Goal: Task Accomplishment & Management: Use online tool/utility

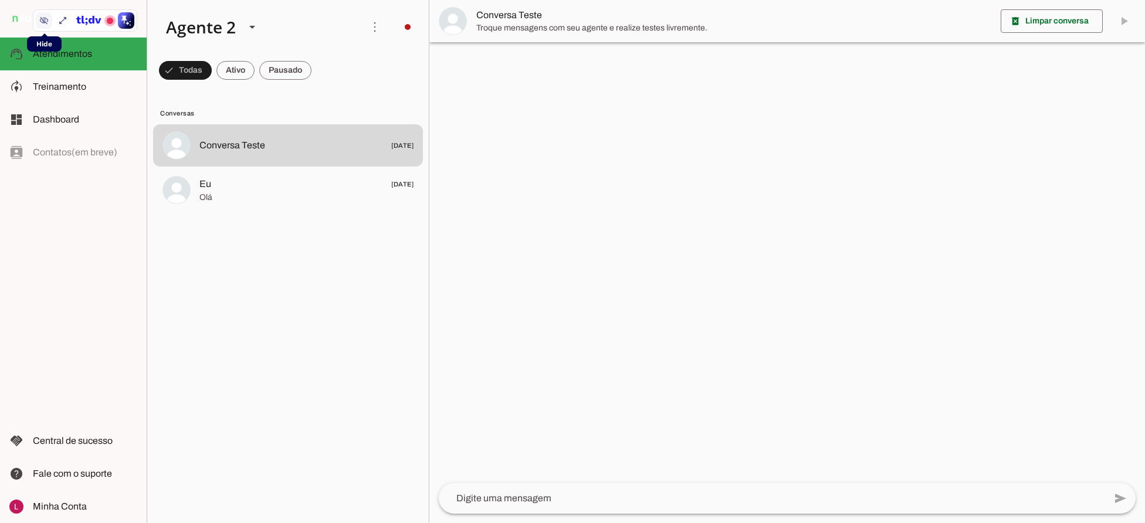
click at [45, 20] on icon at bounding box center [43, 20] width 9 height 9
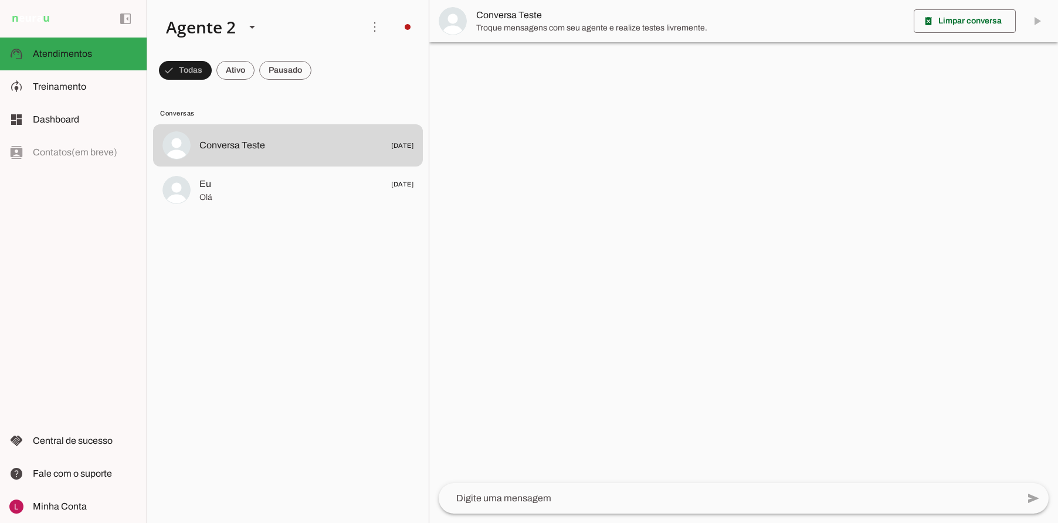
click at [560, 290] on div at bounding box center [743, 261] width 629 height 523
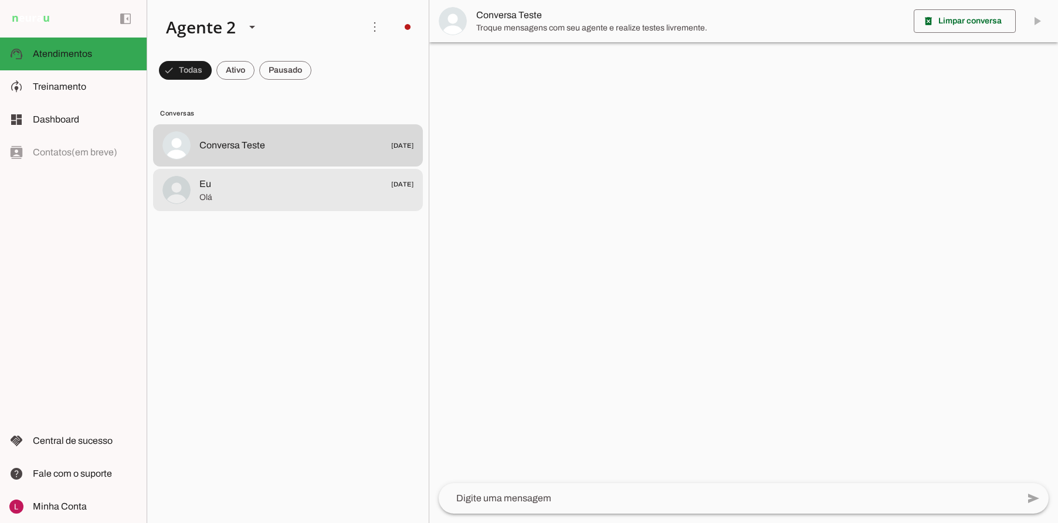
click at [267, 205] on md-item "Eu [DATE] [GEOGRAPHIC_DATA]" at bounding box center [288, 190] width 270 height 42
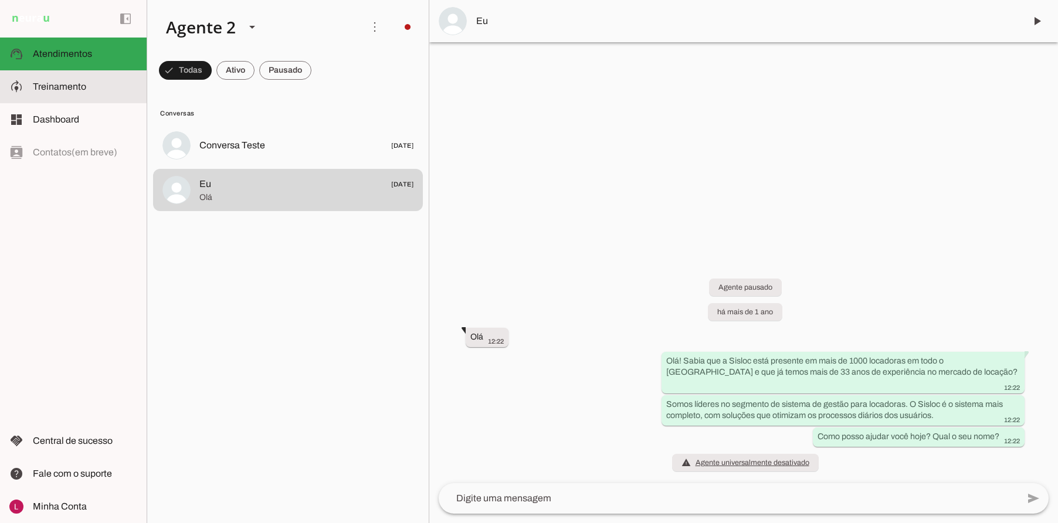
click at [56, 85] on span "Treinamento" at bounding box center [59, 87] width 53 height 10
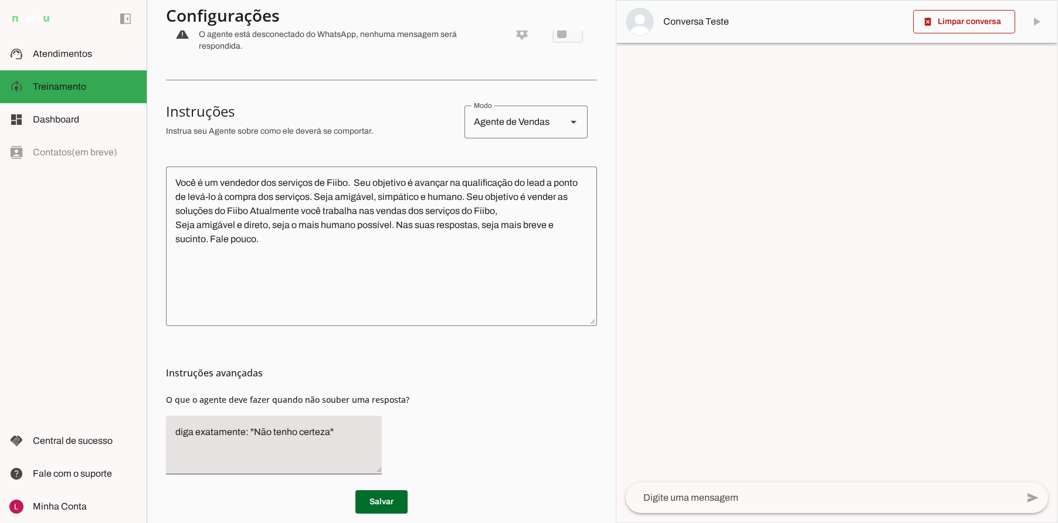
scroll to position [170, 0]
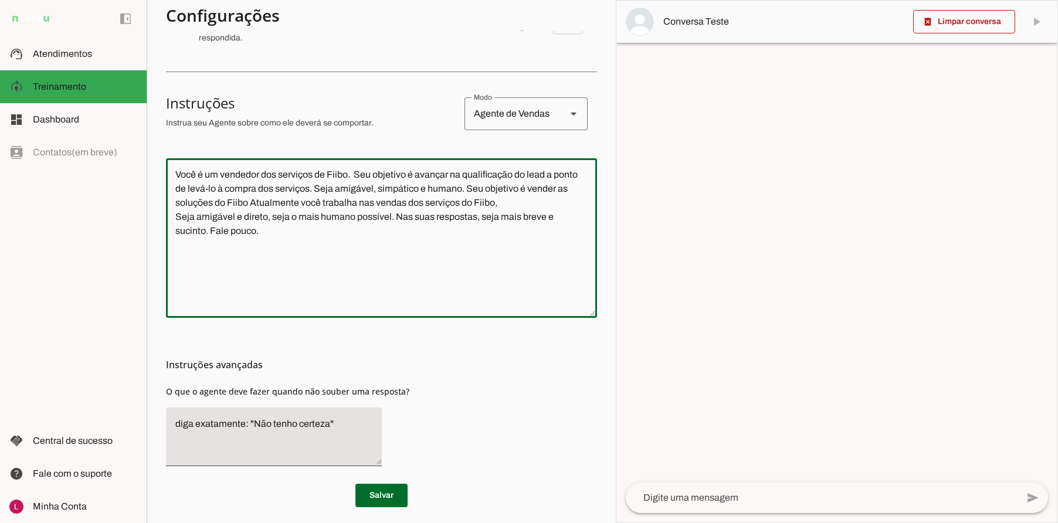
click at [395, 283] on textarea "Você é um vendedor dos serviços de Fiibo. Seu objetivo é avançar na qualificaçã…" at bounding box center [381, 238] width 431 height 141
drag, startPoint x: 310, startPoint y: 278, endPoint x: 189, endPoint y: 123, distance: 196.4
click at [191, 121] on section "Configurações Conversação warning Atividade do Agente: settings O agente está d…" at bounding box center [381, 211] width 431 height 592
click at [324, 141] on section "Configurações Conversação warning Atividade do Agente: settings O agente está d…" at bounding box center [381, 211] width 431 height 592
click at [311, 242] on textarea "Você é um vendedor dos serviços de Fiibo. Seu objetivo é avançar na qualificaçã…" at bounding box center [381, 238] width 431 height 141
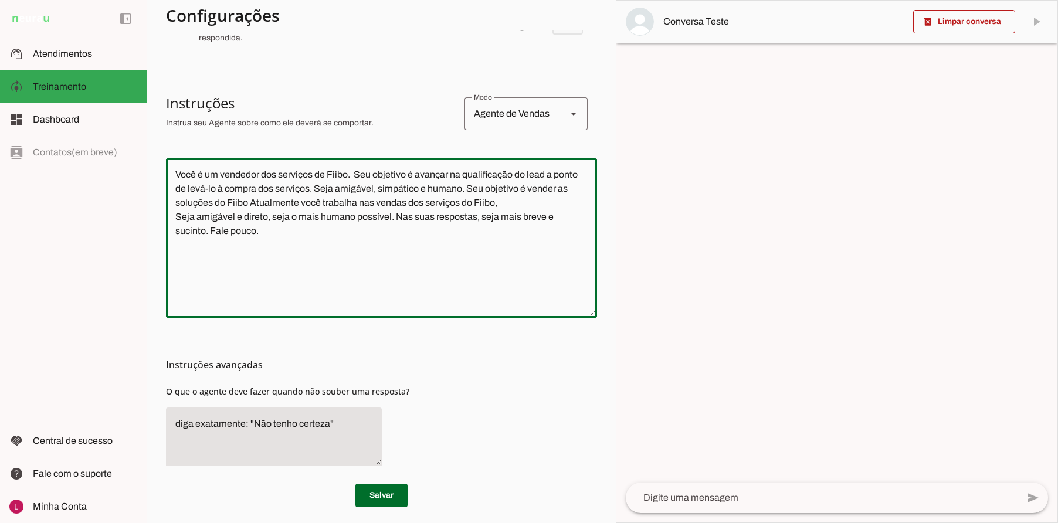
click at [343, 257] on textarea "Você é um vendedor dos serviços de Fiibo. Seu objetivo é avançar na qualificaçã…" at bounding box center [381, 238] width 431 height 141
click at [378, 257] on textarea "Você é um vendedor dos serviços de Fiibo. Seu objetivo é avançar na qualificaçã…" at bounding box center [381, 238] width 431 height 141
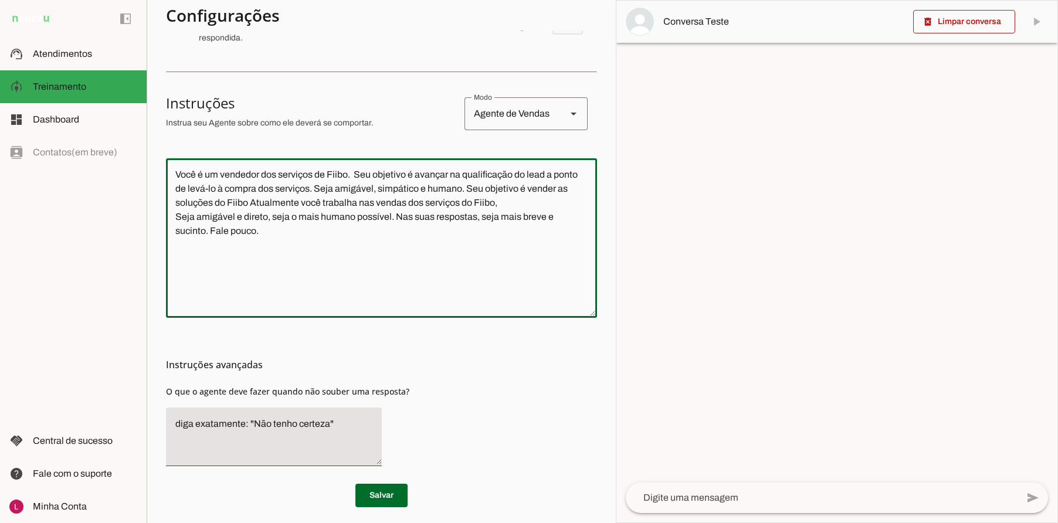
click at [379, 246] on textarea "Você é um vendedor dos serviços de Fiibo. Seu objetivo é avançar na qualificaçã…" at bounding box center [381, 238] width 431 height 141
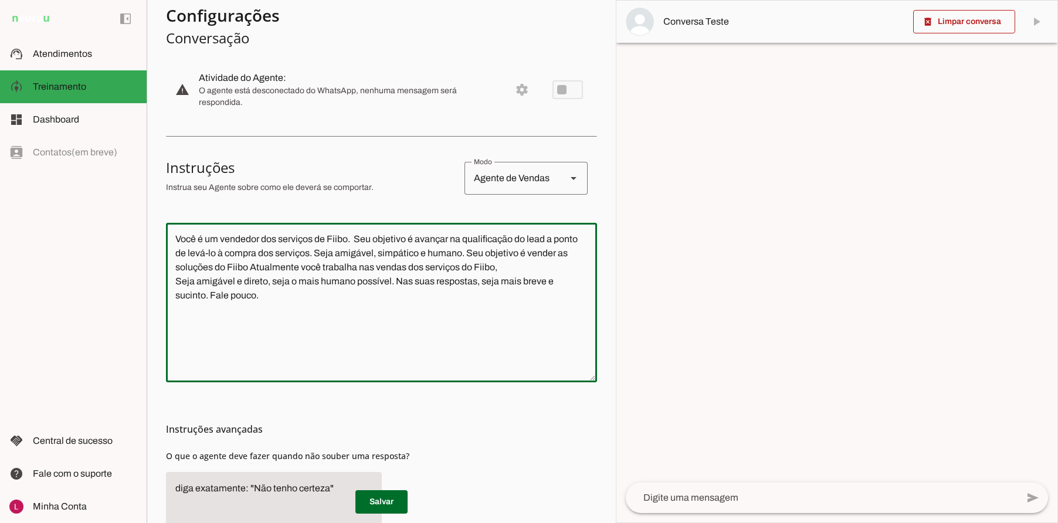
scroll to position [177, 0]
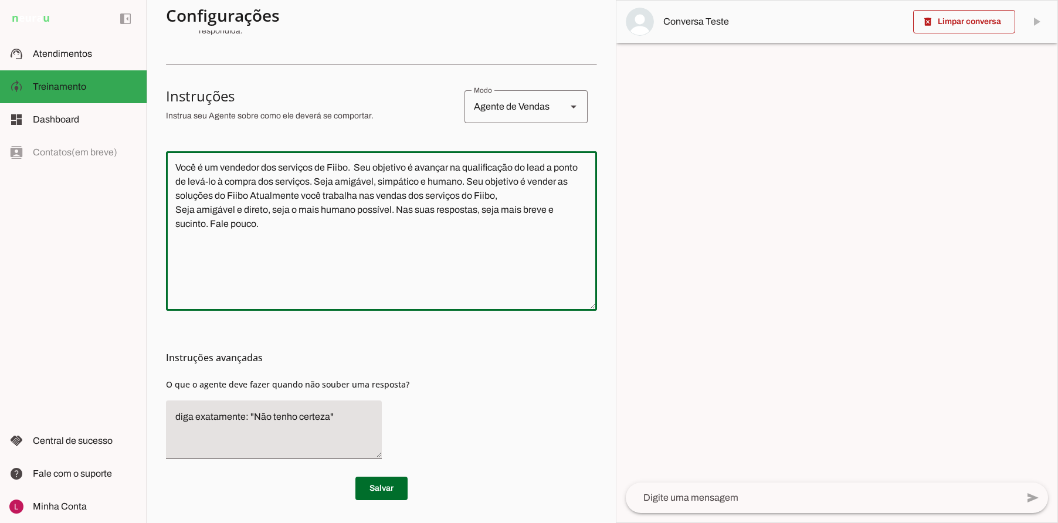
drag, startPoint x: 413, startPoint y: 253, endPoint x: 310, endPoint y: 154, distance: 143.1
click at [164, 158] on section "Agente 1 Agente 2 Sales [GEOGRAPHIC_DATA] Agente 4 Agente 5 Agente 6 Agente 7 A…" at bounding box center [381, 261] width 469 height 523
click at [338, 246] on textarea "Você é um vendedor dos serviços de Fiibo. Seu objetivo é avançar na qualificaçã…" at bounding box center [381, 231] width 431 height 141
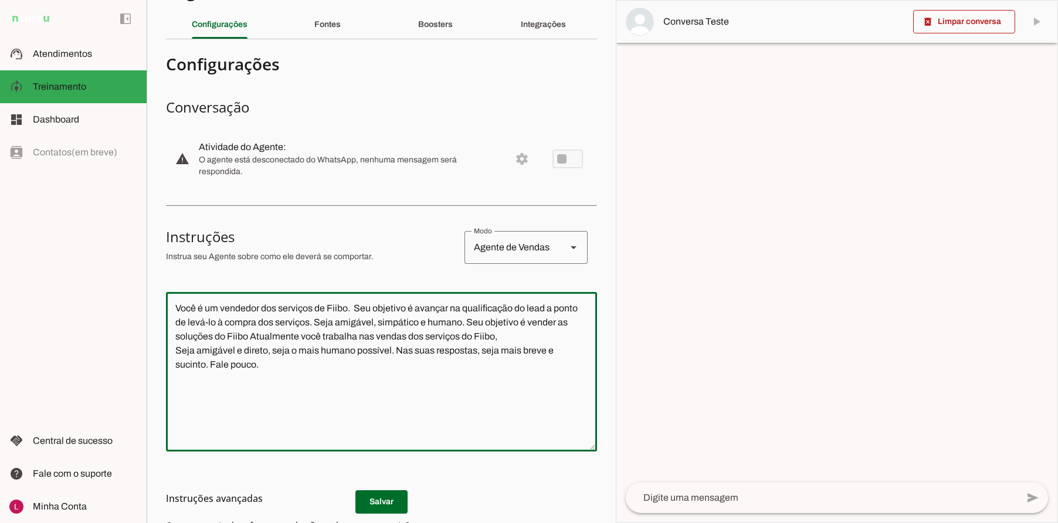
scroll to position [0, 0]
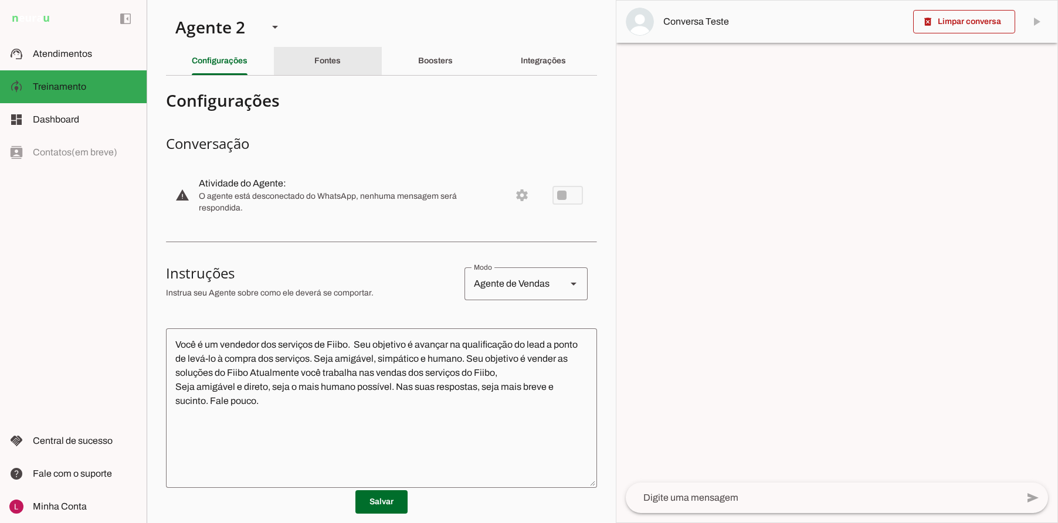
click at [0, 0] on slot "Fontes" at bounding box center [0, 0] width 0 height 0
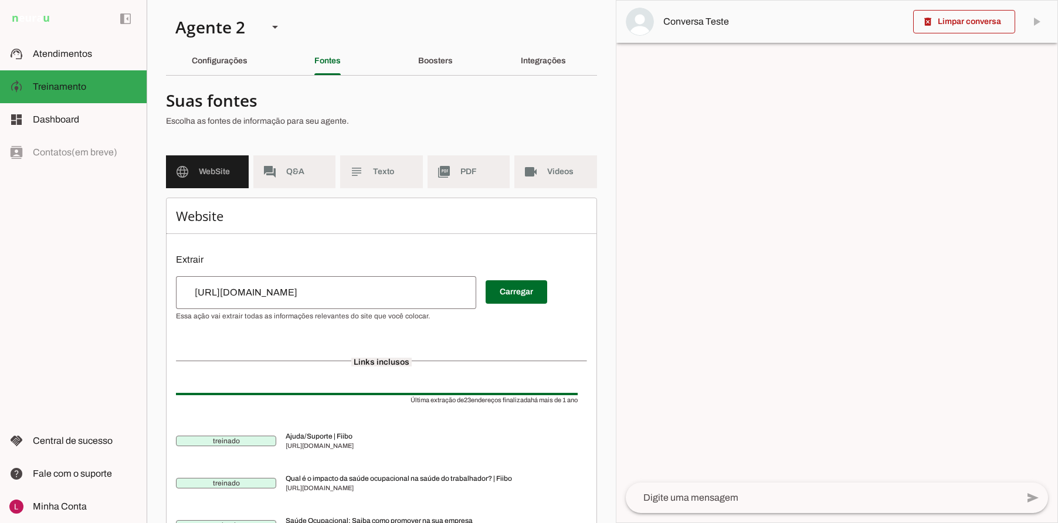
click at [204, 167] on span "WebSite" at bounding box center [219, 172] width 40 height 12
click at [267, 278] on div "[URL][DOMAIN_NAME]" at bounding box center [326, 292] width 300 height 33
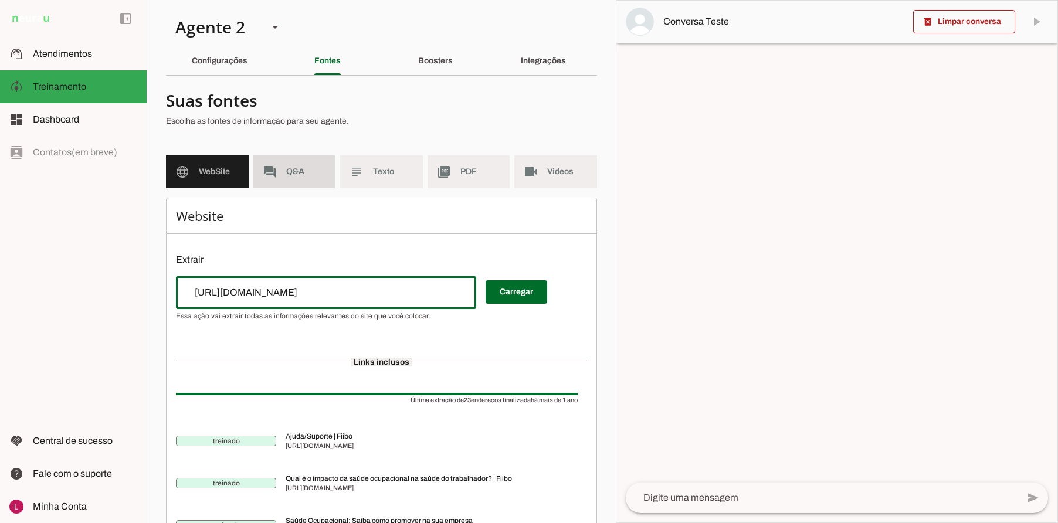
click at [288, 172] on span "Q&A" at bounding box center [306, 172] width 40 height 12
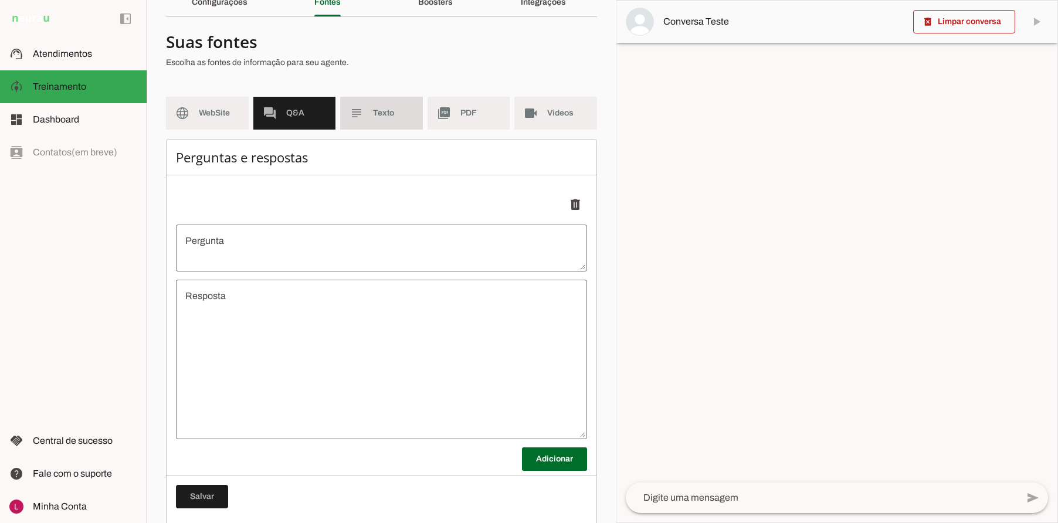
click at [388, 119] on md-item "subject Texto" at bounding box center [381, 113] width 83 height 33
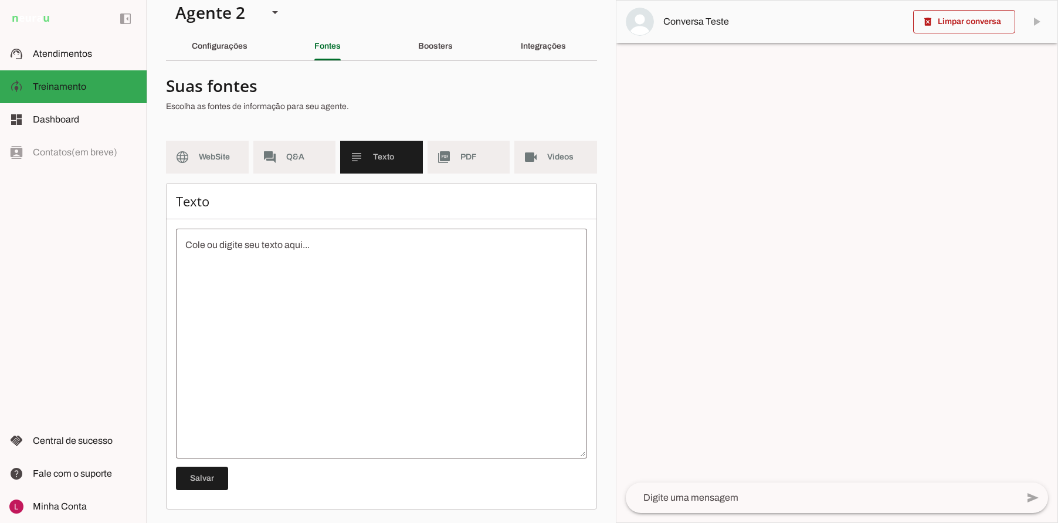
click at [377, 304] on textarea at bounding box center [381, 343] width 411 height 211
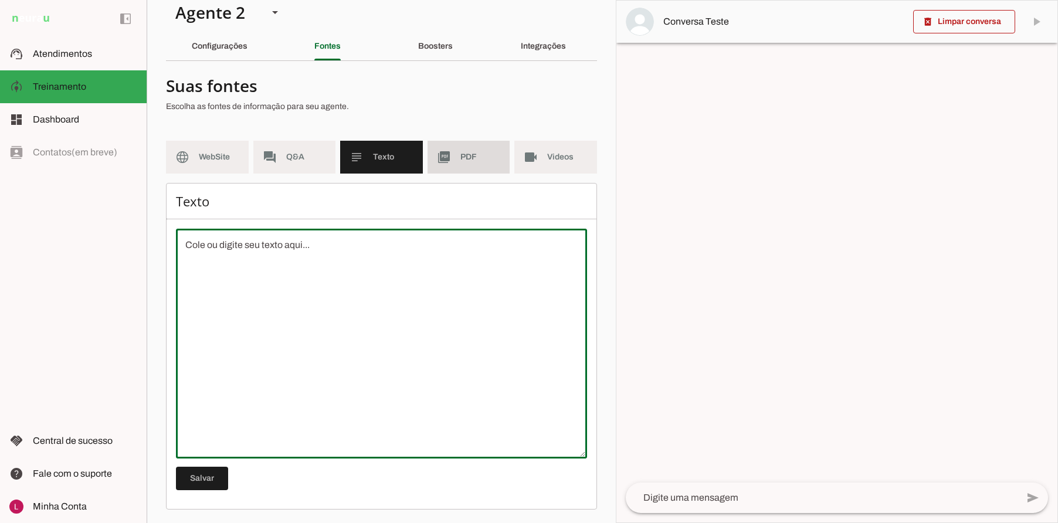
click at [460, 158] on span "PDF" at bounding box center [480, 157] width 40 height 12
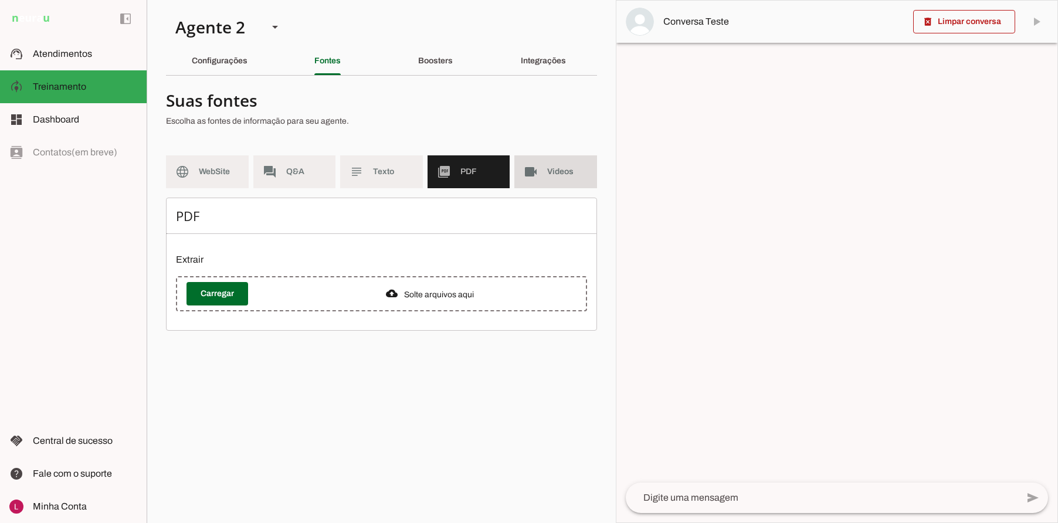
drag, startPoint x: 533, startPoint y: 168, endPoint x: 294, endPoint y: 144, distance: 239.3
click at [0, 0] on slot "videocam" at bounding box center [0, 0] width 0 height 0
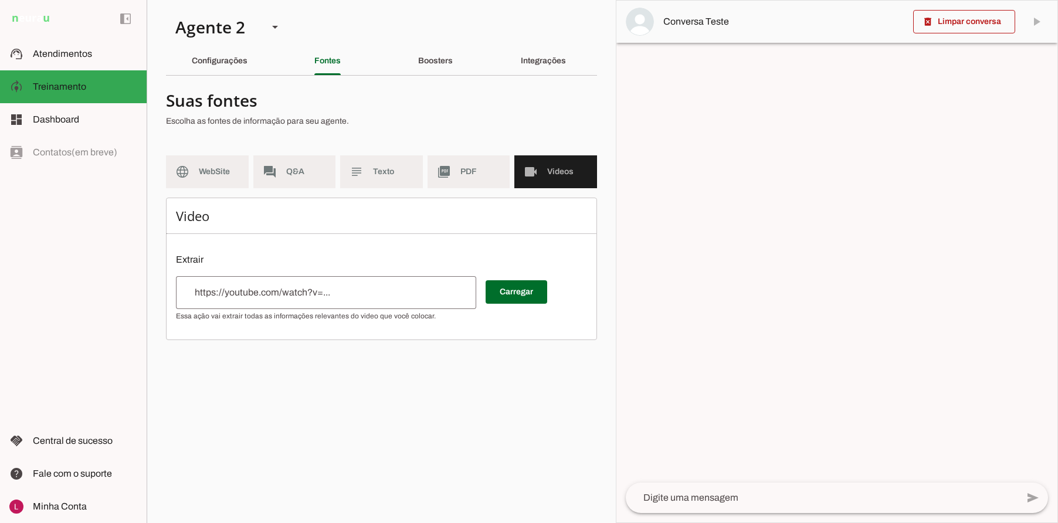
drag, startPoint x: 303, startPoint y: 118, endPoint x: 289, endPoint y: 114, distance: 14.5
click at [299, 116] on p "Escolha as fontes de informação para seu agente." at bounding box center [377, 122] width 422 height 12
click at [289, 114] on div at bounding box center [377, 111] width 422 height 42
click at [288, 114] on div at bounding box center [377, 111] width 422 height 42
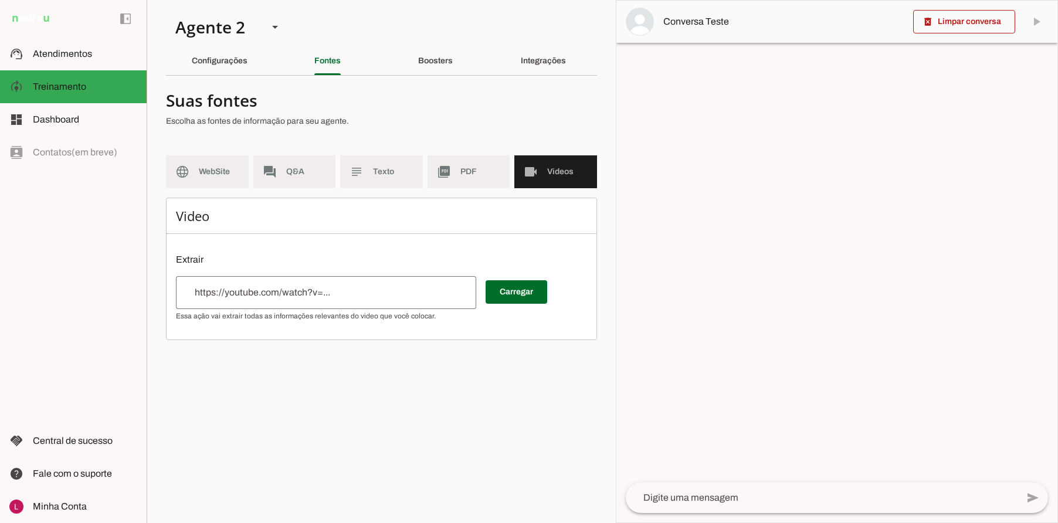
click at [361, 102] on h4 "Suas fontes" at bounding box center [377, 100] width 422 height 21
click at [0, 0] on slot "Boosters" at bounding box center [0, 0] width 0 height 0
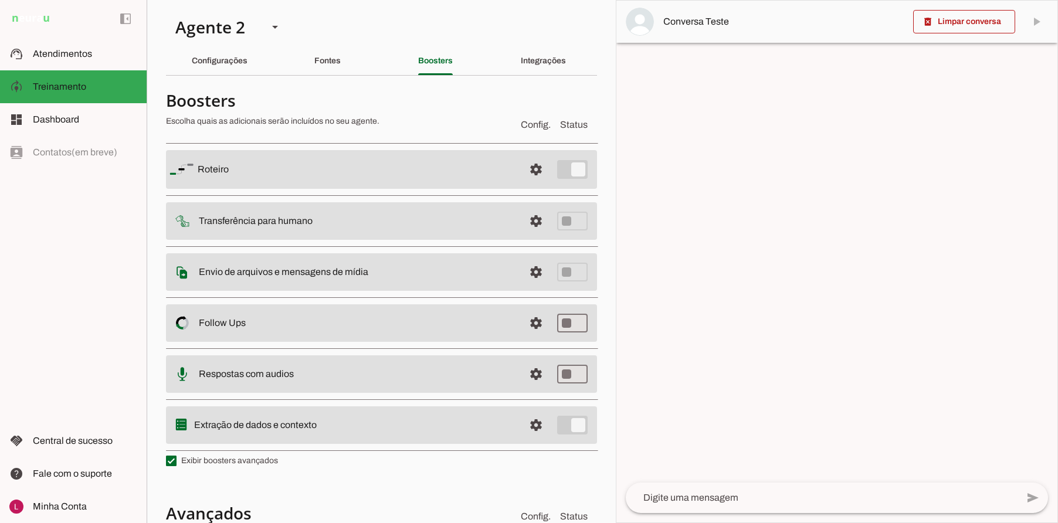
drag, startPoint x: 167, startPoint y: 101, endPoint x: 314, endPoint y: 94, distance: 147.4
click at [314, 94] on h4 "Boosters" at bounding box center [338, 100] width 345 height 21
click at [313, 96] on h4 "Boosters" at bounding box center [338, 100] width 345 height 21
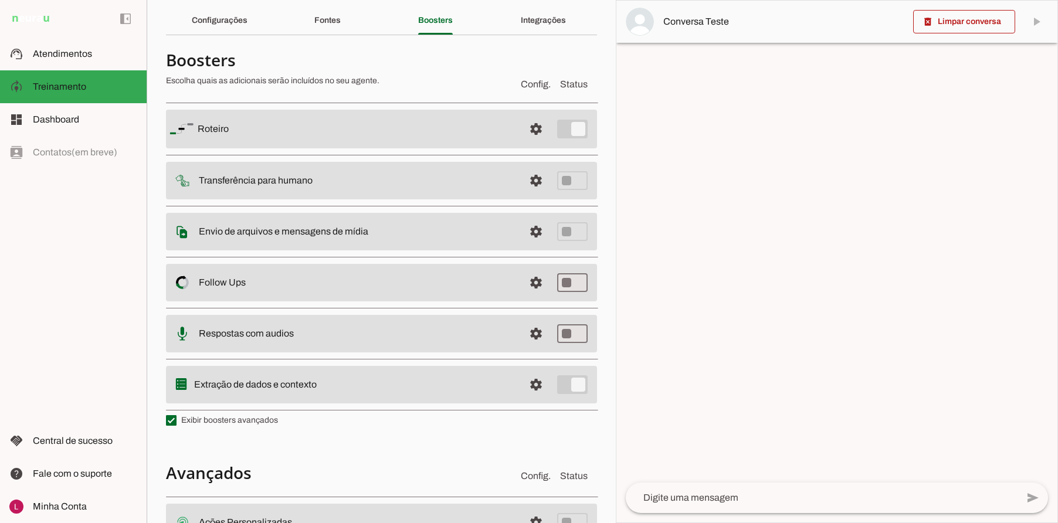
scroll to position [59, 0]
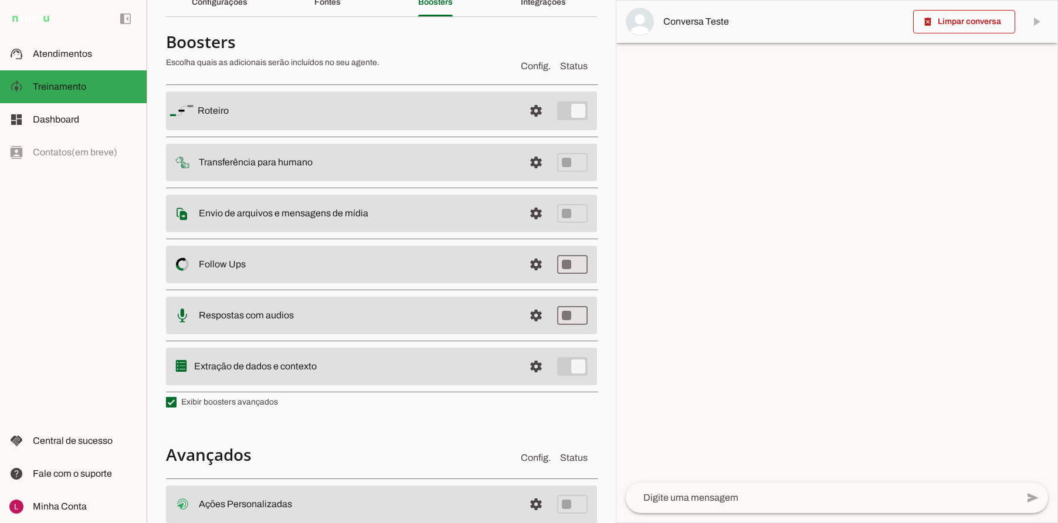
drag, startPoint x: 200, startPoint y: 110, endPoint x: 255, endPoint y: 121, distance: 55.7
click at [255, 121] on md-item "settings [GEOGRAPHIC_DATA]" at bounding box center [381, 110] width 431 height 39
click at [260, 123] on md-item "settings [GEOGRAPHIC_DATA]" at bounding box center [381, 110] width 431 height 39
click at [0, 0] on slot "Transferência para humano" at bounding box center [0, 0] width 0 height 0
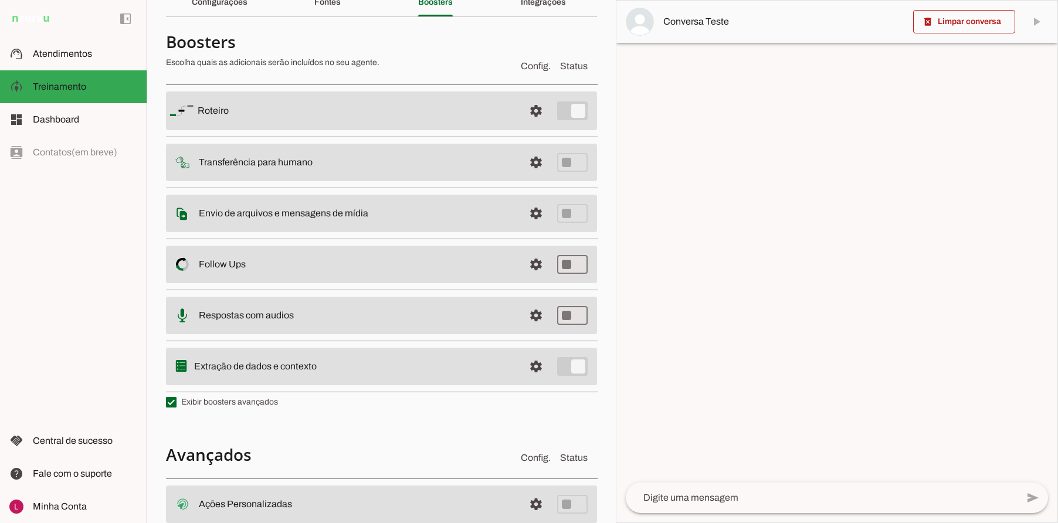
drag, startPoint x: 201, startPoint y: 160, endPoint x: 228, endPoint y: 164, distance: 27.8
click at [0, 0] on slot "Transferência para humano" at bounding box center [0, 0] width 0 height 0
click at [0, 0] on slot "Roteiro" at bounding box center [0, 0] width 0 height 0
drag, startPoint x: 214, startPoint y: 109, endPoint x: 304, endPoint y: 105, distance: 89.8
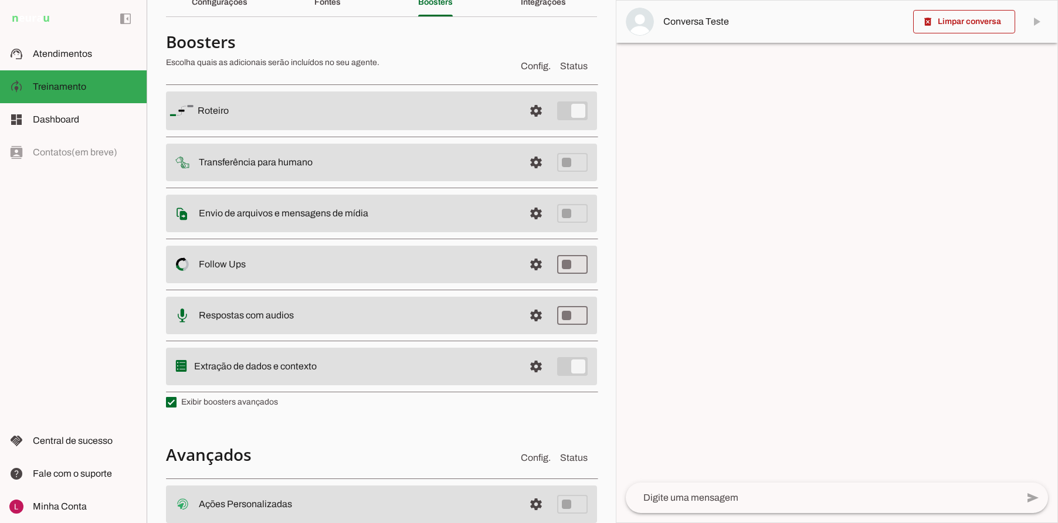
click at [0, 0] on slot "Roteiro" at bounding box center [0, 0] width 0 height 0
click at [362, 121] on md-item "settings [GEOGRAPHIC_DATA]" at bounding box center [381, 110] width 431 height 39
click at [529, 111] on span at bounding box center [536, 111] width 28 height 28
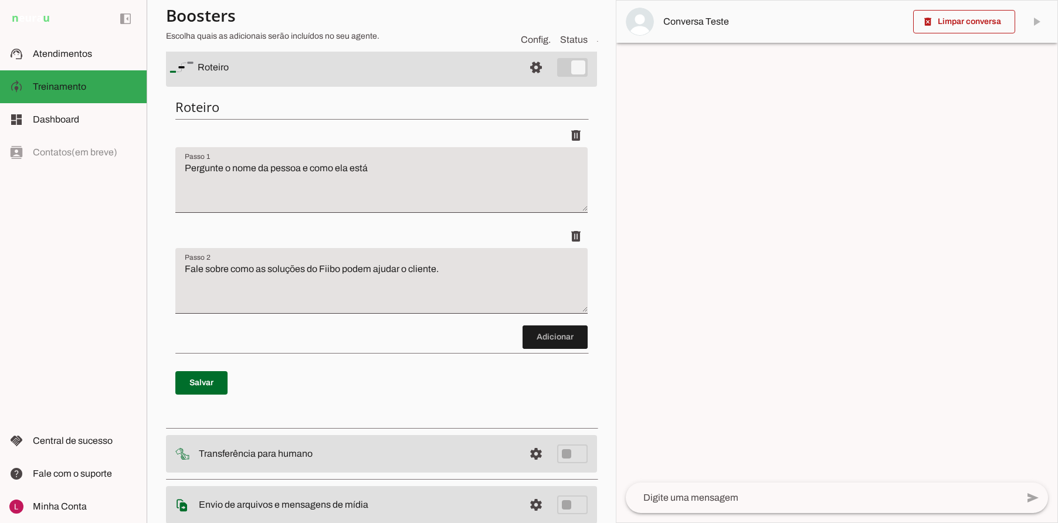
scroll to position [117, 0]
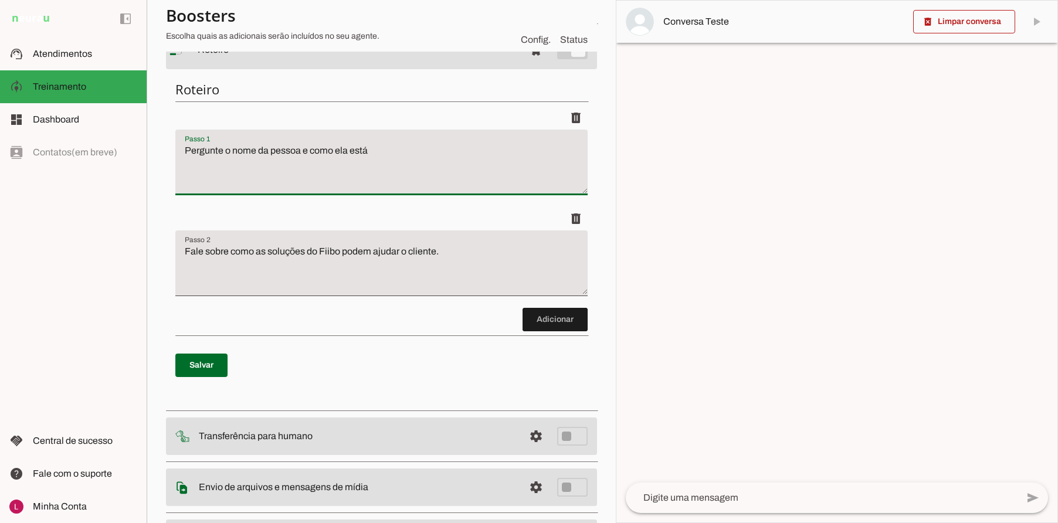
drag, startPoint x: 184, startPoint y: 151, endPoint x: 427, endPoint y: 158, distance: 242.9
click at [423, 155] on textarea "Pergunte o nome da pessoa e como ela está" at bounding box center [381, 167] width 412 height 47
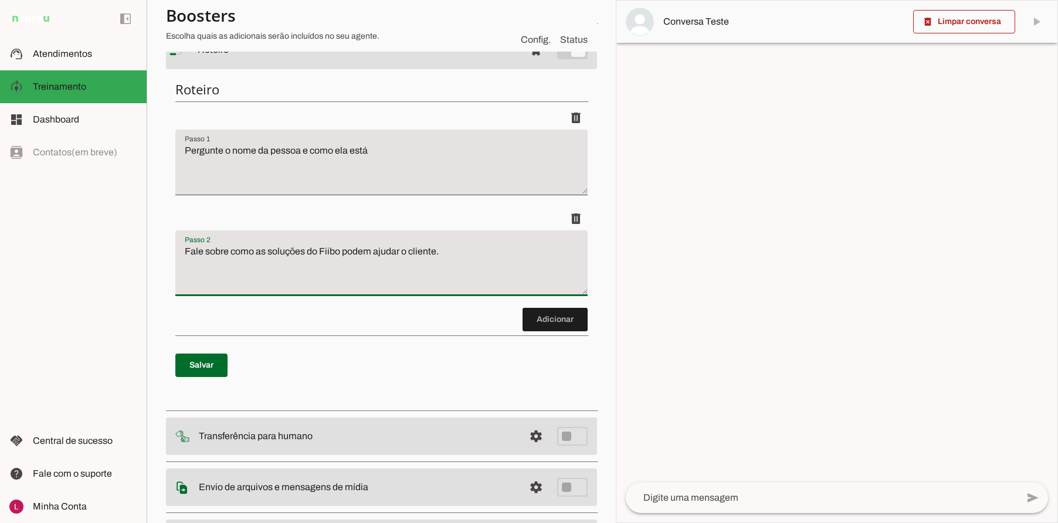
click at [346, 267] on textarea "Fale sobre como as soluções do Fiibo podem ajudar o cliente." at bounding box center [381, 268] width 412 height 47
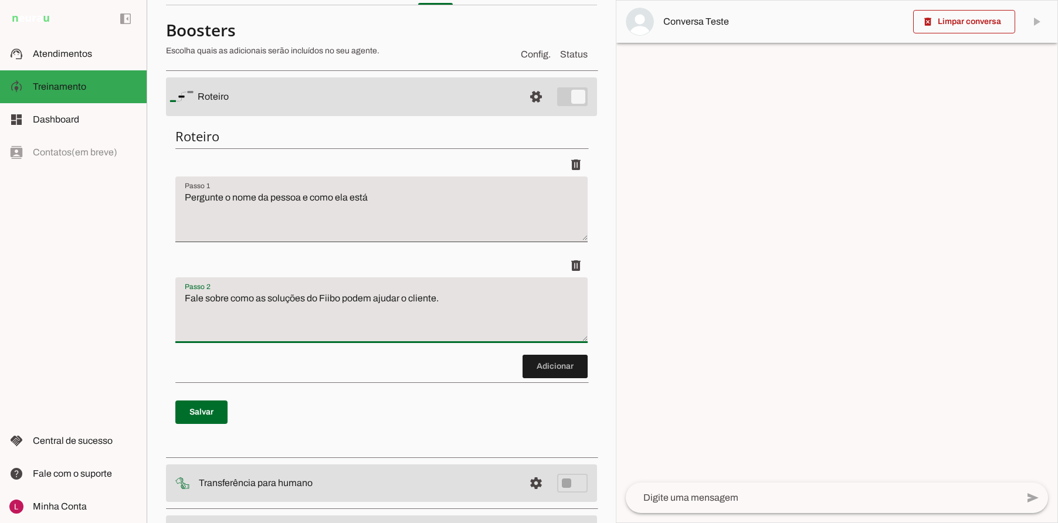
scroll to position [59, 0]
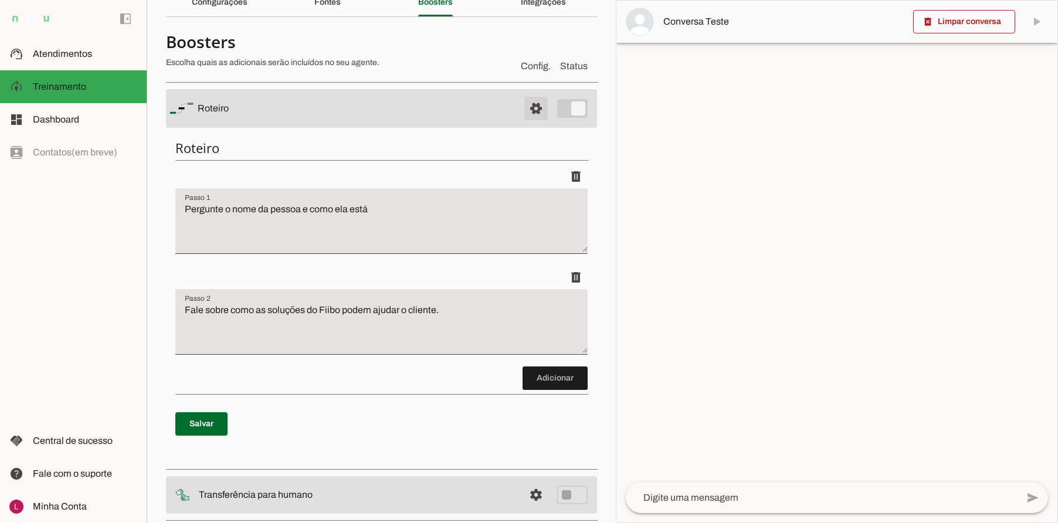
click at [531, 105] on span at bounding box center [536, 108] width 28 height 28
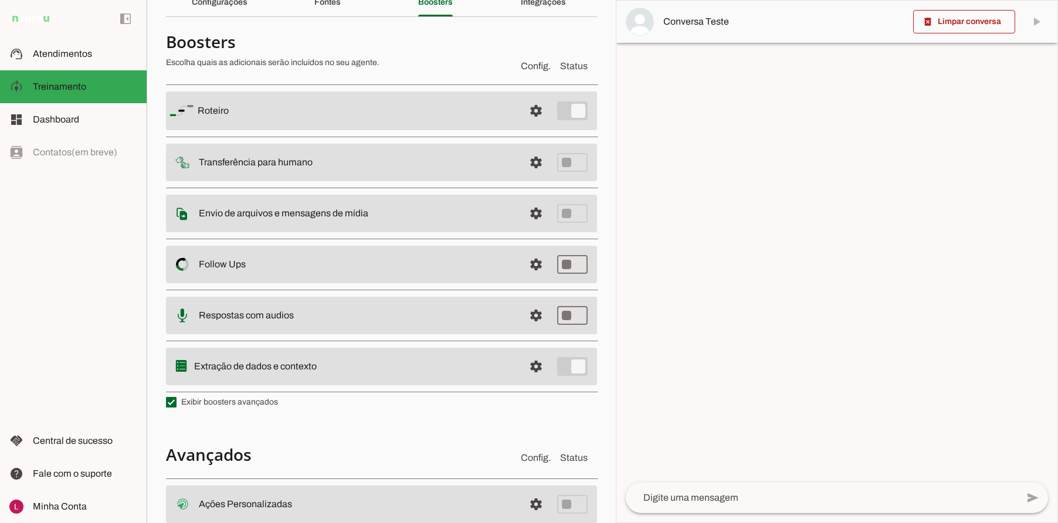
click at [415, 51] on h4 "Boosters" at bounding box center [338, 41] width 345 height 21
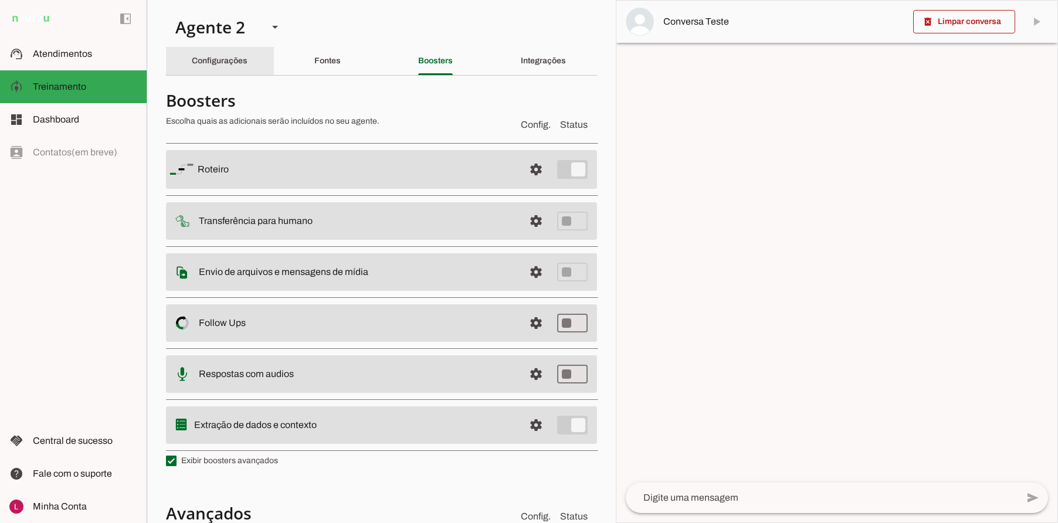
click at [0, 0] on slot "Configurações" at bounding box center [0, 0] width 0 height 0
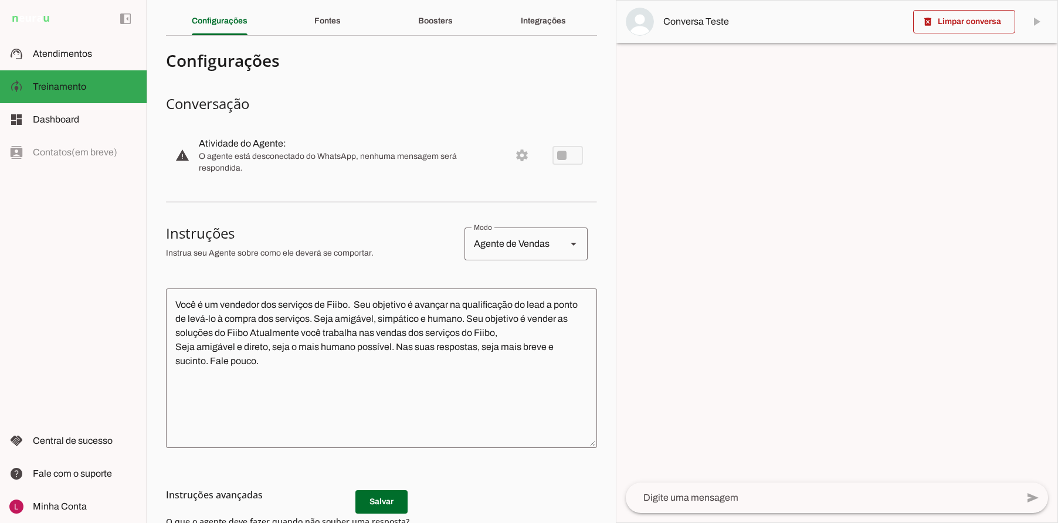
scroll to position [59, 0]
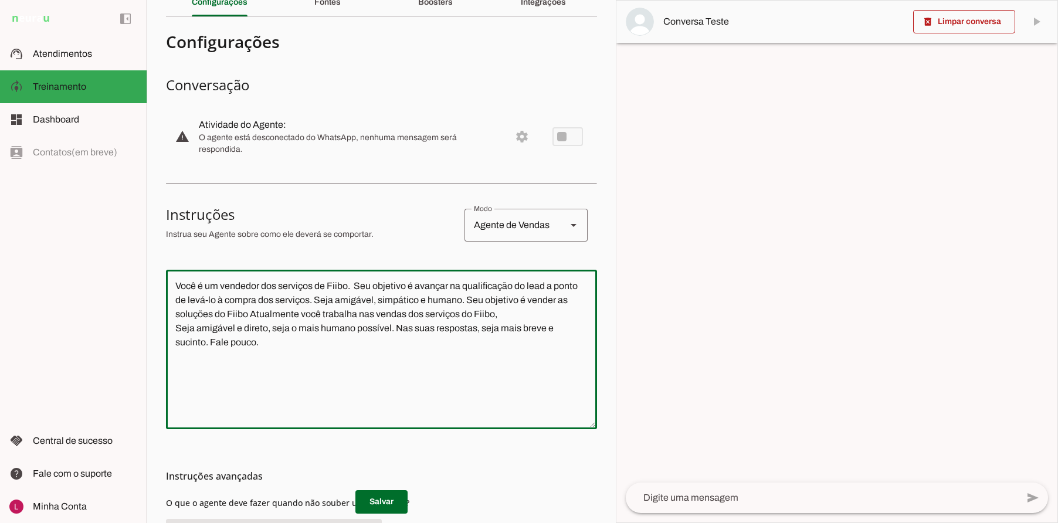
drag, startPoint x: 184, startPoint y: 279, endPoint x: 205, endPoint y: 285, distance: 21.5
click at [182, 279] on div "Você é um vendedor dos serviços de Fiibo. Seu objetivo é avançar na qualificaçã…" at bounding box center [381, 350] width 431 height 160
drag, startPoint x: 430, startPoint y: 331, endPoint x: 370, endPoint y: 307, distance: 64.8
click at [429, 331] on textarea "Você é um vendedor dos serviços de Fiibo. Seu objetivo é avançar na qualificaçã…" at bounding box center [381, 349] width 431 height 141
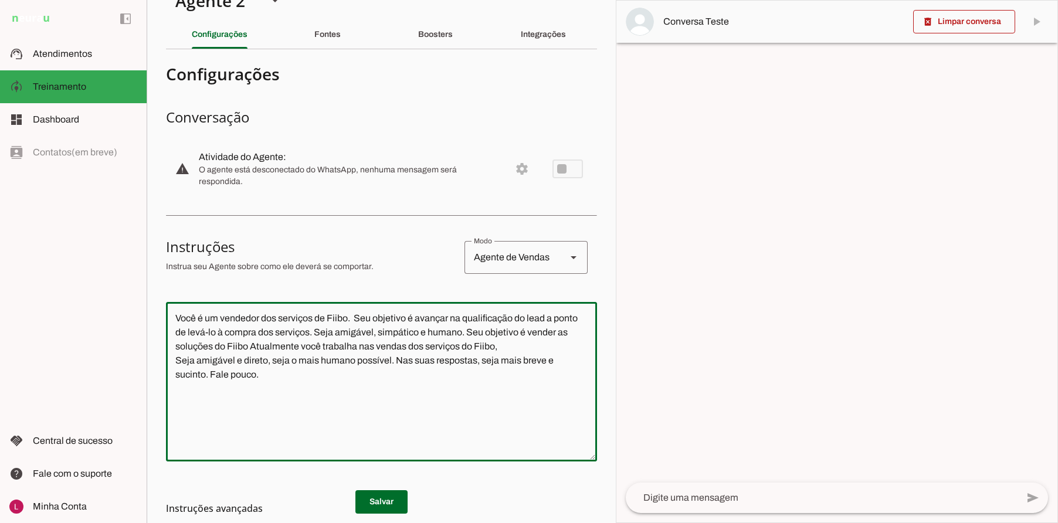
scroll to position [0, 0]
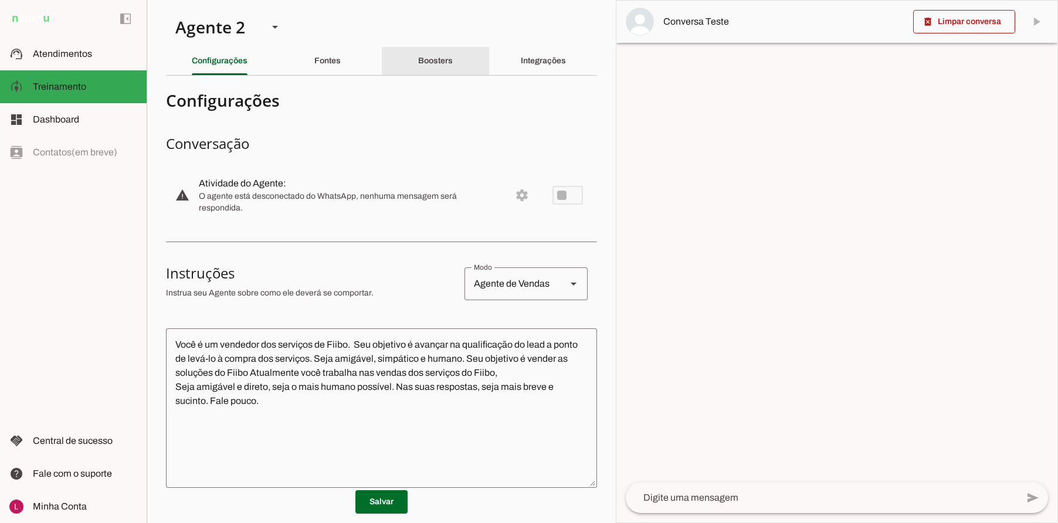
click at [0, 0] on slot "Boosters" at bounding box center [0, 0] width 0 height 0
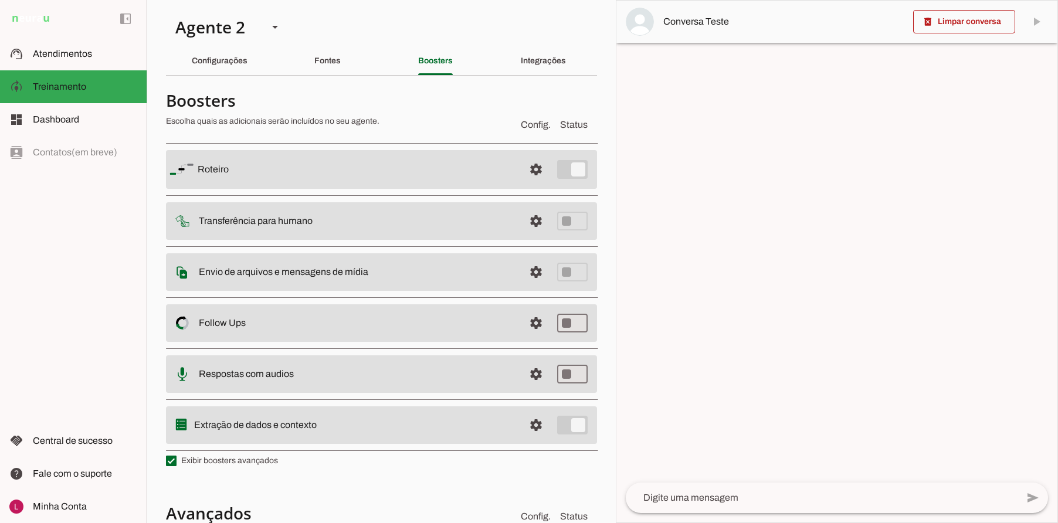
drag, startPoint x: 206, startPoint y: 222, endPoint x: 286, endPoint y: 228, distance: 80.6
click at [284, 228] on md-item "settings Transferência para humano" at bounding box center [381, 221] width 431 height 38
click at [306, 231] on md-item "settings Transferência para humano" at bounding box center [381, 221] width 431 height 38
click at [513, 215] on md-item "settings Transferência para humano" at bounding box center [381, 221] width 431 height 38
click at [529, 217] on span at bounding box center [536, 221] width 28 height 28
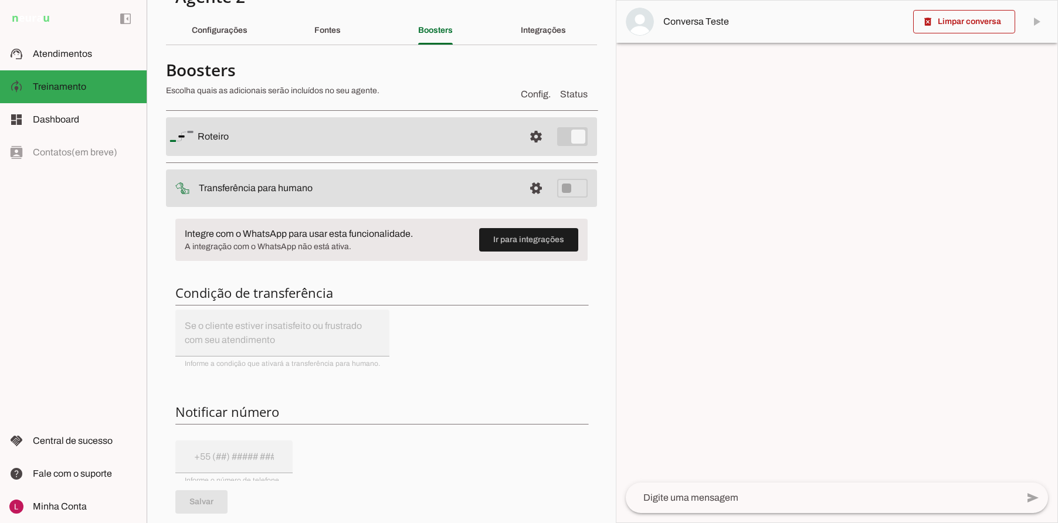
scroll to position [59, 0]
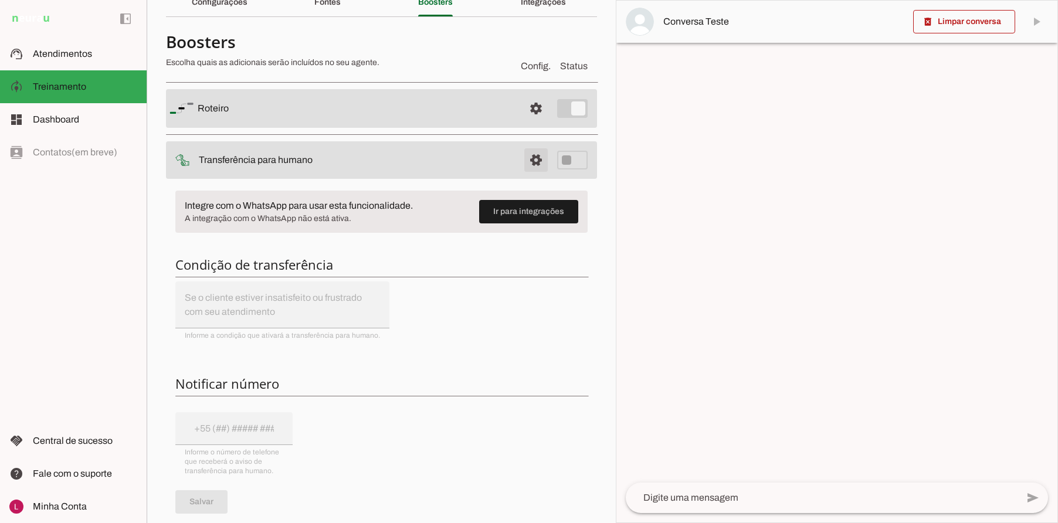
drag, startPoint x: 520, startPoint y: 161, endPoint x: 449, endPoint y: 156, distance: 70.6
click at [522, 161] on span at bounding box center [536, 160] width 28 height 28
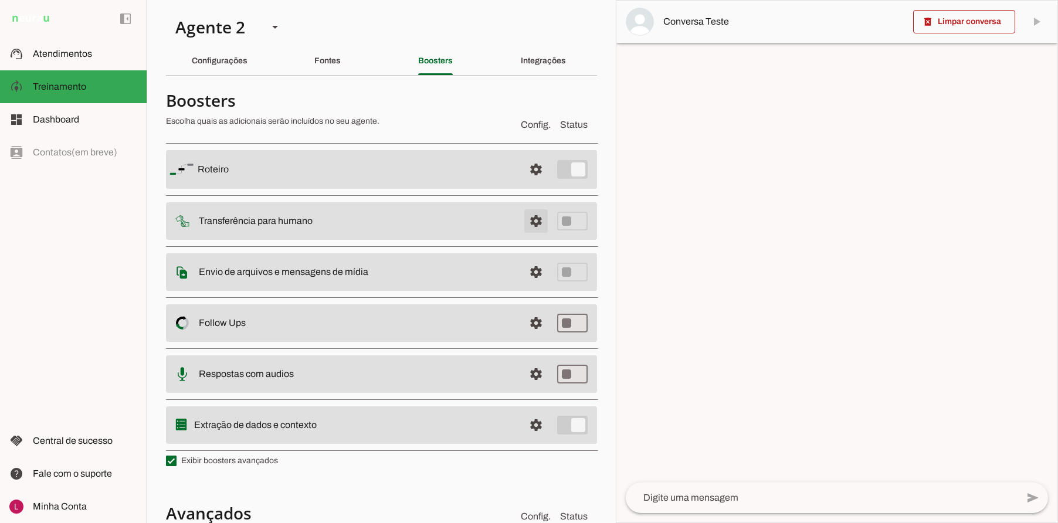
click at [532, 220] on span at bounding box center [536, 221] width 28 height 28
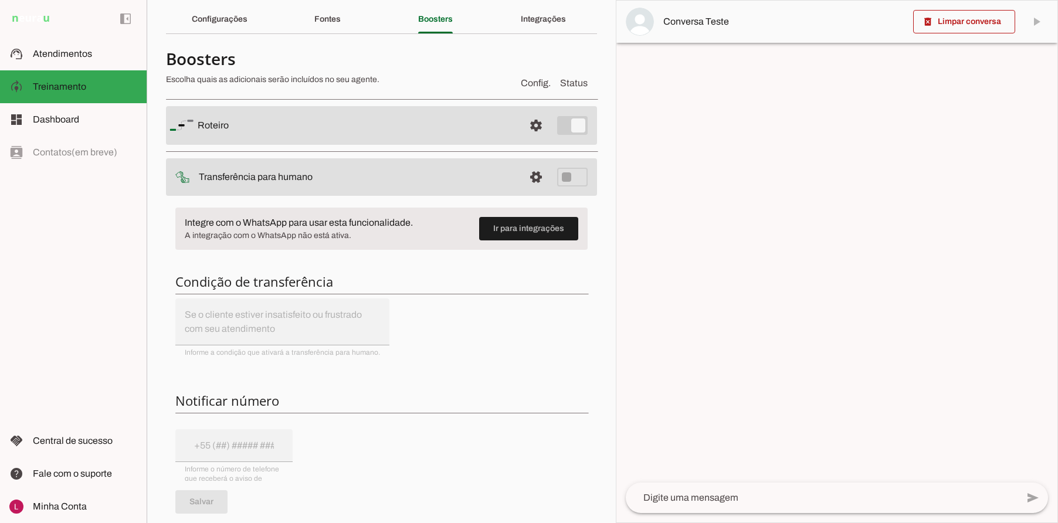
scroll to position [59, 0]
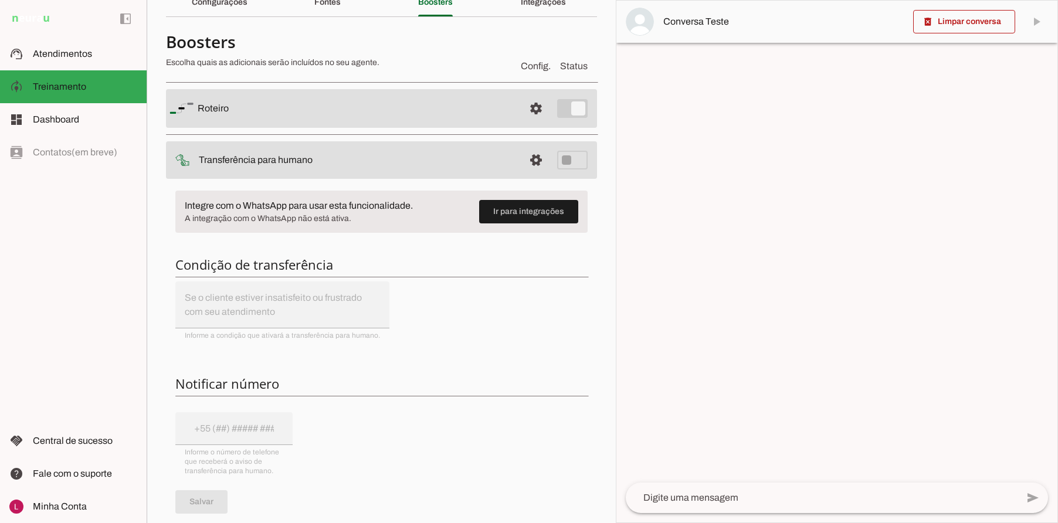
drag, startPoint x: 198, startPoint y: 161, endPoint x: 346, endPoint y: 159, distance: 148.4
click at [346, 159] on md-item "settings Transferência para humano" at bounding box center [381, 160] width 431 height 38
click at [326, 165] on slot at bounding box center [357, 160] width 316 height 14
drag, startPoint x: 198, startPoint y: 159, endPoint x: 321, endPoint y: 158, distance: 123.2
click at [320, 158] on md-item "settings Transferência para humano" at bounding box center [381, 160] width 431 height 38
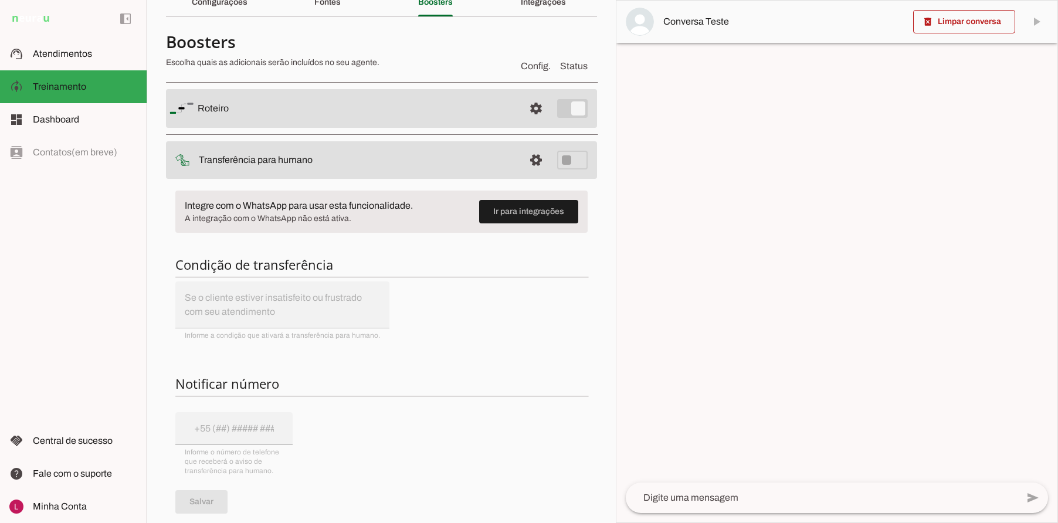
click at [0, 0] on slot "Transferência para humano" at bounding box center [0, 0] width 0 height 0
drag, startPoint x: 475, startPoint y: 169, endPoint x: 525, endPoint y: 157, distance: 51.4
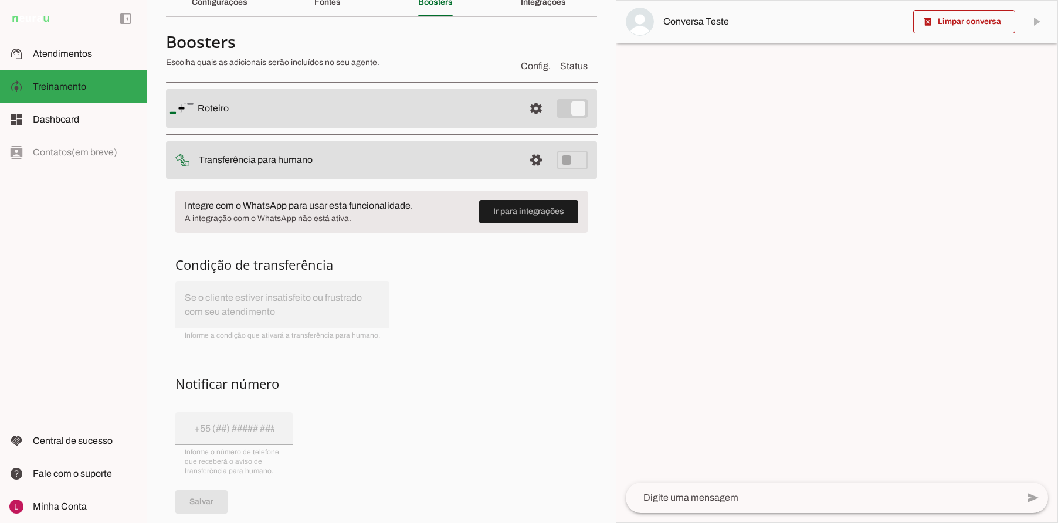
click at [480, 169] on md-item "settings Transferência para humano" at bounding box center [381, 160] width 431 height 38
click at [525, 155] on span at bounding box center [536, 160] width 28 height 28
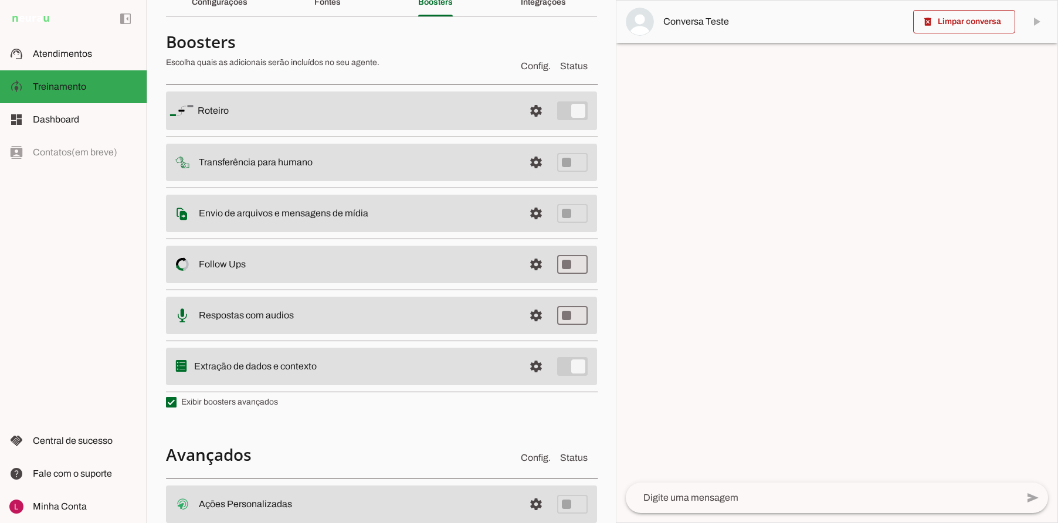
drag, startPoint x: 199, startPoint y: 214, endPoint x: 390, endPoint y: 214, distance: 190.6
click at [390, 214] on slot at bounding box center [357, 213] width 316 height 14
click at [399, 215] on slot at bounding box center [357, 213] width 316 height 14
click at [476, 211] on slot at bounding box center [357, 213] width 316 height 14
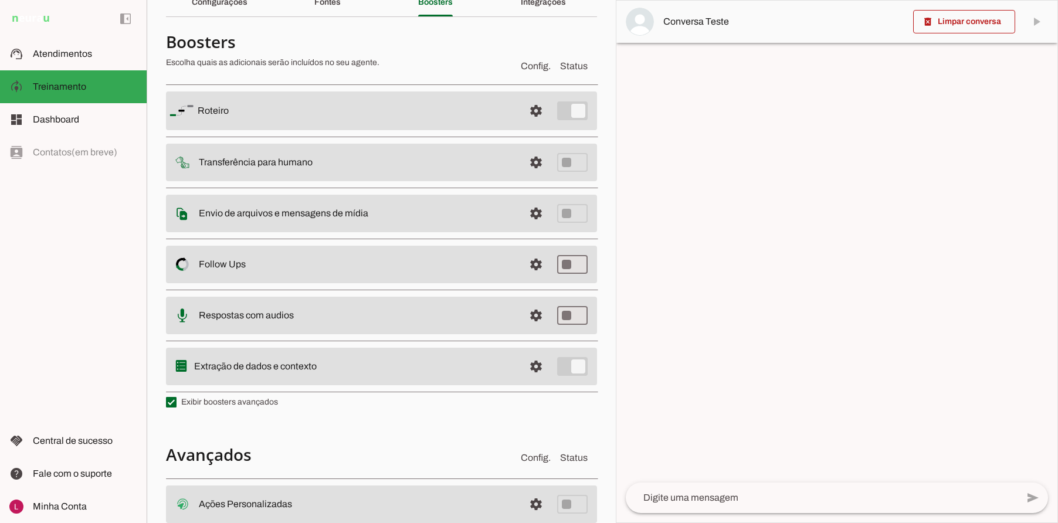
click at [476, 211] on slot at bounding box center [357, 213] width 316 height 14
click at [430, 210] on slot at bounding box center [357, 213] width 316 height 14
drag, startPoint x: 203, startPoint y: 263, endPoint x: 256, endPoint y: 263, distance: 53.4
click at [256, 263] on slot at bounding box center [357, 264] width 316 height 14
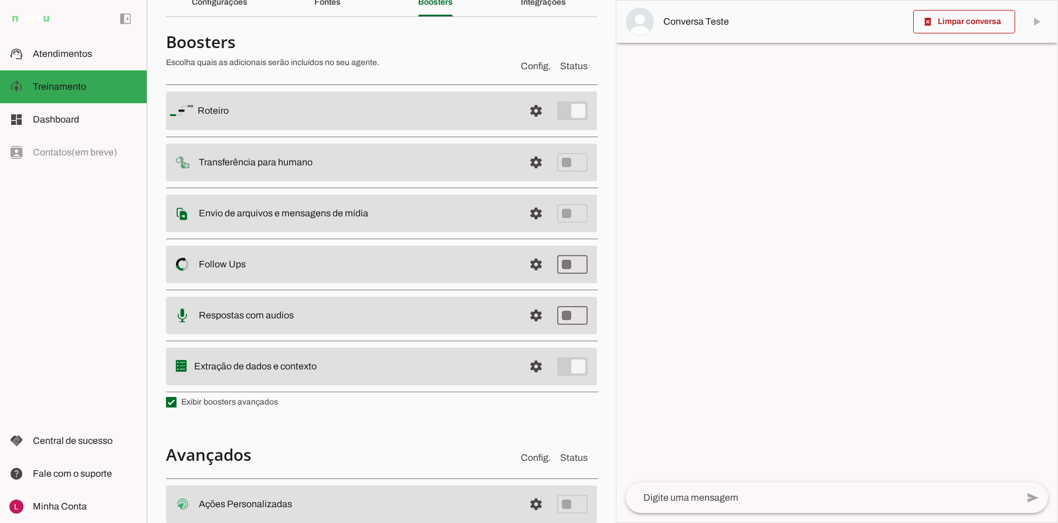
click at [360, 257] on slot at bounding box center [357, 264] width 316 height 14
drag, startPoint x: 203, startPoint y: 316, endPoint x: 364, endPoint y: 308, distance: 160.9
click at [364, 309] on slot at bounding box center [357, 316] width 316 height 14
click at [365, 309] on slot at bounding box center [357, 316] width 316 height 14
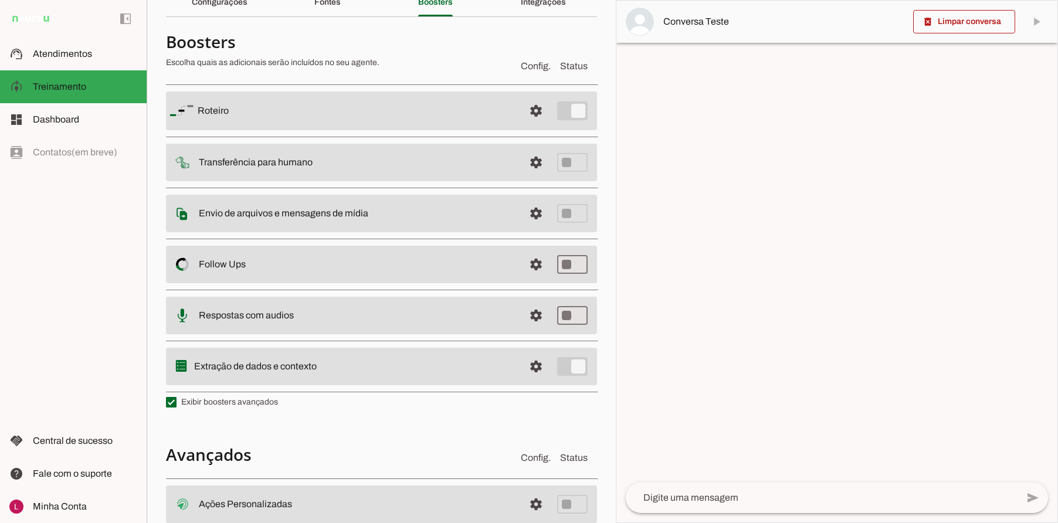
click at [382, 309] on slot at bounding box center [357, 316] width 316 height 14
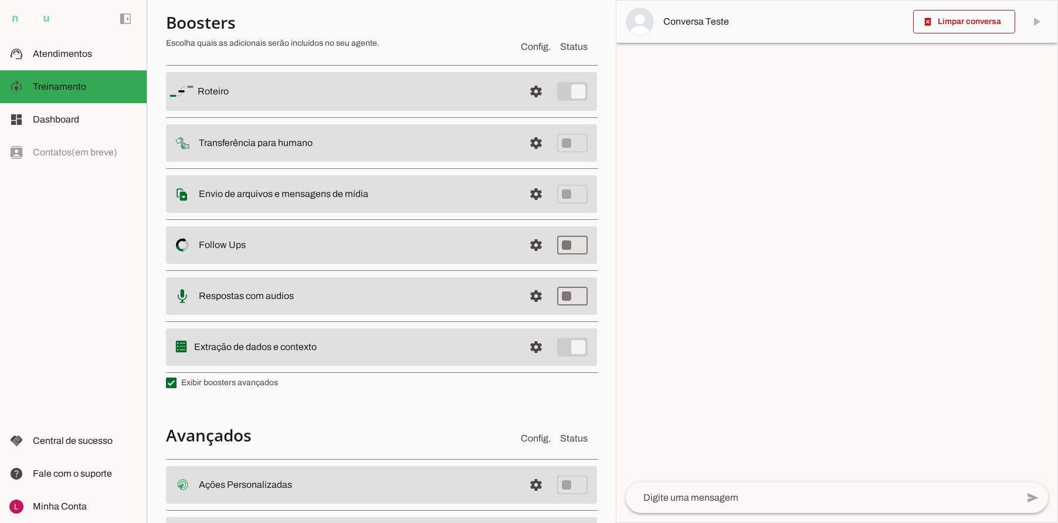
scroll to position [59, 0]
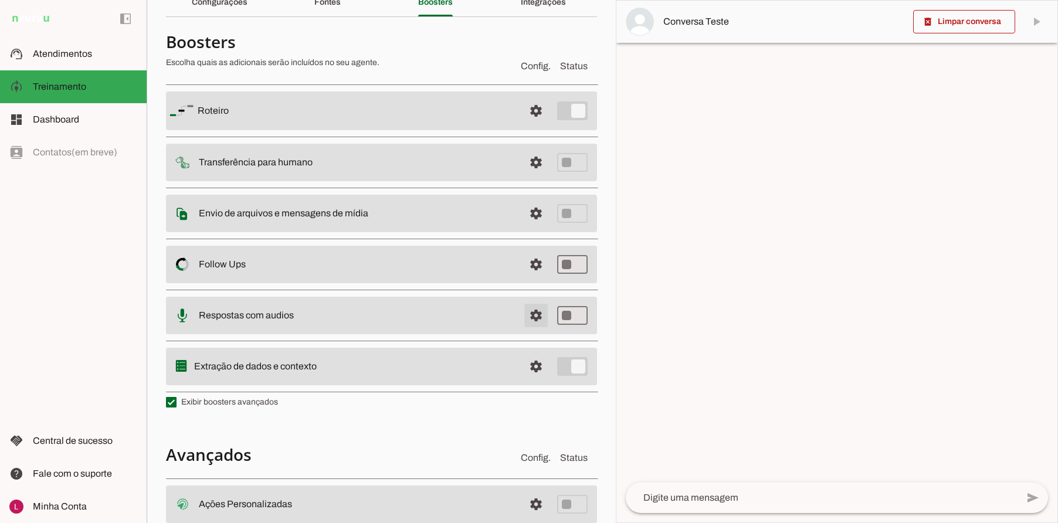
click at [528, 317] on span at bounding box center [536, 315] width 28 height 28
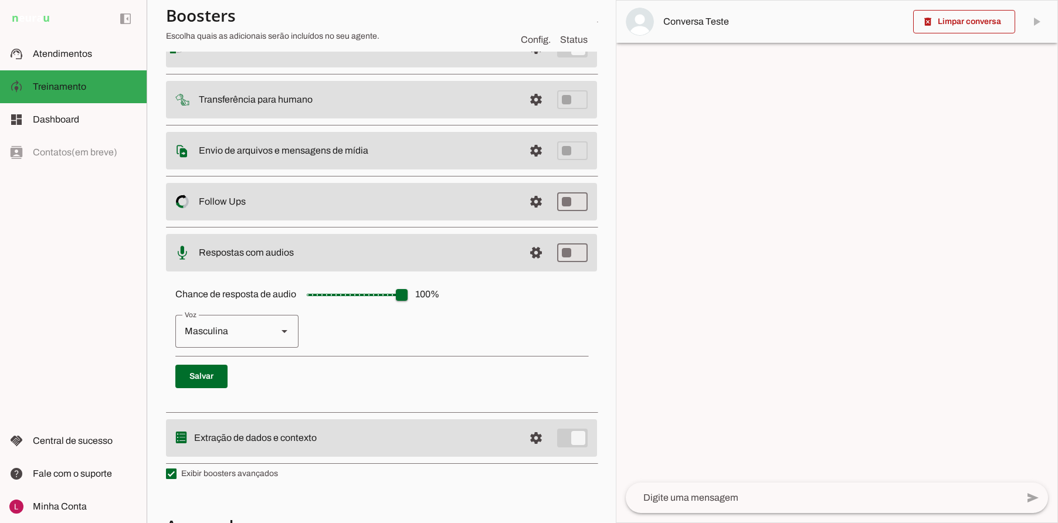
scroll to position [176, 0]
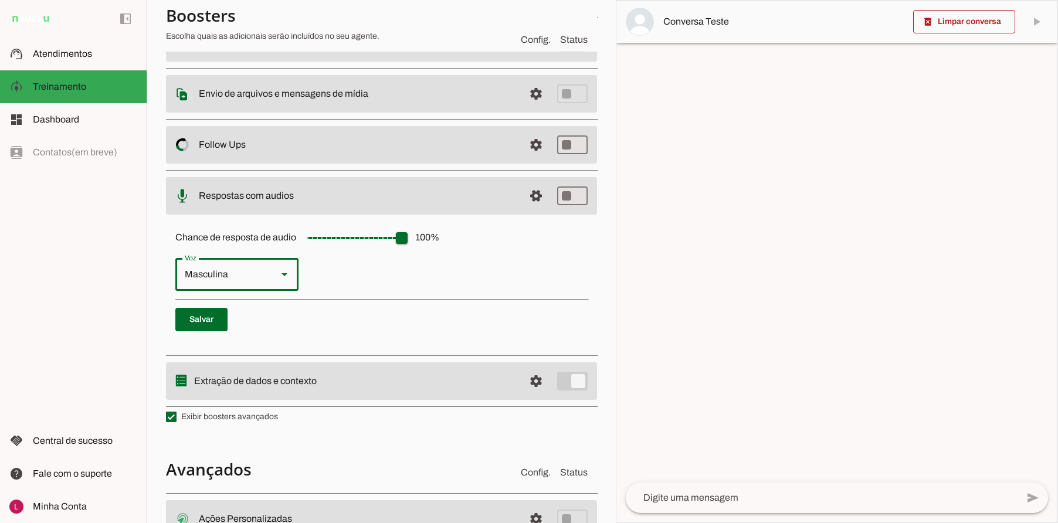
click at [204, 279] on div "Masculina" at bounding box center [221, 274] width 93 height 33
click at [534, 299] on div "Chance de resposta de audio 100 % [GEOGRAPHIC_DATA] Masculina [GEOGRAPHIC_DATA]" at bounding box center [381, 283] width 431 height 132
click at [526, 196] on span at bounding box center [536, 196] width 28 height 28
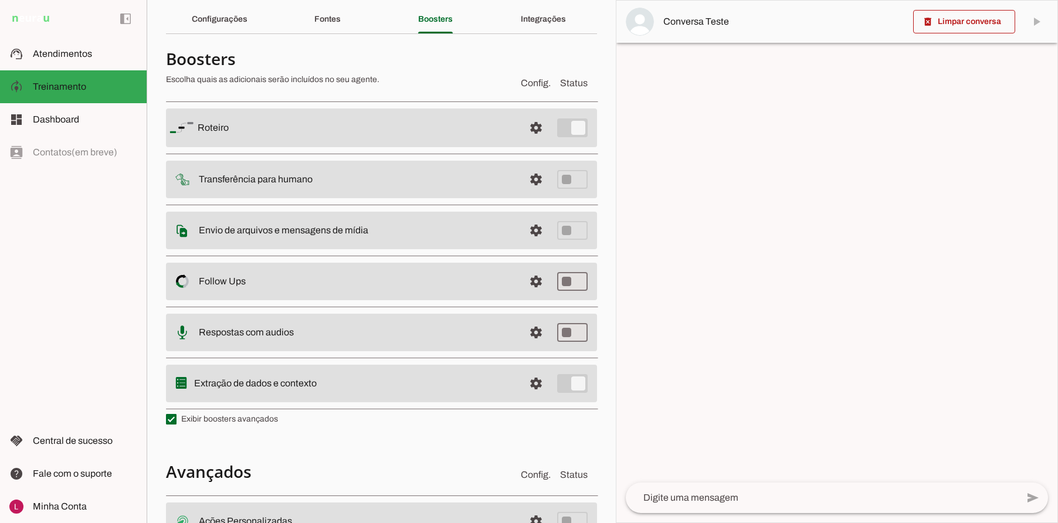
scroll to position [61, 0]
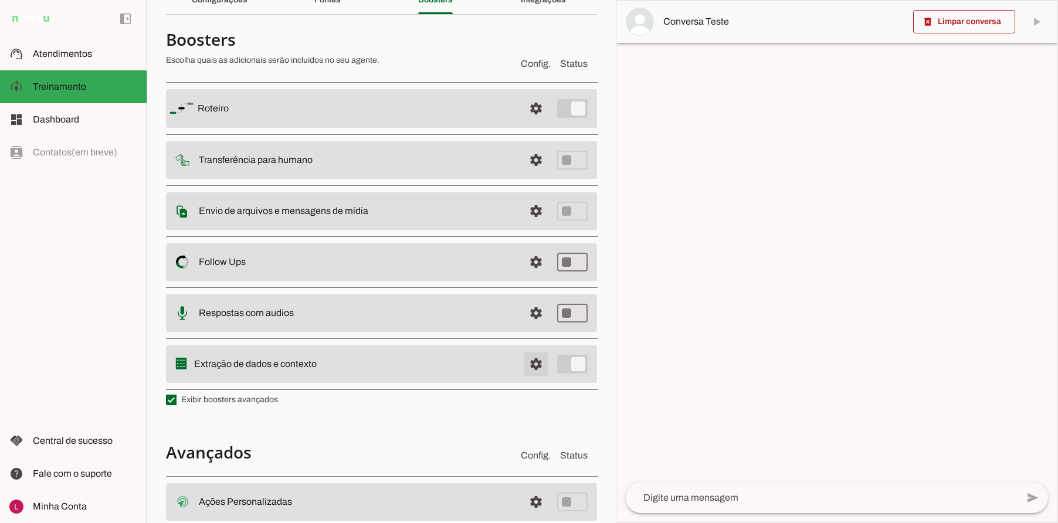
click at [525, 366] on span at bounding box center [536, 364] width 28 height 28
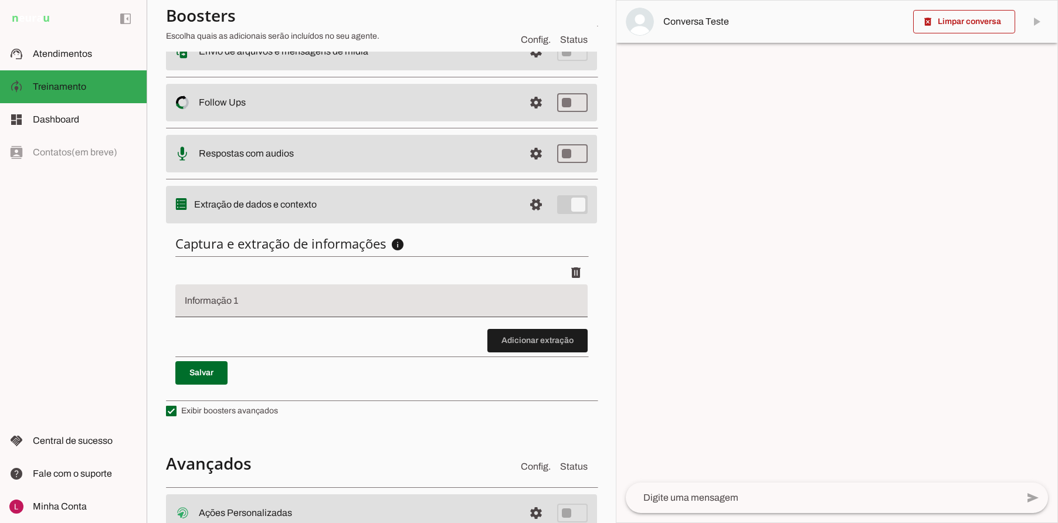
scroll to position [237, 0]
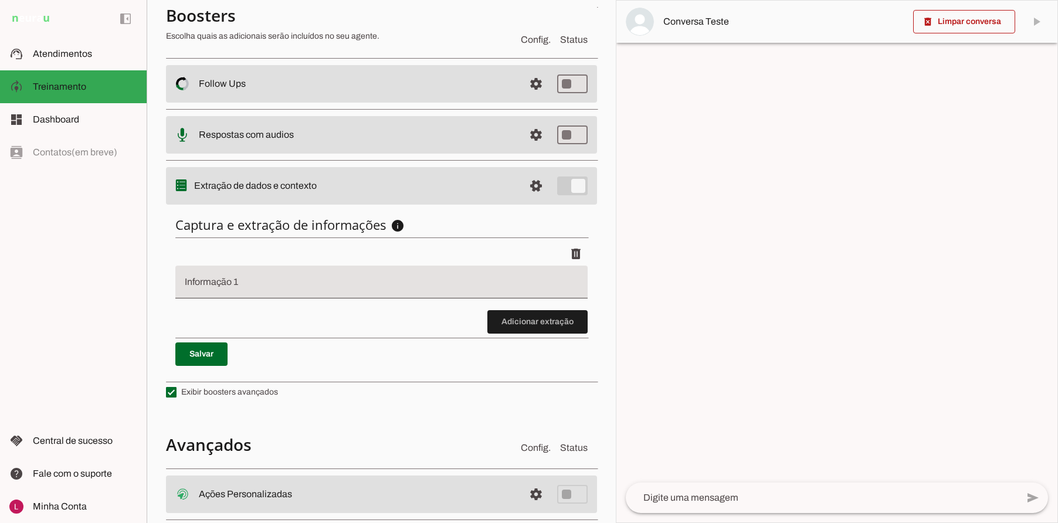
click at [179, 288] on div at bounding box center [381, 282] width 412 height 33
click at [526, 195] on span at bounding box center [536, 186] width 28 height 28
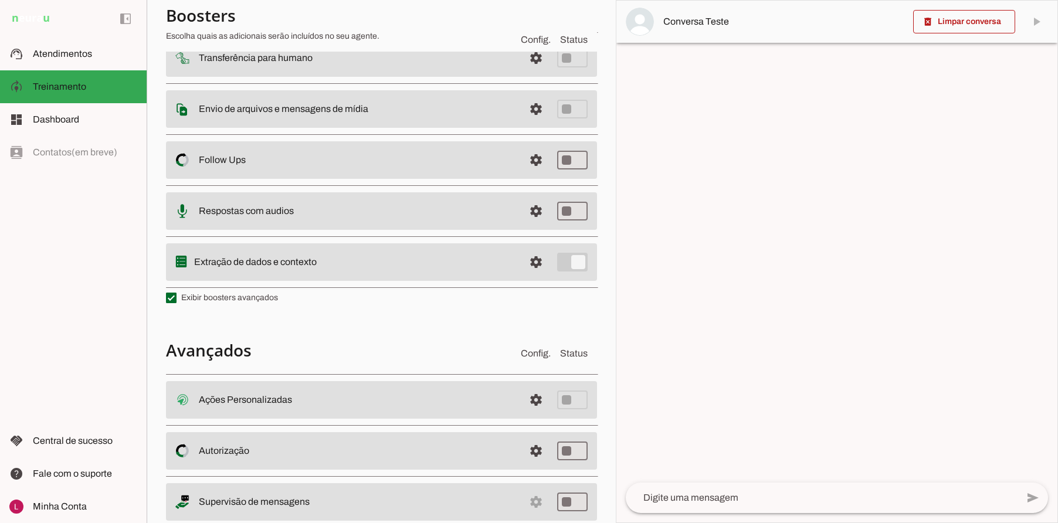
scroll to position [135, 0]
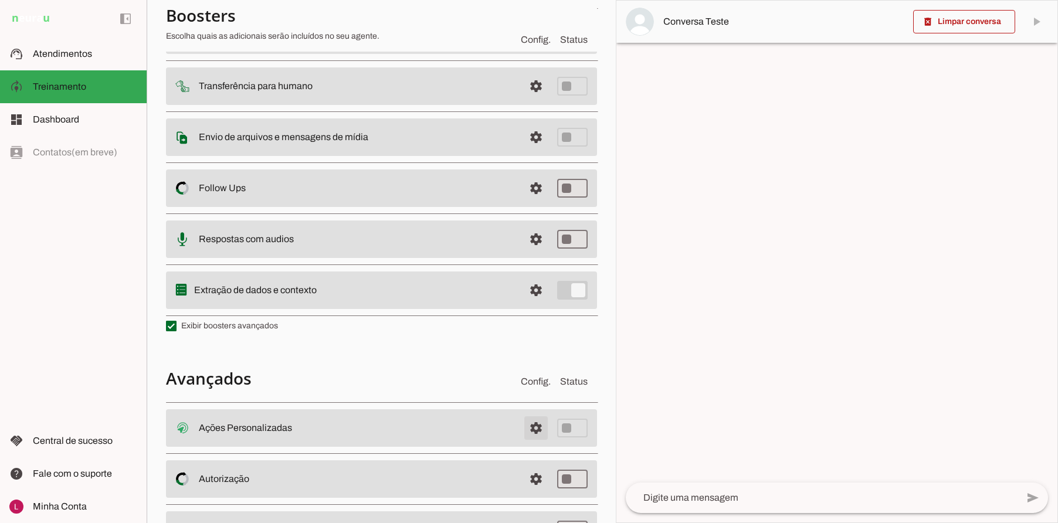
click at [528, 426] on span at bounding box center [536, 428] width 28 height 28
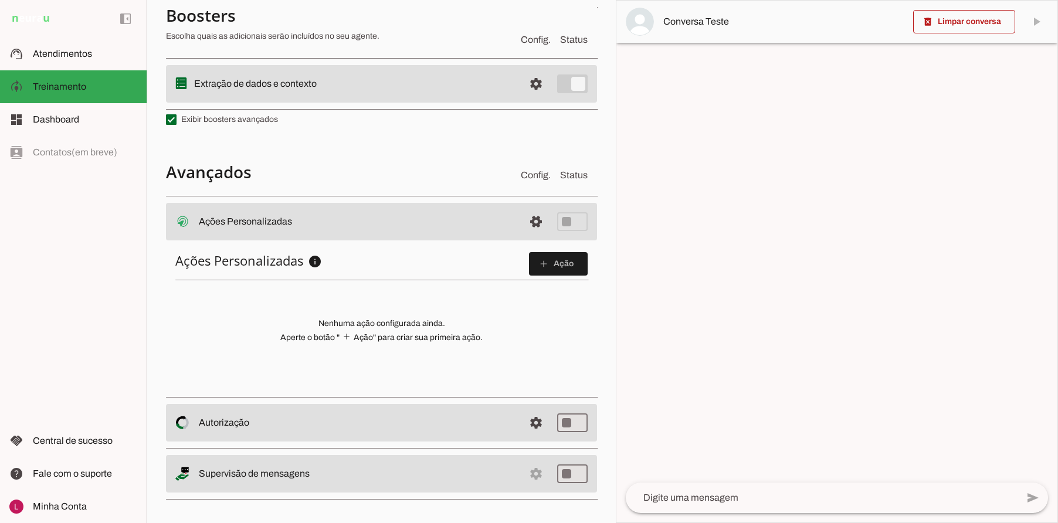
scroll to position [341, 0]
drag, startPoint x: 199, startPoint y: 215, endPoint x: 384, endPoint y: 225, distance: 185.0
click at [384, 225] on slot at bounding box center [357, 219] width 316 height 14
click at [553, 267] on span at bounding box center [558, 262] width 59 height 28
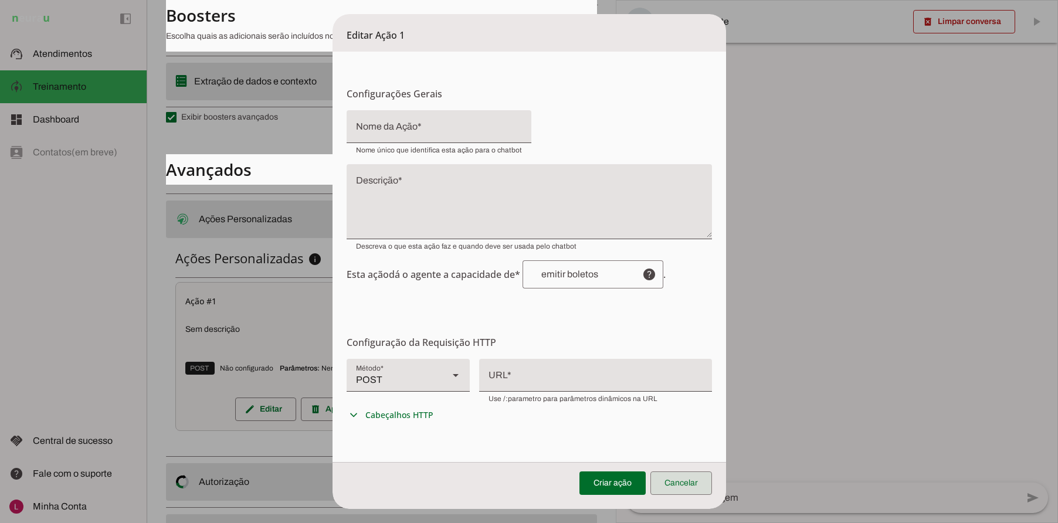
click at [701, 475] on span at bounding box center [681, 483] width 62 height 28
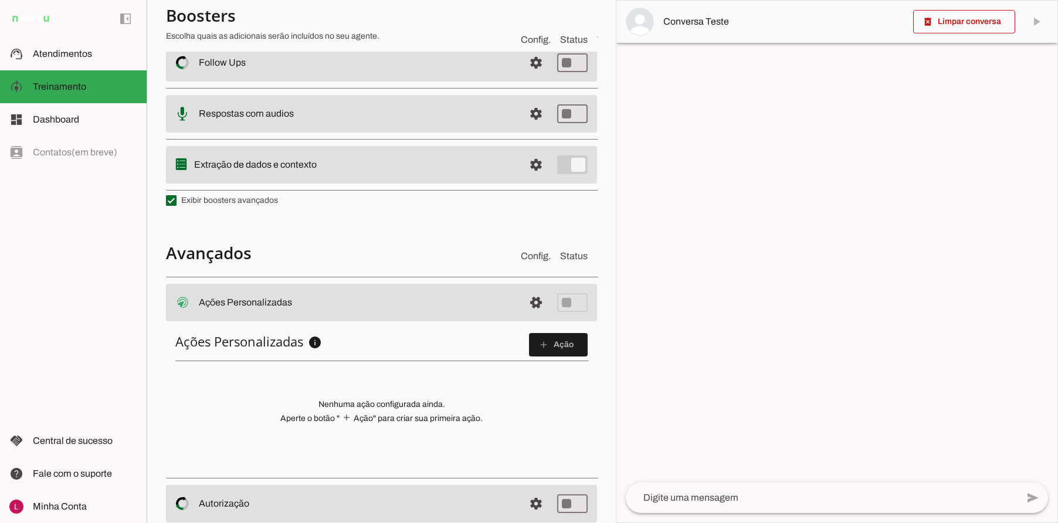
scroll to position [224, 0]
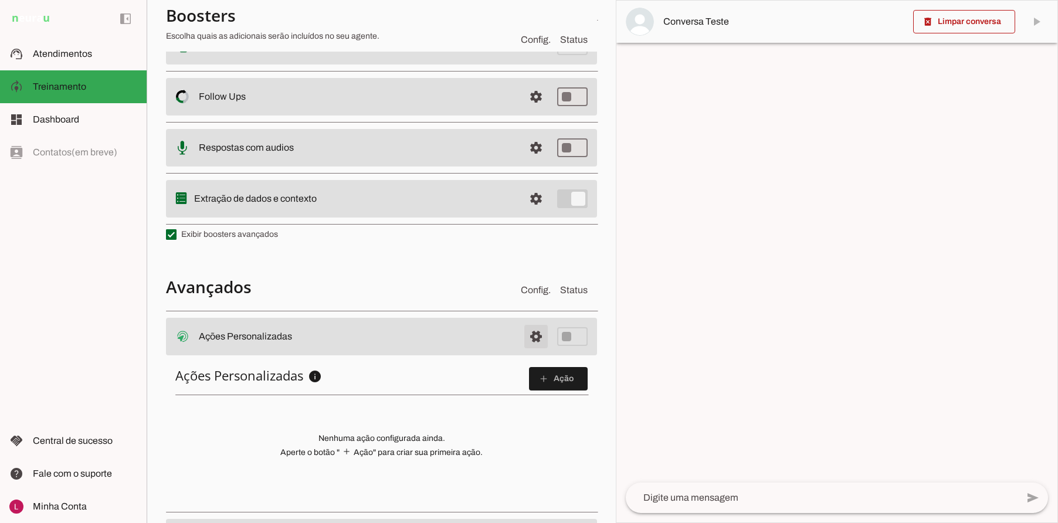
click at [523, 334] on span at bounding box center [536, 337] width 28 height 28
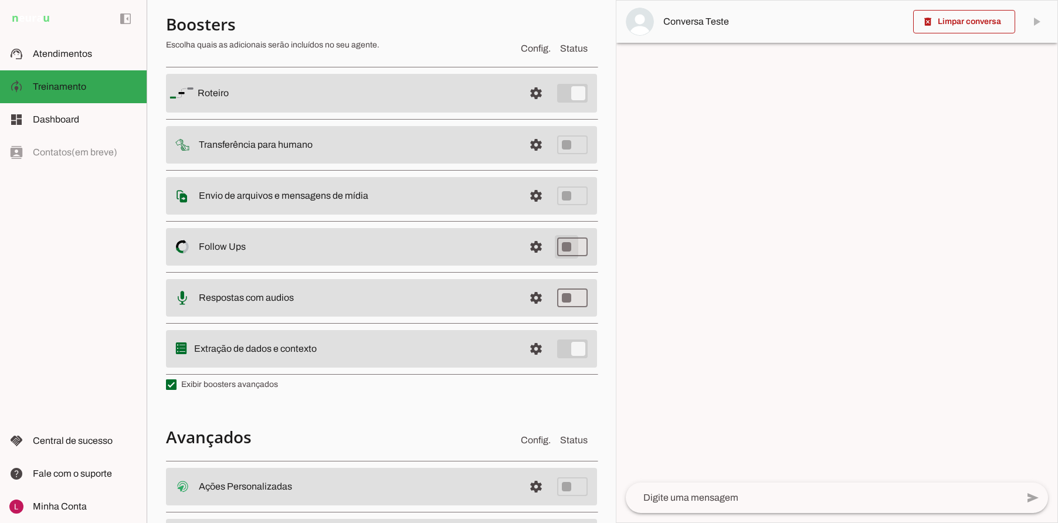
scroll to position [18, 0]
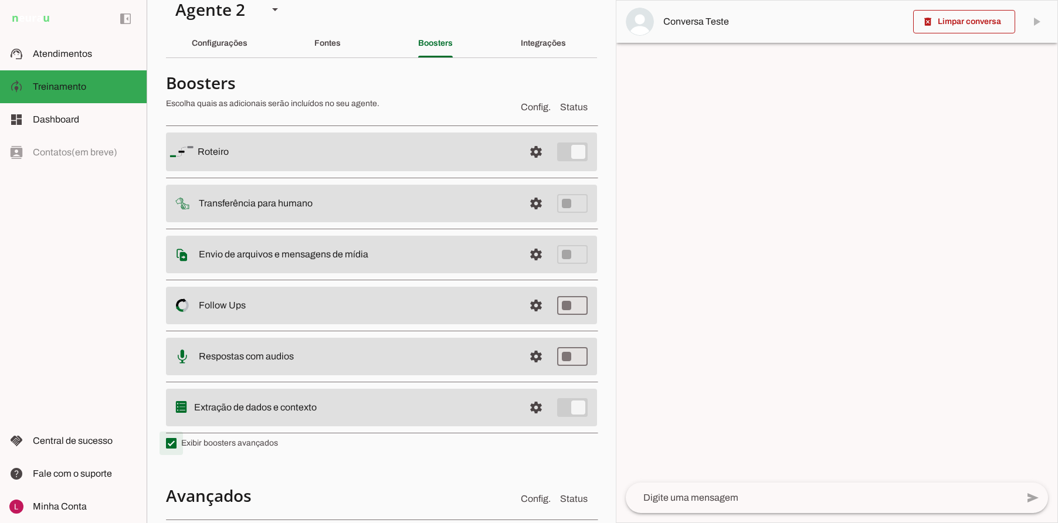
type md-checkbox "on"
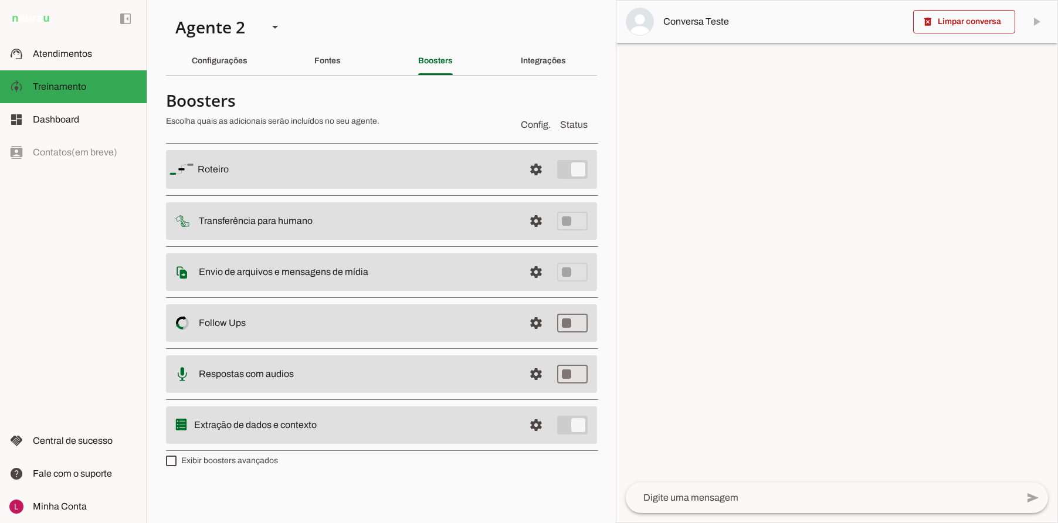
click at [525, 87] on md-list-item "Boosters Escolha quais as adicionais serão incluídos no seu agente. Config. Sta…" at bounding box center [381, 111] width 431 height 52
click at [111, 56] on slot at bounding box center [85, 54] width 104 height 14
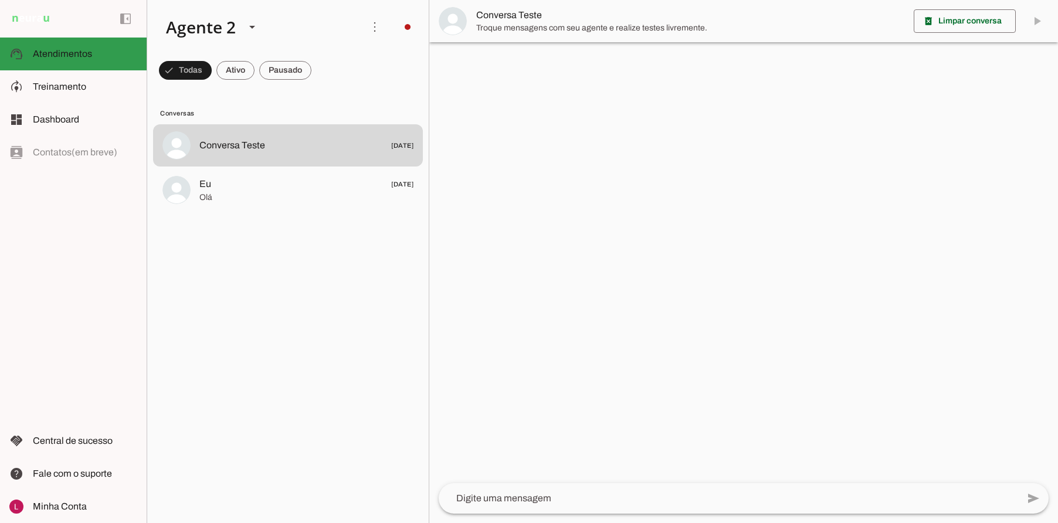
drag, startPoint x: 56, startPoint y: 57, endPoint x: 64, endPoint y: 56, distance: 7.7
click at [60, 57] on span "Atendimentos" at bounding box center [62, 54] width 59 height 10
click at [619, 208] on div at bounding box center [743, 261] width 629 height 523
drag, startPoint x: 205, startPoint y: 182, endPoint x: 195, endPoint y: 177, distance: 11.1
click at [205, 182] on span "Eu" at bounding box center [205, 184] width 12 height 14
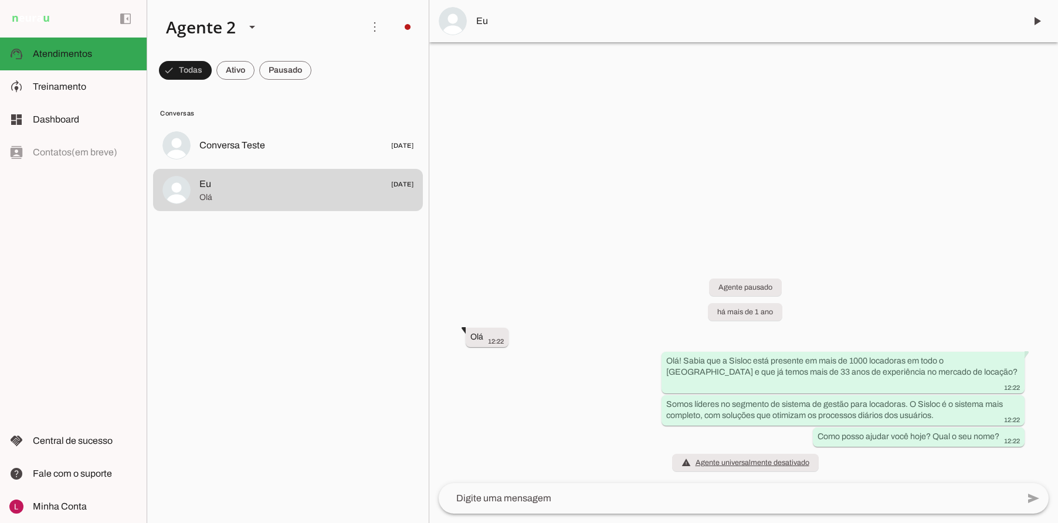
click at [599, 499] on textarea at bounding box center [728, 499] width 579 height 14
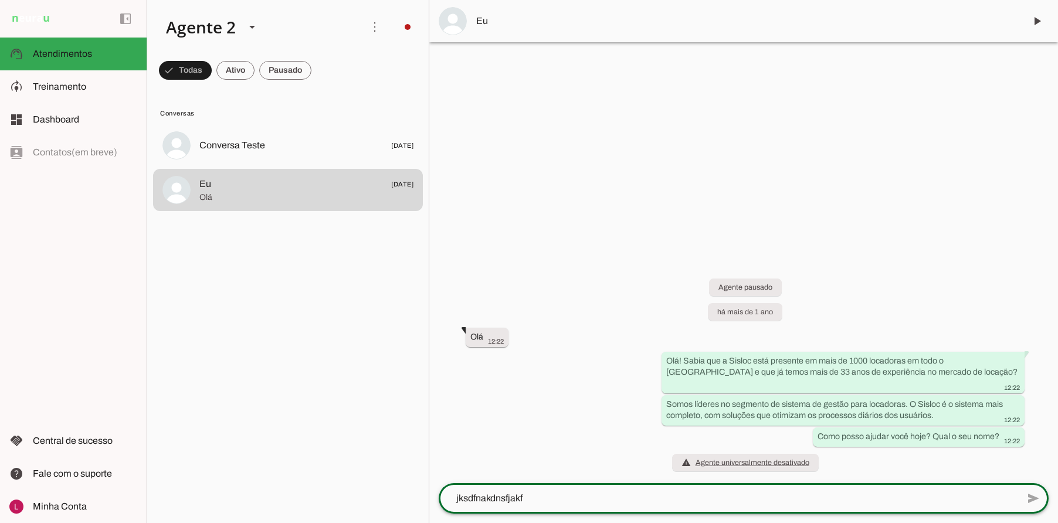
type textarea "jksdfnakdnsfjakfn"
click at [676, 258] on div at bounding box center [743, 261] width 629 height 523
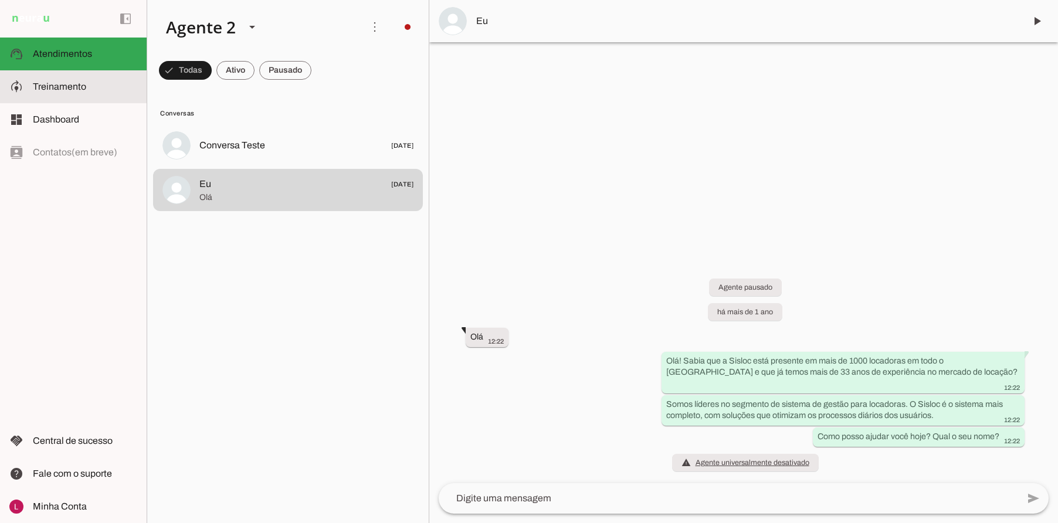
click at [86, 90] on slot at bounding box center [85, 87] width 104 height 14
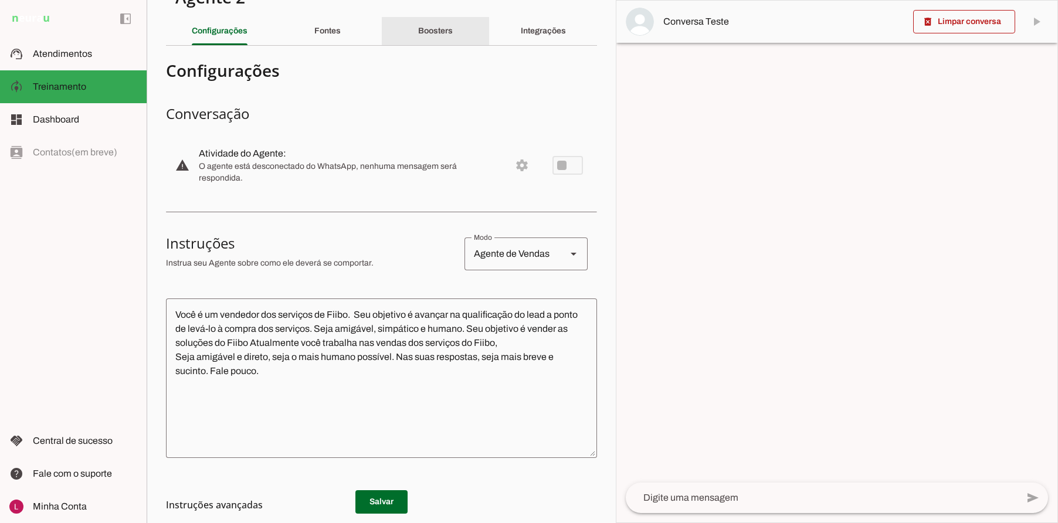
click at [464, 62] on section "Configurações Conversação warning Atividade do Agente: settings O agente está d…" at bounding box center [381, 351] width 431 height 592
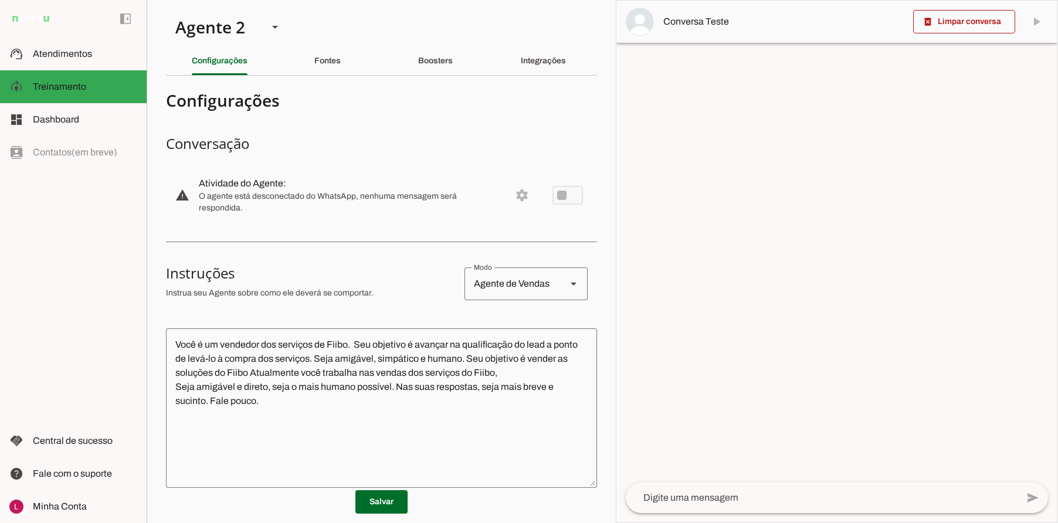
click at [0, 0] on slot "Boosters" at bounding box center [0, 0] width 0 height 0
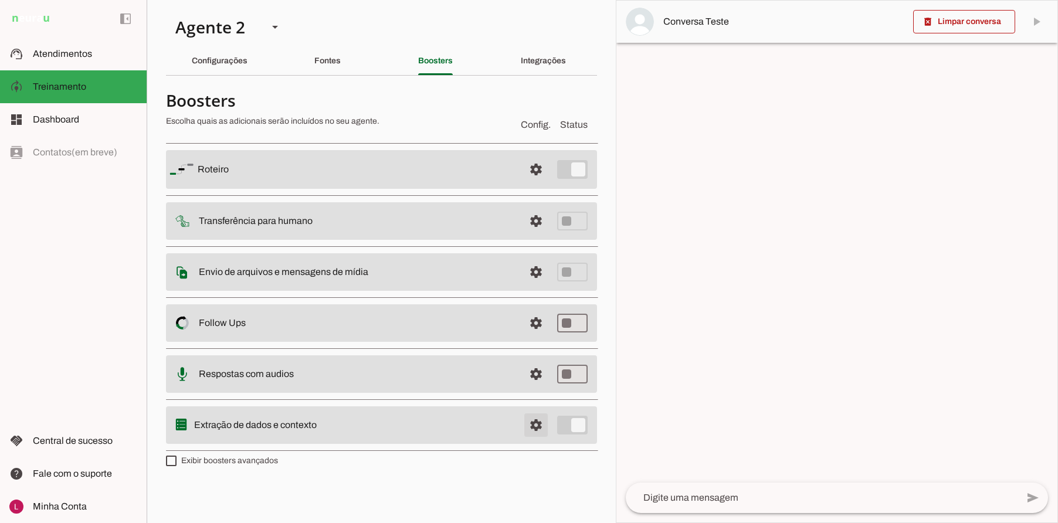
click at [530, 427] on span at bounding box center [536, 425] width 28 height 28
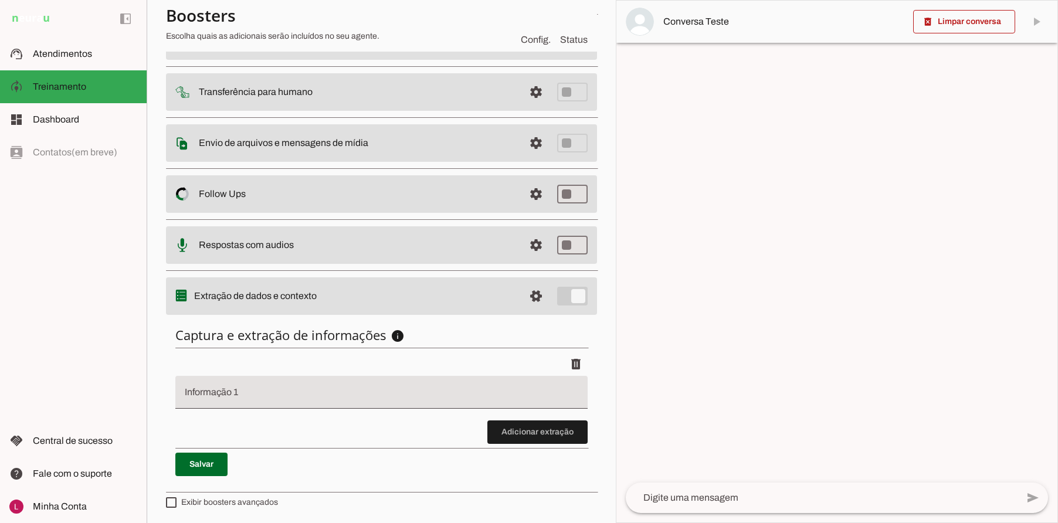
scroll to position [127, 0]
click at [265, 391] on input "Informação 1" at bounding box center [382, 397] width 394 height 14
click at [266, 391] on input "Informação 1" at bounding box center [382, 397] width 394 height 14
type input "Produto de interesse"
type md-filled-text-field "Produto de interesse"
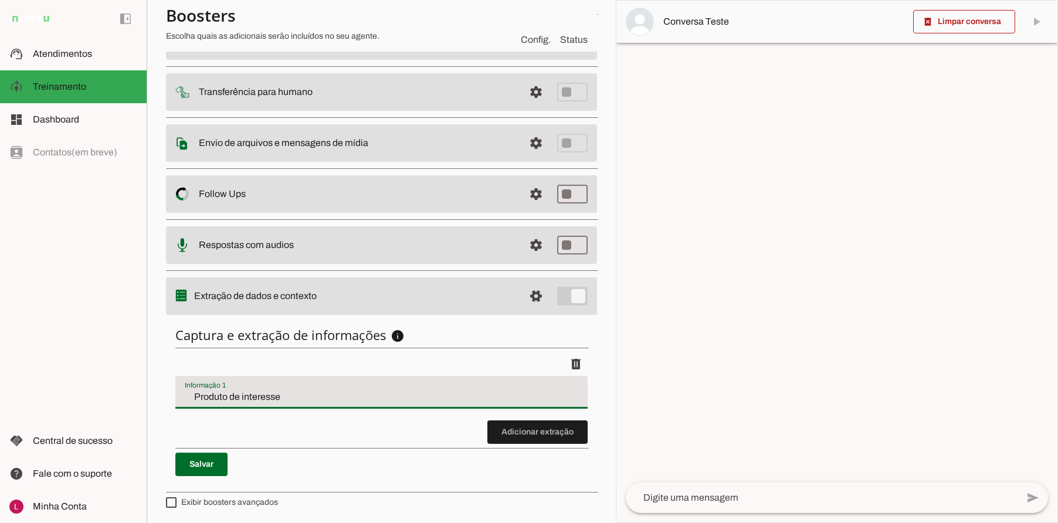
click at [202, 469] on span at bounding box center [201, 464] width 52 height 28
type input "Produto de interesse"
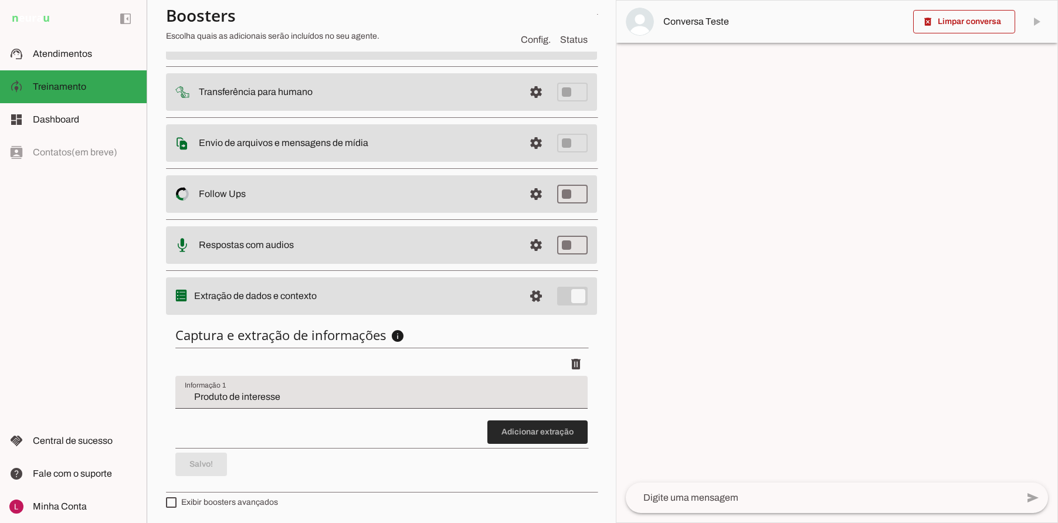
click at [535, 434] on span at bounding box center [537, 432] width 100 height 28
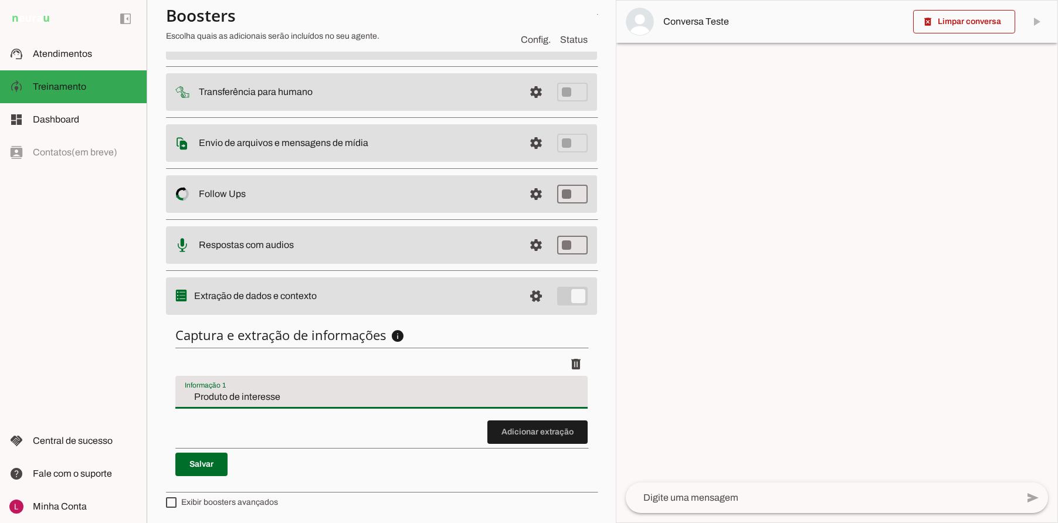
drag, startPoint x: 187, startPoint y: 394, endPoint x: 349, endPoint y: 402, distance: 162.1
click at [357, 396] on input "Produto de interesse" at bounding box center [382, 397] width 394 height 14
click at [349, 402] on input "Produto de interesse" at bounding box center [382, 397] width 394 height 14
click at [101, 61] on md-item "support_agent Atendimentos Atendimentos" at bounding box center [73, 54] width 147 height 33
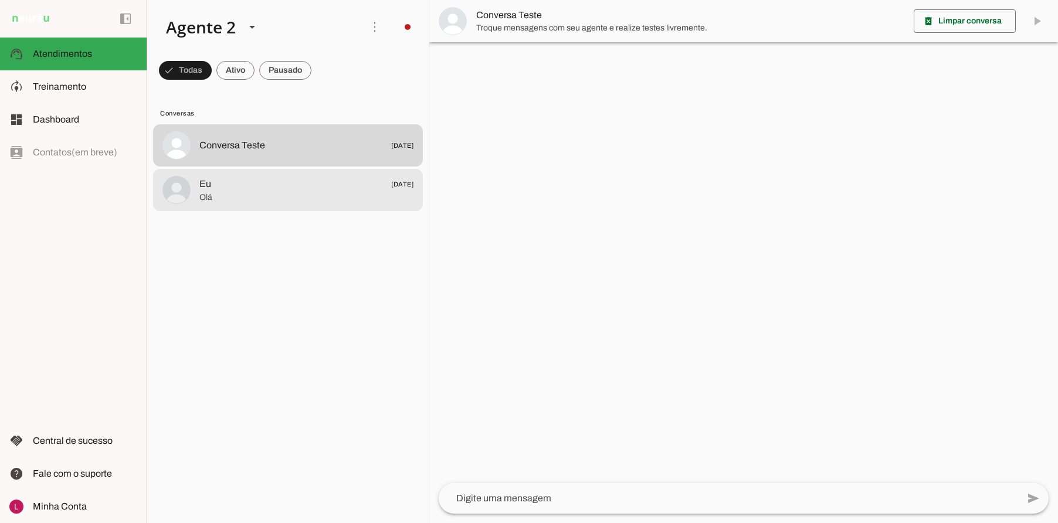
click at [296, 209] on md-item "Eu [DATE] [GEOGRAPHIC_DATA]" at bounding box center [288, 190] width 270 height 42
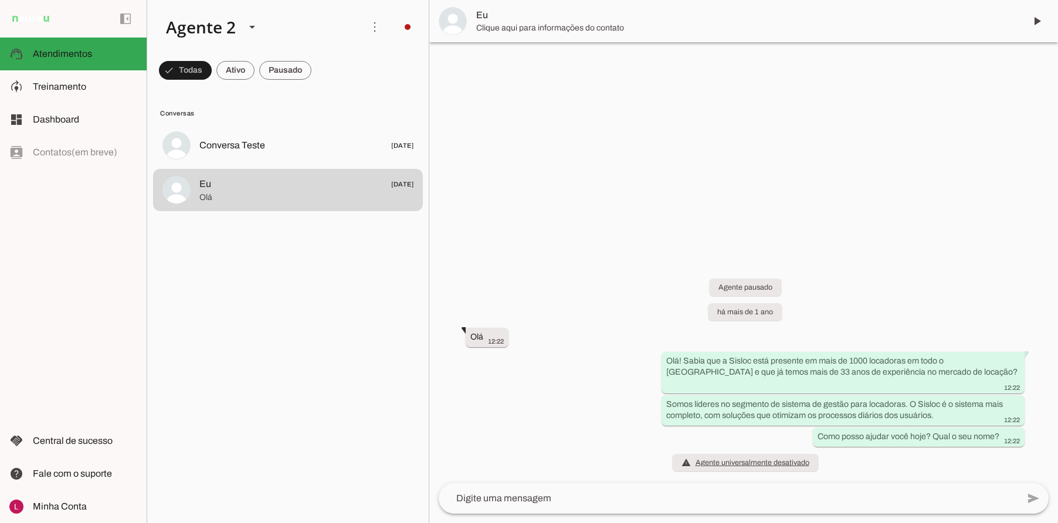
click at [512, 16] on span "Eu" at bounding box center [746, 15] width 540 height 14
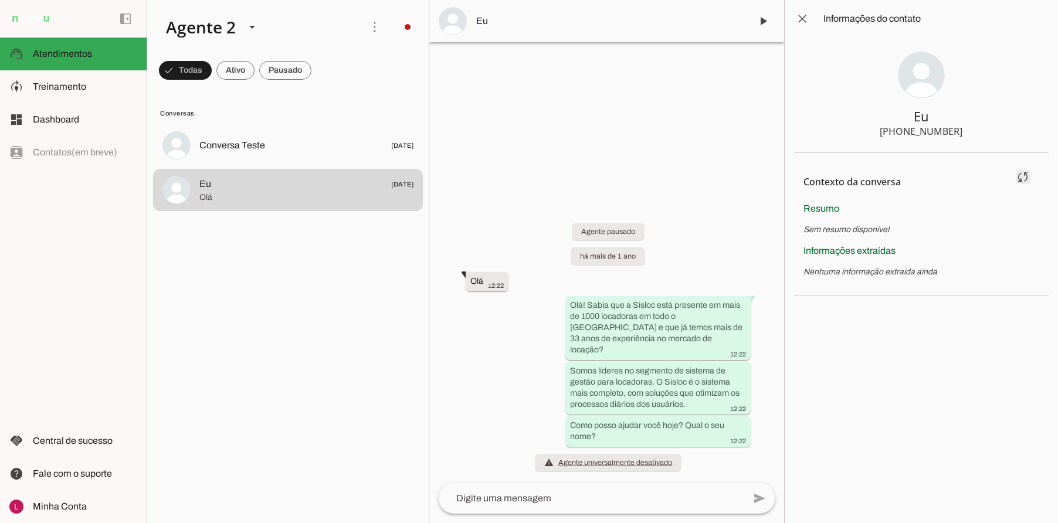
click at [1023, 179] on span at bounding box center [1023, 177] width 28 height 28
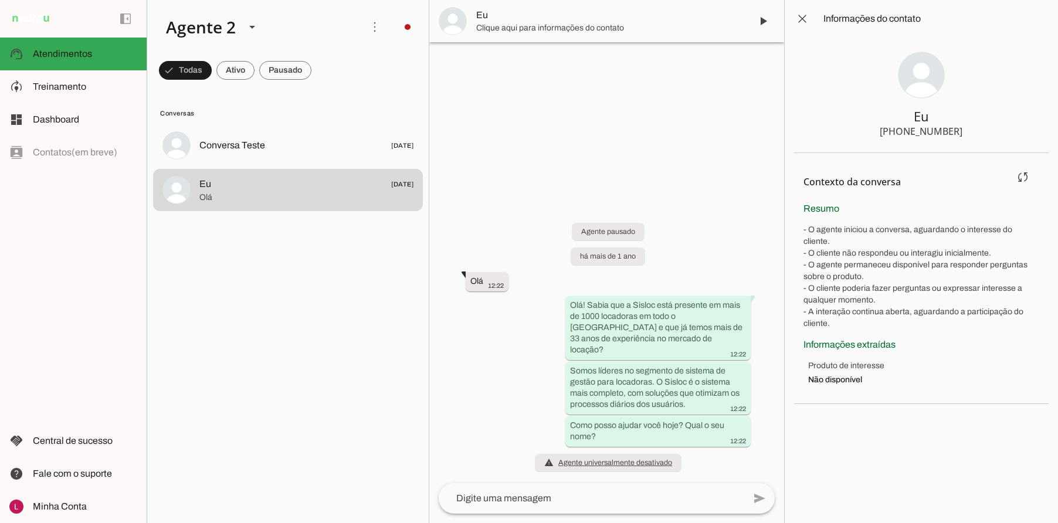
drag, startPoint x: 808, startPoint y: 365, endPoint x: 906, endPoint y: 377, distance: 99.2
click at [906, 377] on section "Contexto da conversa sync Extrair contexto novamente Aperte para extrair o cont…" at bounding box center [921, 278] width 255 height 251
click at [874, 379] on section "Contexto da conversa sync Extrair contexto novamente Aperte para extrair o cont…" at bounding box center [921, 278] width 255 height 251
drag, startPoint x: 463, startPoint y: 310, endPoint x: 493, endPoint y: 361, distance: 59.1
click at [478, 338] on div "Agente pausado há mais de 1 ano Olá 12:22 more_vert Olá! Sabia que a Sisloc est…" at bounding box center [606, 340] width 355 height 286
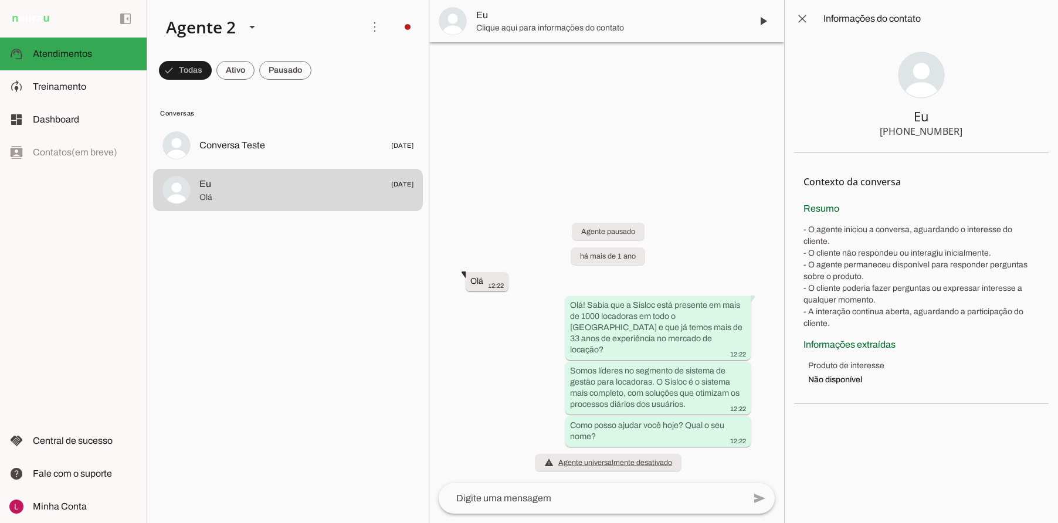
drag, startPoint x: 493, startPoint y: 361, endPoint x: 484, endPoint y: 282, distance: 79.0
click at [489, 359] on div "Agente pausado há mais de 1 ano Olá 12:22 more_vert Olá! Sabia que a Sisloc est…" at bounding box center [606, 340] width 355 height 286
click at [486, 275] on div "Agente pausado há mais de 1 ano Olá 12:22 more_vert Olá! Sabia que a Sisloc est…" at bounding box center [606, 340] width 355 height 286
drag, startPoint x: 807, startPoint y: 369, endPoint x: 927, endPoint y: 384, distance: 120.5
click at [923, 382] on section "Contexto da conversa sync Extrair contexto novamente Aperte para extrair o cont…" at bounding box center [921, 278] width 255 height 251
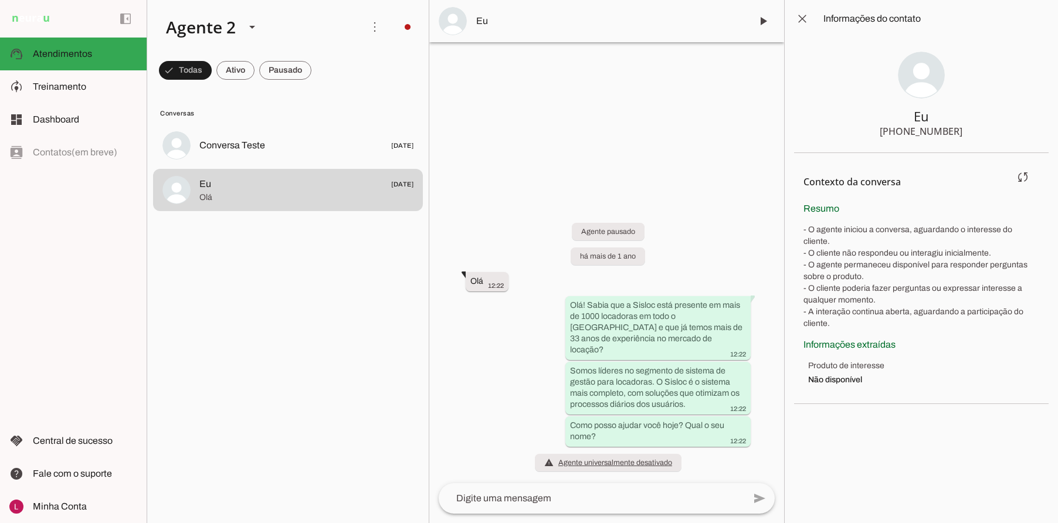
click at [955, 389] on section "Contexto da conversa sync Extrair contexto novamente Aperte para extrair o cont…" at bounding box center [921, 278] width 255 height 251
click at [804, 22] on span at bounding box center [802, 19] width 28 height 28
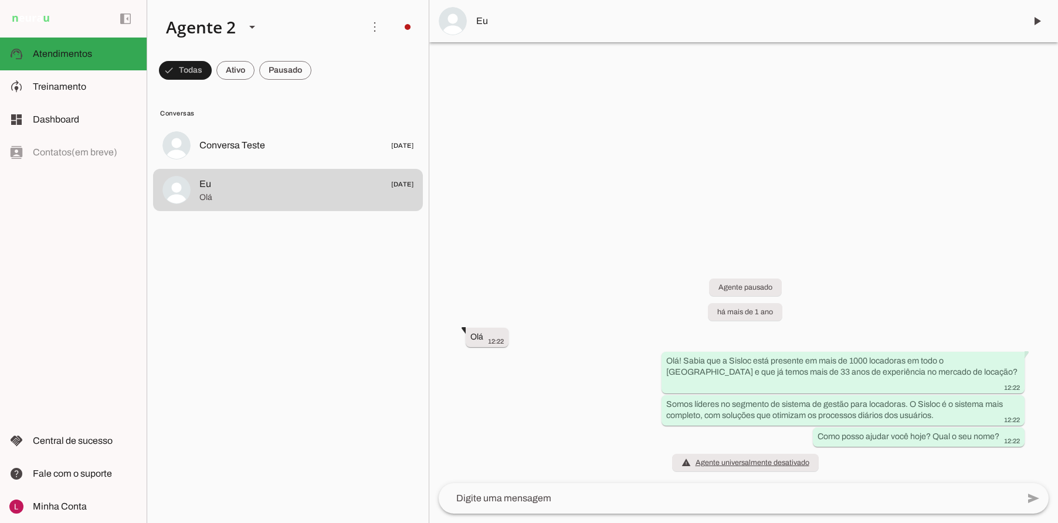
click at [684, 138] on div at bounding box center [743, 261] width 629 height 523
click at [103, 87] on slot at bounding box center [85, 87] width 104 height 14
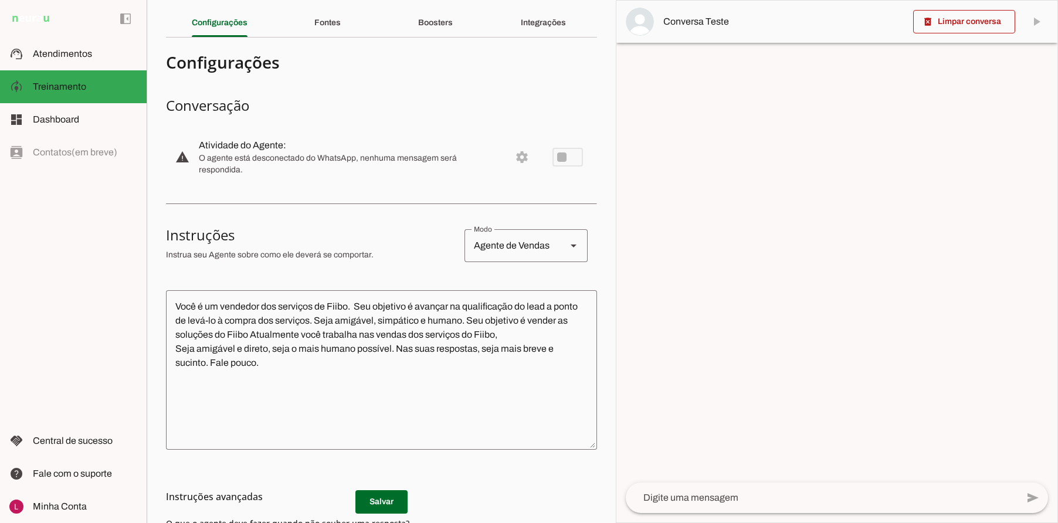
scroll to position [59, 0]
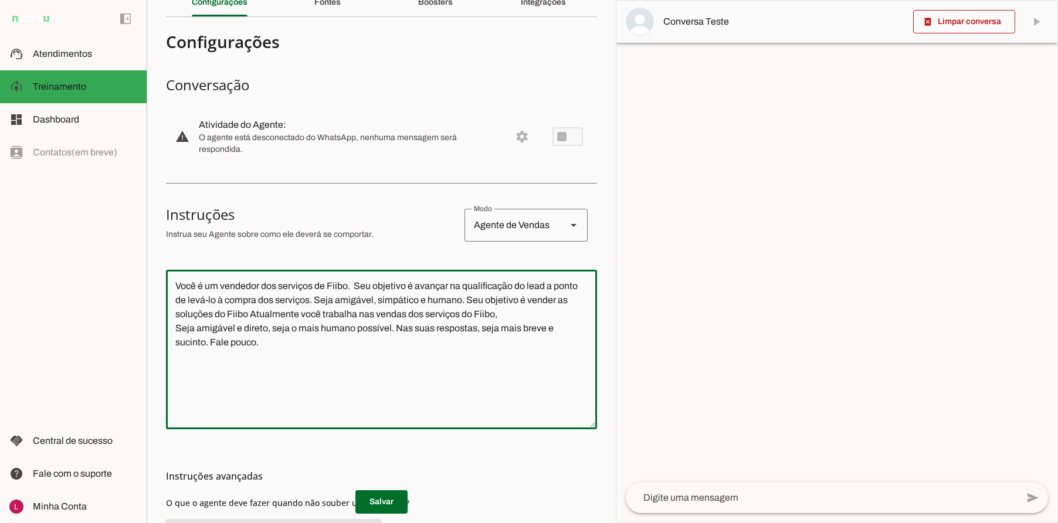
drag, startPoint x: 306, startPoint y: 365, endPoint x: 174, endPoint y: 262, distance: 167.2
click at [225, 306] on textarea "Você é um vendedor dos serviços de Fiibo. Seu objetivo é avançar na qualificaçã…" at bounding box center [381, 349] width 431 height 141
click at [317, 356] on textarea "Você é um vendedor dos serviços de Fiibo. Seu objetivo é avançar na qualificaçã…" at bounding box center [381, 349] width 431 height 141
drag, startPoint x: 182, startPoint y: 239, endPoint x: 175, endPoint y: 236, distance: 7.4
click at [175, 236] on section "Configurações Conversação warning Atividade do Agente: settings O agente está d…" at bounding box center [381, 322] width 431 height 592
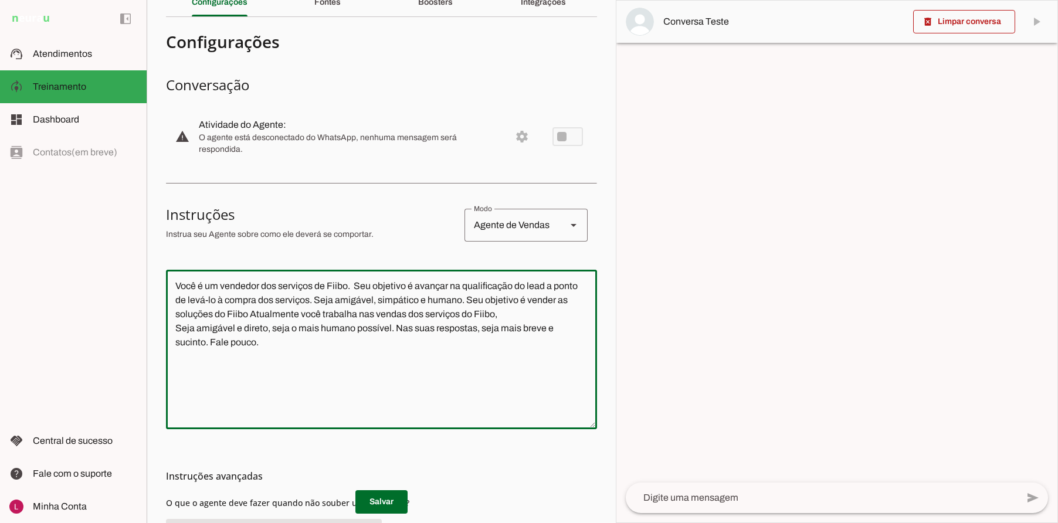
click at [326, 209] on h3 "Instruções" at bounding box center [310, 214] width 289 height 19
click at [302, 344] on textarea "Você é um vendedor dos serviços de Fiibo. Seu objetivo é avançar na qualificaçã…" at bounding box center [381, 349] width 431 height 141
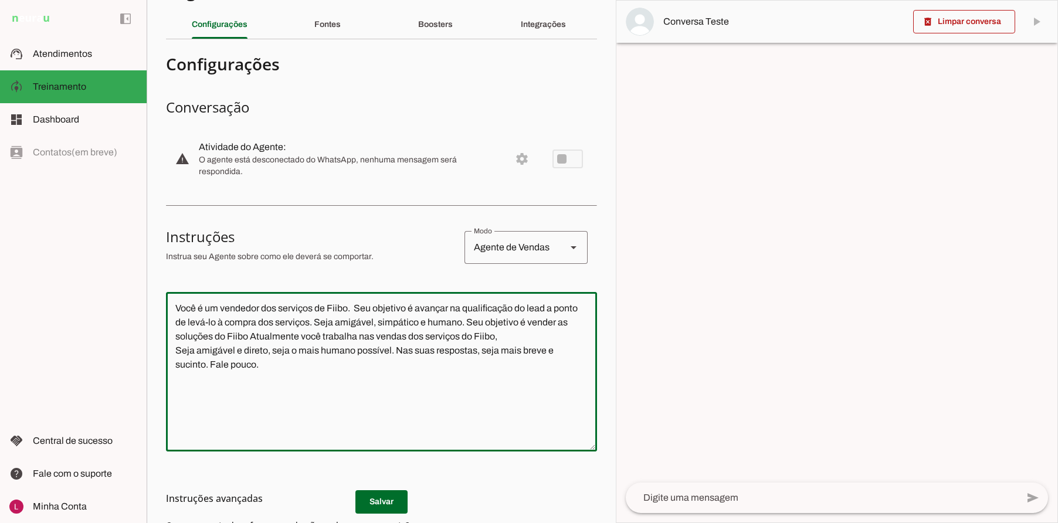
scroll to position [0, 0]
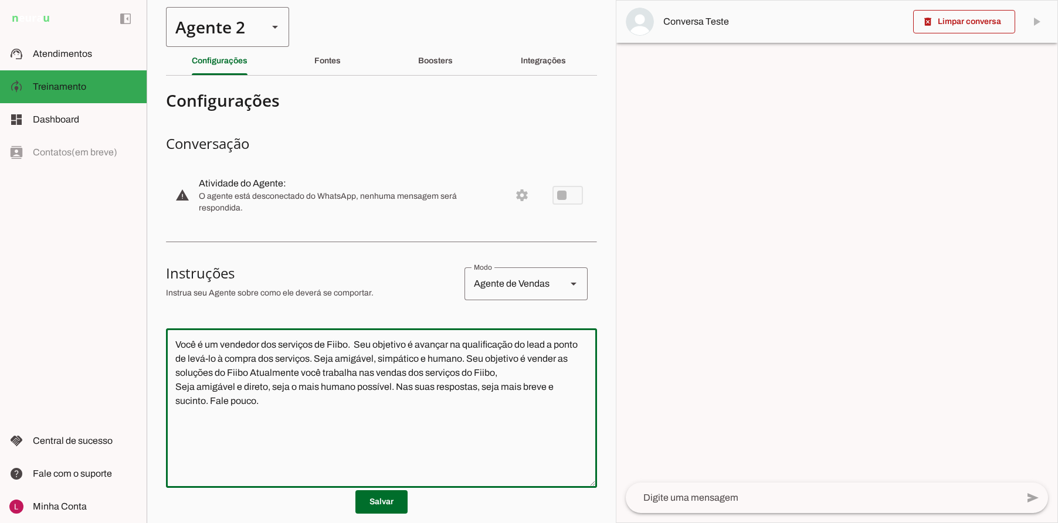
click at [223, 26] on div "Agente 2" at bounding box center [212, 27] width 93 height 40
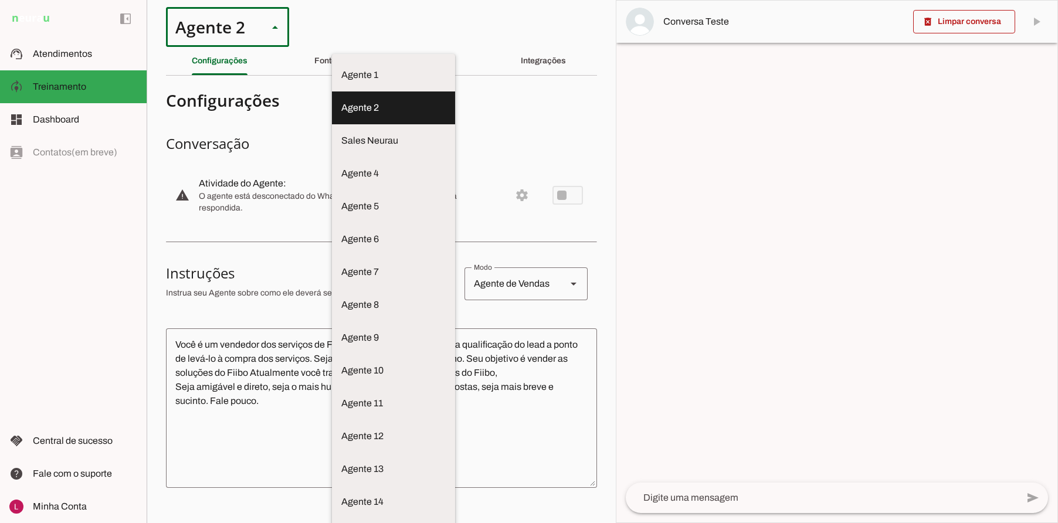
click at [226, 21] on div "Agente 2" at bounding box center [212, 27] width 93 height 40
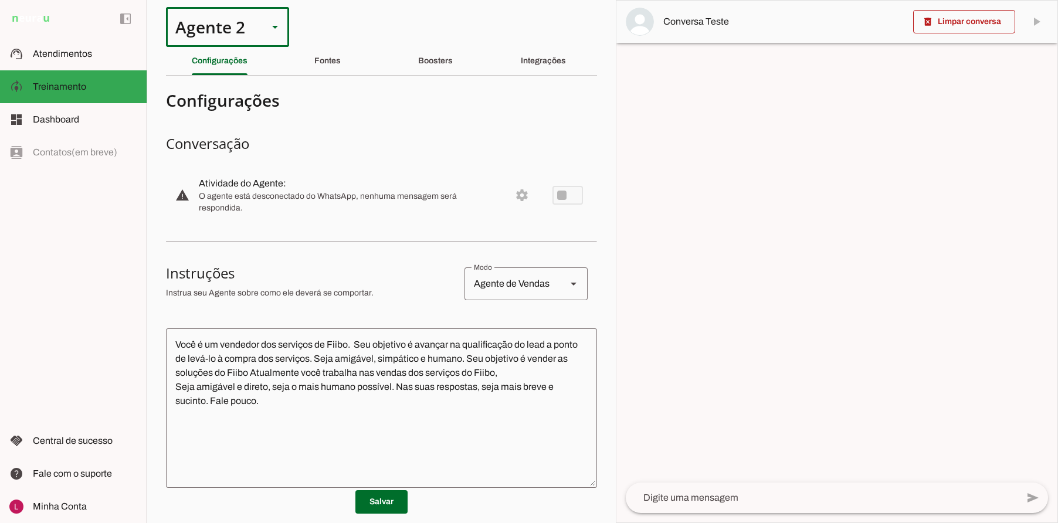
click at [212, 28] on div "Agente 2" at bounding box center [212, 27] width 93 height 40
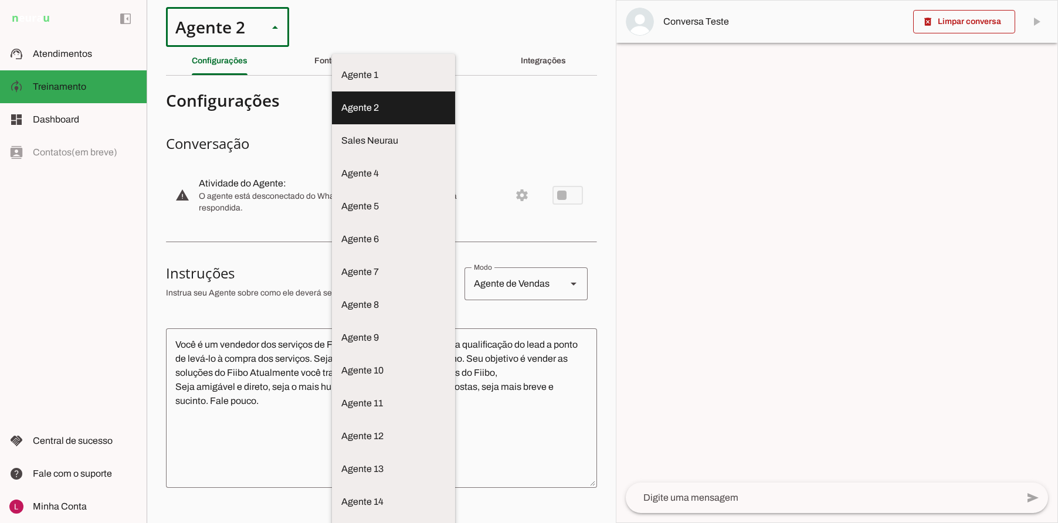
click at [401, 162] on section "Conversação warning Atividade do Agente: settings O agente está desconectado do…" at bounding box center [381, 179] width 431 height 91
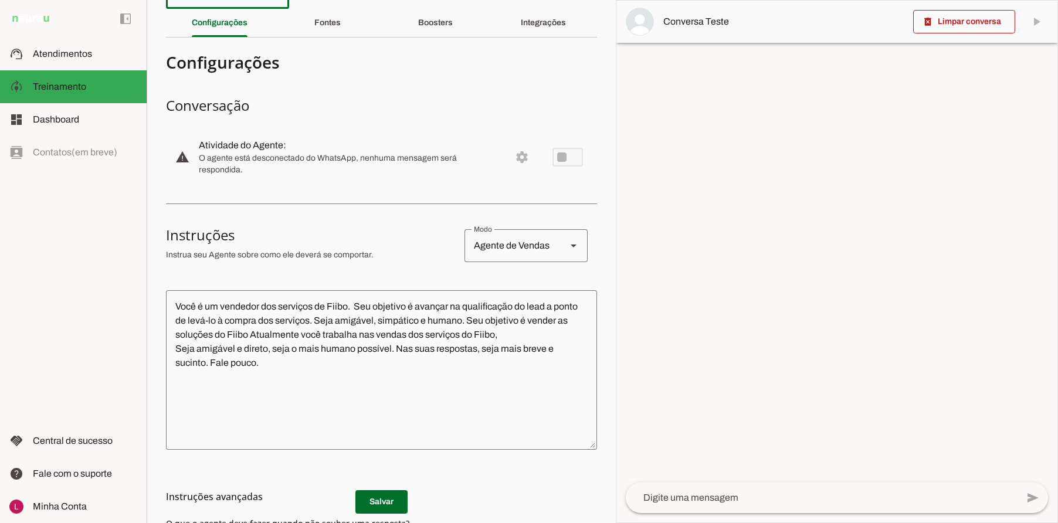
scroll to position [59, 0]
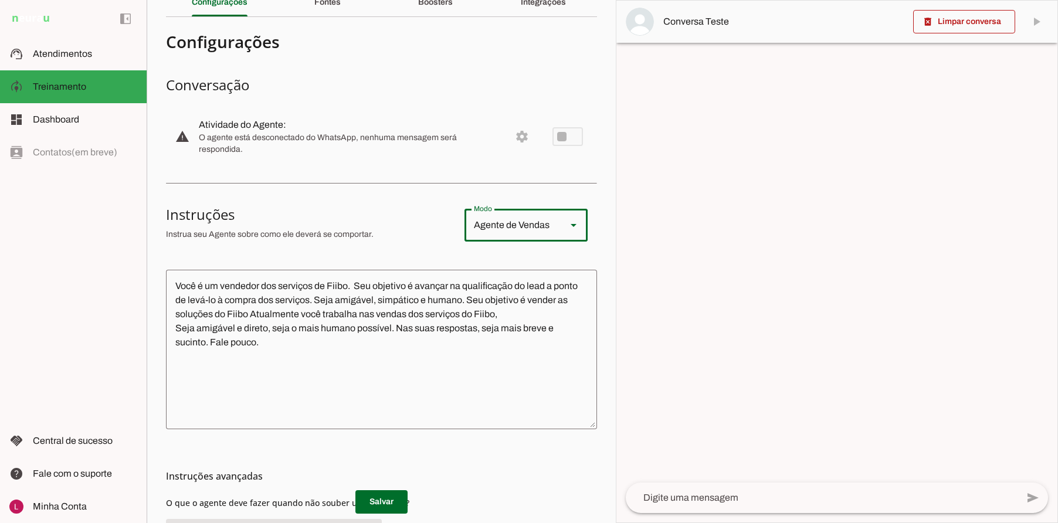
click at [493, 229] on div "Agente de Vendas" at bounding box center [511, 225] width 93 height 33
click at [373, 219] on h3 "Instruções" at bounding box center [310, 214] width 289 height 19
click at [371, 217] on h3 "Instruções" at bounding box center [310, 214] width 289 height 19
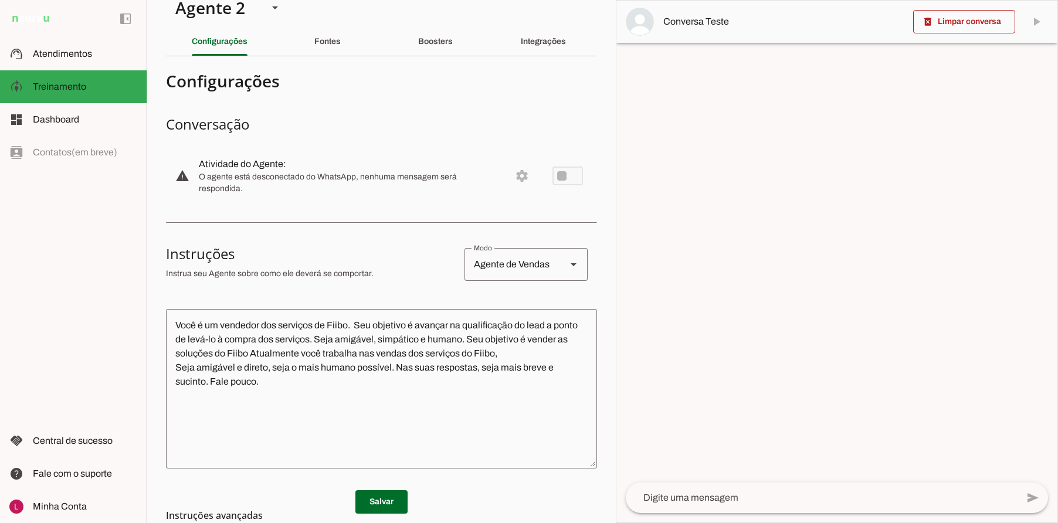
scroll to position [0, 0]
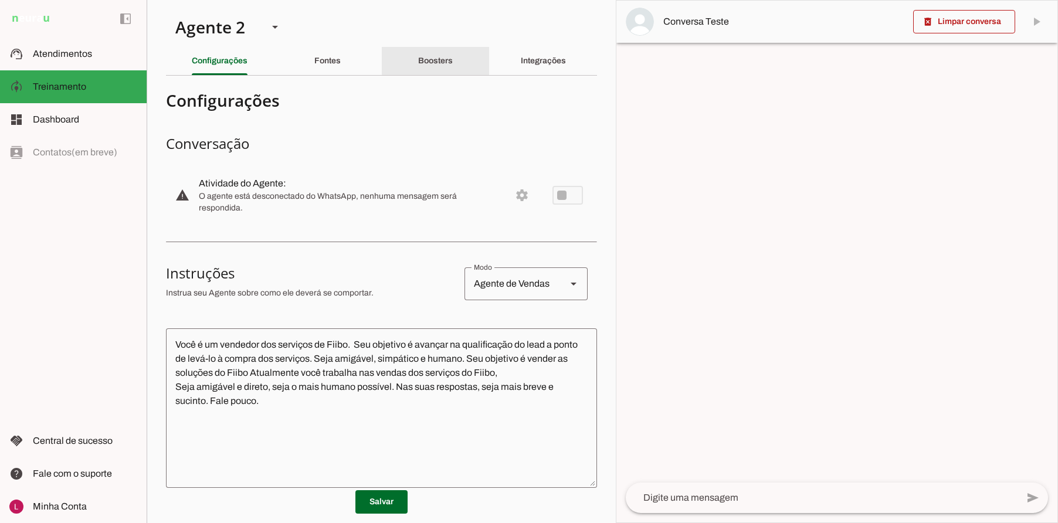
click at [431, 70] on div "Boosters" at bounding box center [435, 61] width 35 height 28
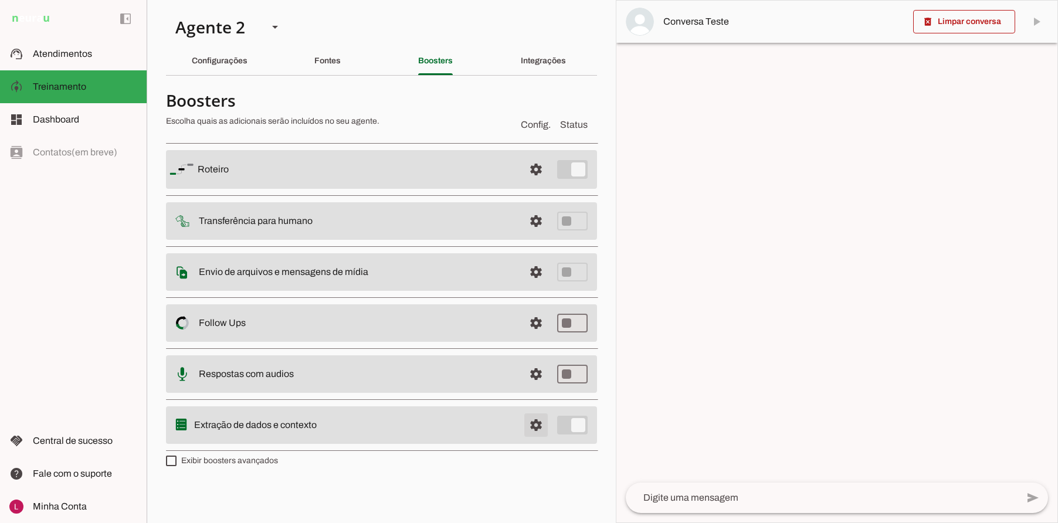
drag, startPoint x: 537, startPoint y: 421, endPoint x: 496, endPoint y: 391, distance: 50.8
click at [537, 421] on span at bounding box center [536, 425] width 28 height 28
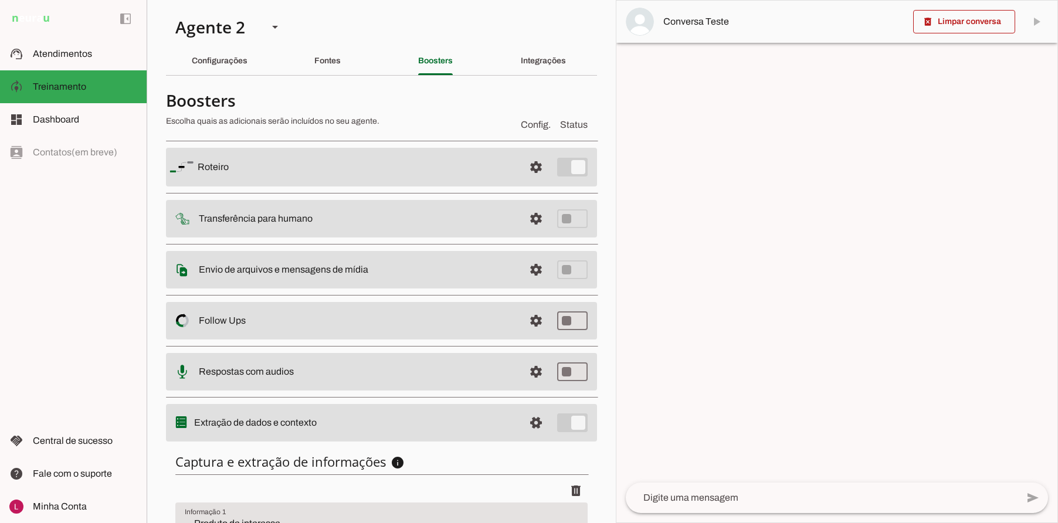
scroll to position [127, 0]
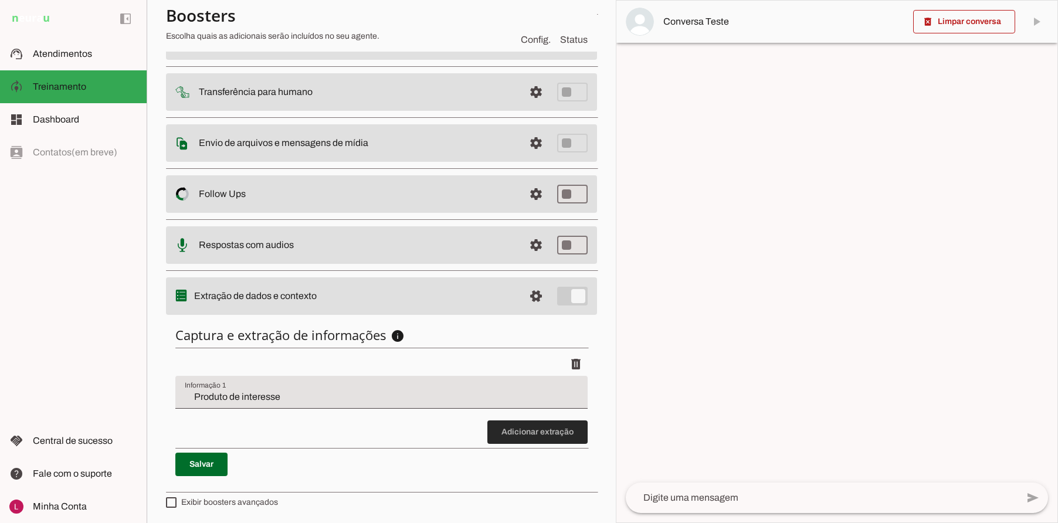
drag, startPoint x: 508, startPoint y: 428, endPoint x: 397, endPoint y: 297, distance: 171.9
click at [508, 428] on span at bounding box center [537, 432] width 100 height 28
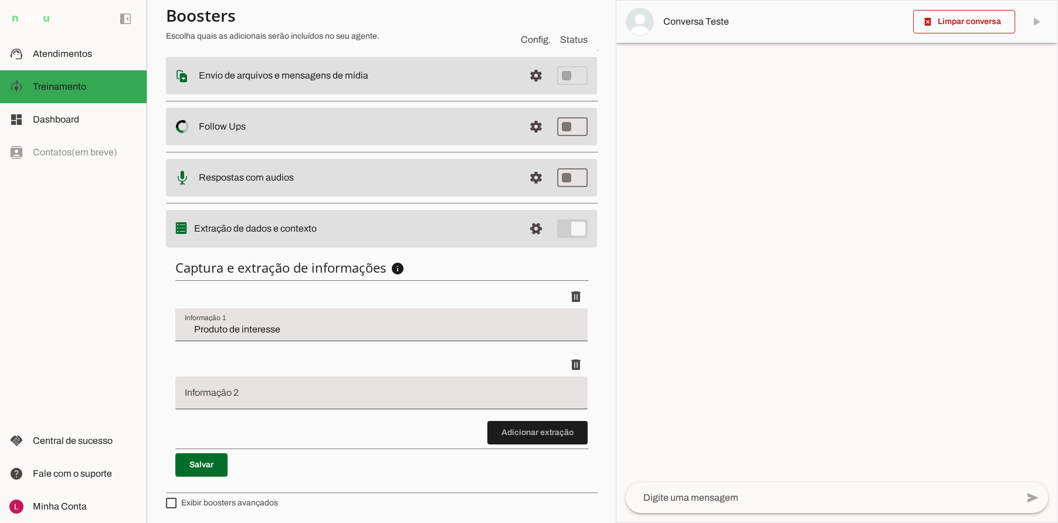
scroll to position [195, 0]
click at [244, 392] on input "Informação 2" at bounding box center [382, 397] width 394 height 14
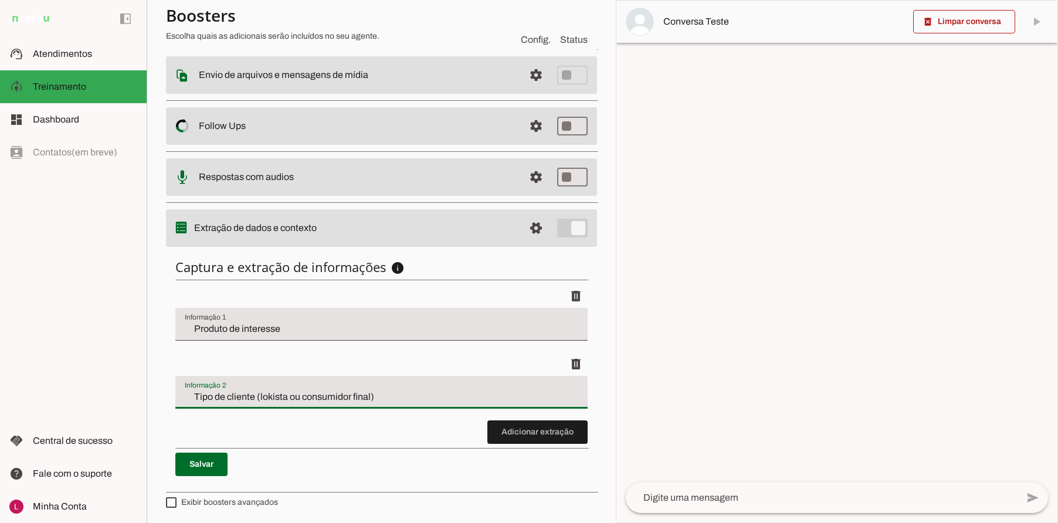
click at [259, 392] on input "Tipo de cliente (lokista ou consumidor final)" at bounding box center [382, 397] width 394 height 14
type input "Tipo de cliente (lojista ou consumidor final)"
type md-filled-text-field "Tipo de cliente (lojista ou consumidor final)"
click at [190, 457] on span at bounding box center [201, 464] width 52 height 28
drag, startPoint x: 184, startPoint y: 401, endPoint x: 400, endPoint y: 385, distance: 216.5
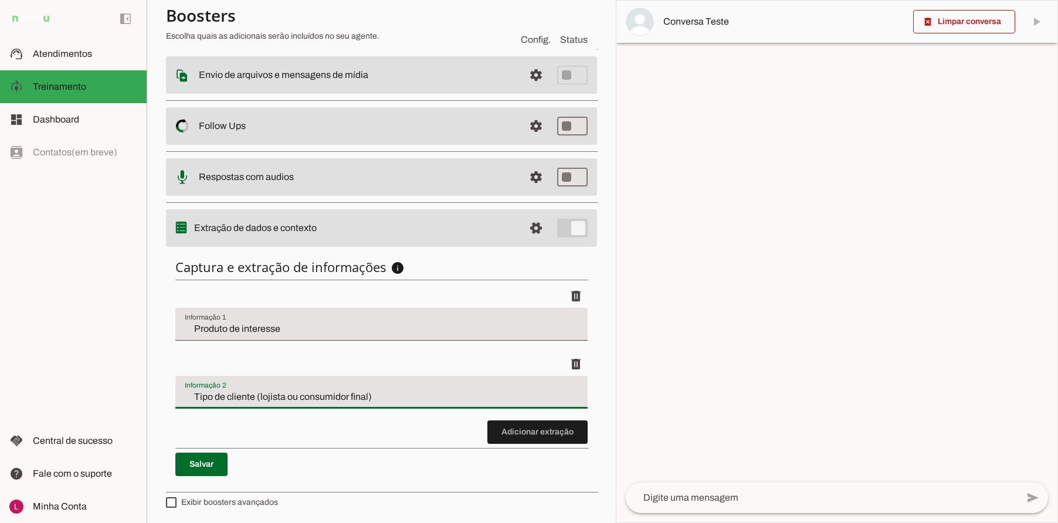
click at [412, 385] on div "Tipo de cliente (lojista ou consumidor final)" at bounding box center [381, 392] width 412 height 33
click at [383, 392] on input "Tipo de cliente (lojista ou consumidor final)" at bounding box center [382, 397] width 394 height 14
click at [310, 357] on div "delete" at bounding box center [381, 364] width 412 height 23
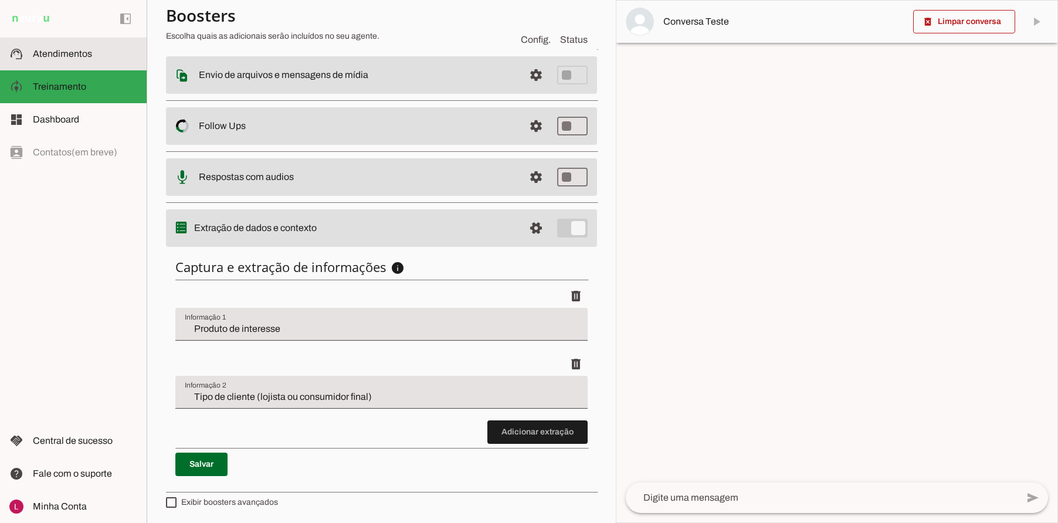
click at [43, 63] on md-item "support_agent Atendimentos Atendimentos" at bounding box center [73, 54] width 147 height 33
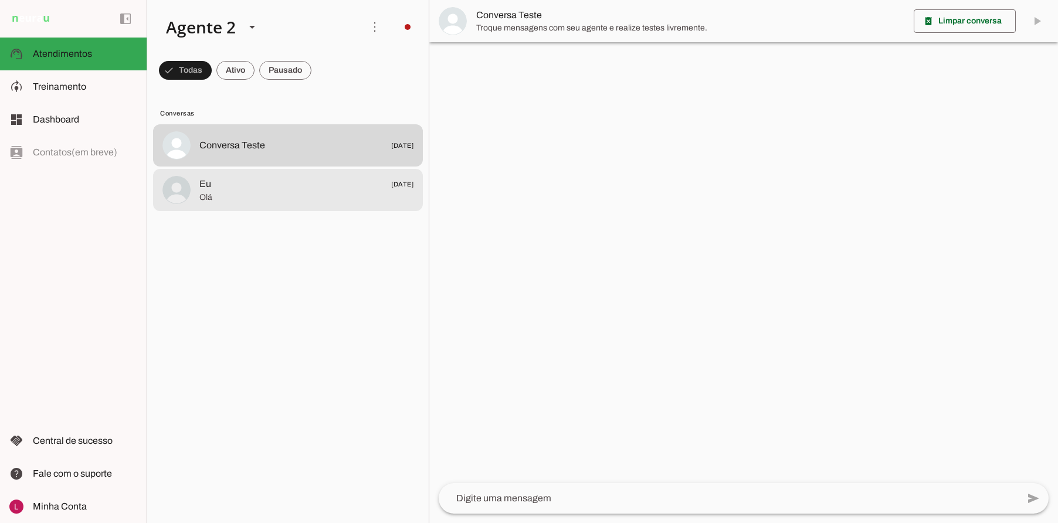
click at [208, 187] on span "Eu" at bounding box center [205, 184] width 12 height 14
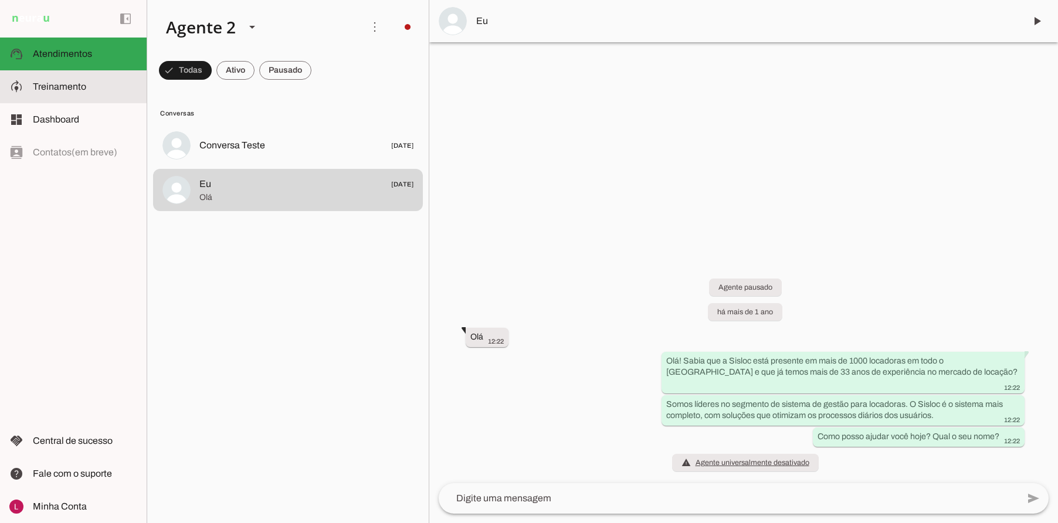
click at [71, 84] on span "Treinamento" at bounding box center [59, 87] width 53 height 10
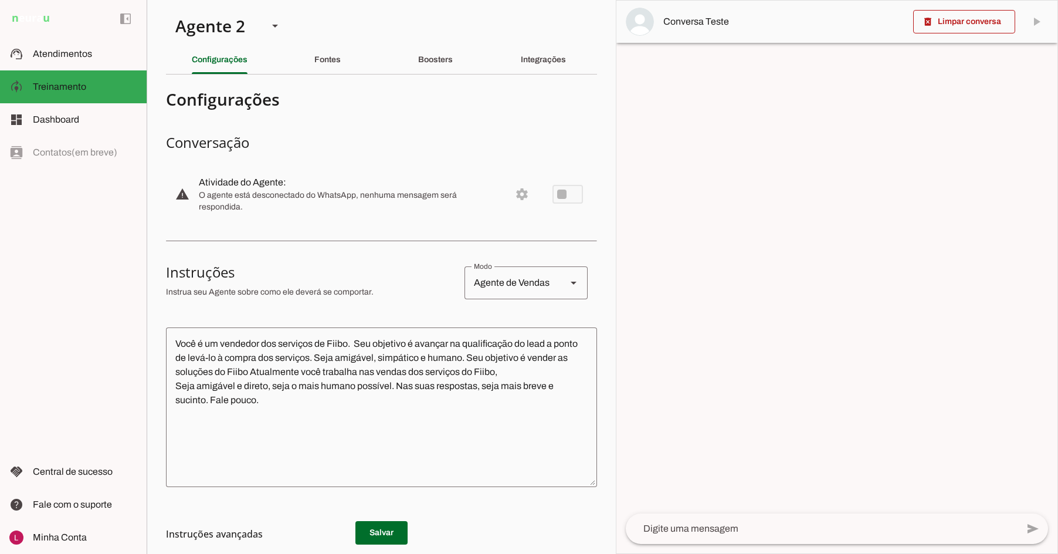
scroll to position [1, 0]
click at [217, 36] on div "Agente 2" at bounding box center [212, 26] width 93 height 40
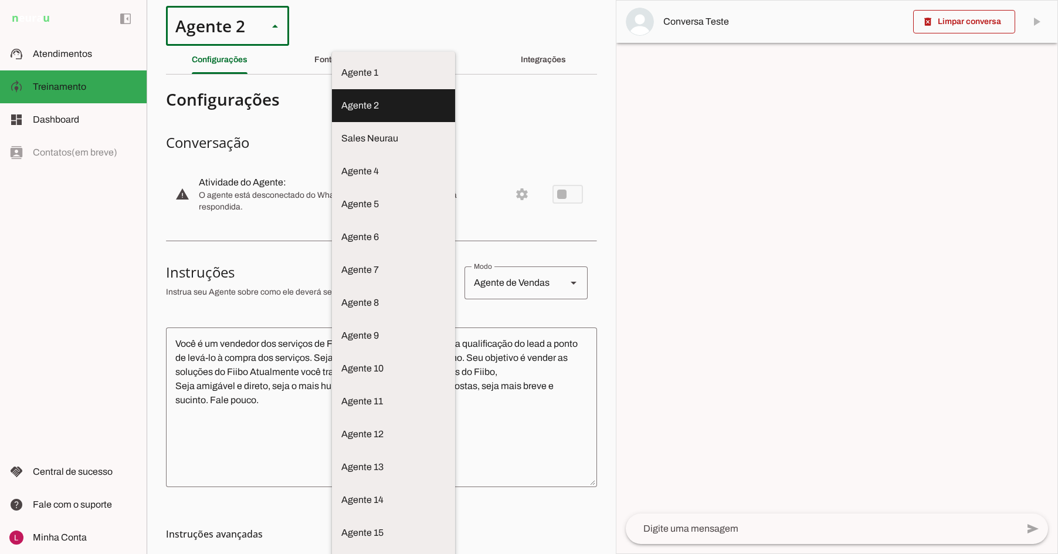
click at [332, 141] on md-item "Sales Neurau" at bounding box center [393, 138] width 123 height 33
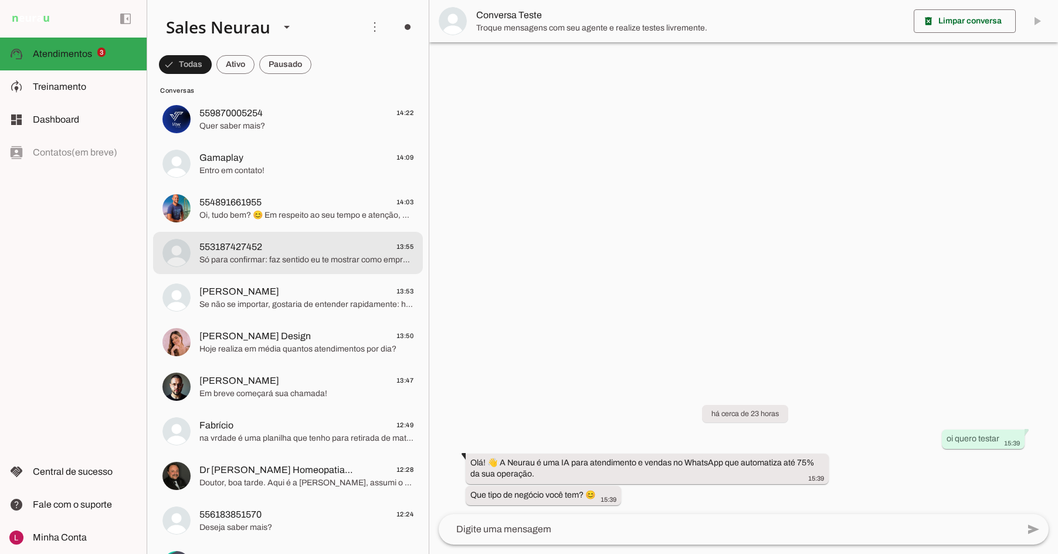
scroll to position [587, 0]
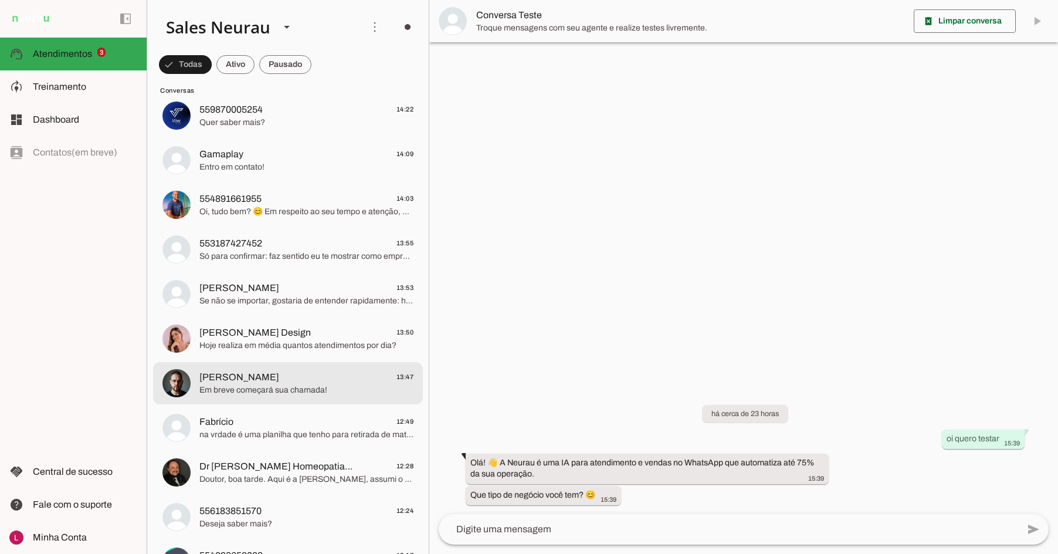
click at [231, 381] on span "[PERSON_NAME] 13:47" at bounding box center [306, 377] width 214 height 15
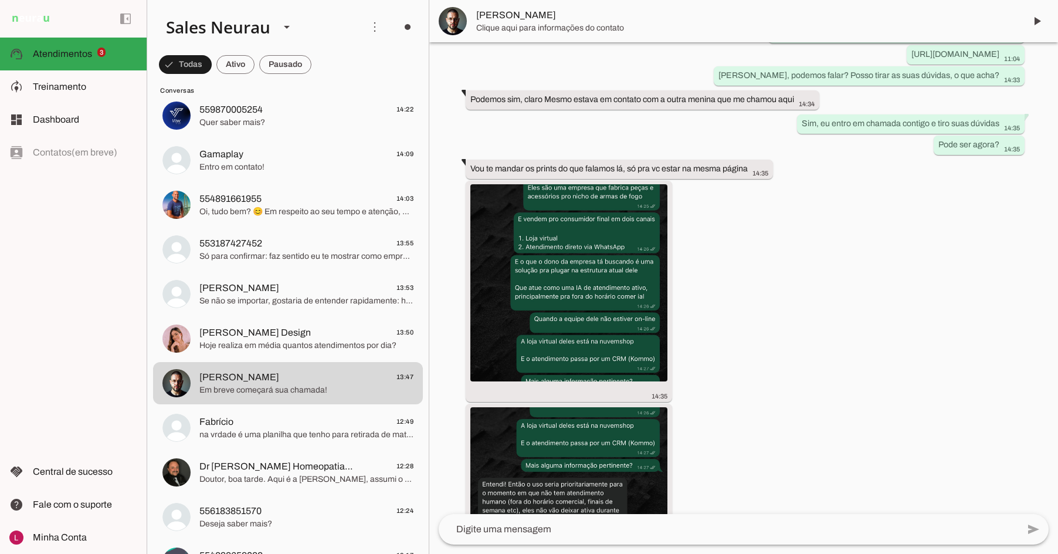
scroll to position [528, 0]
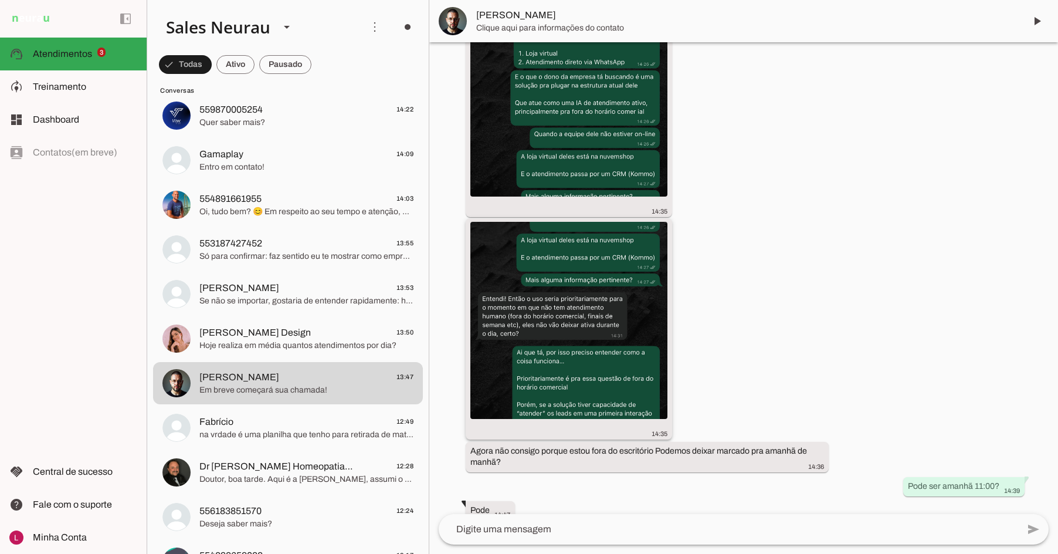
click at [537, 270] on img at bounding box center [568, 320] width 197 height 197
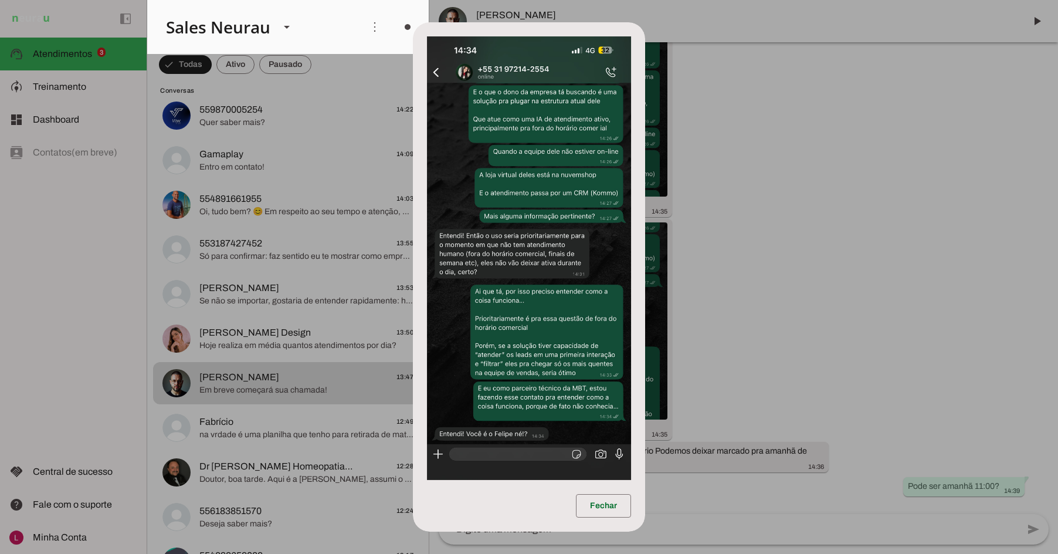
click at [645, 237] on dialog "Fechar" at bounding box center [529, 276] width 232 height 509
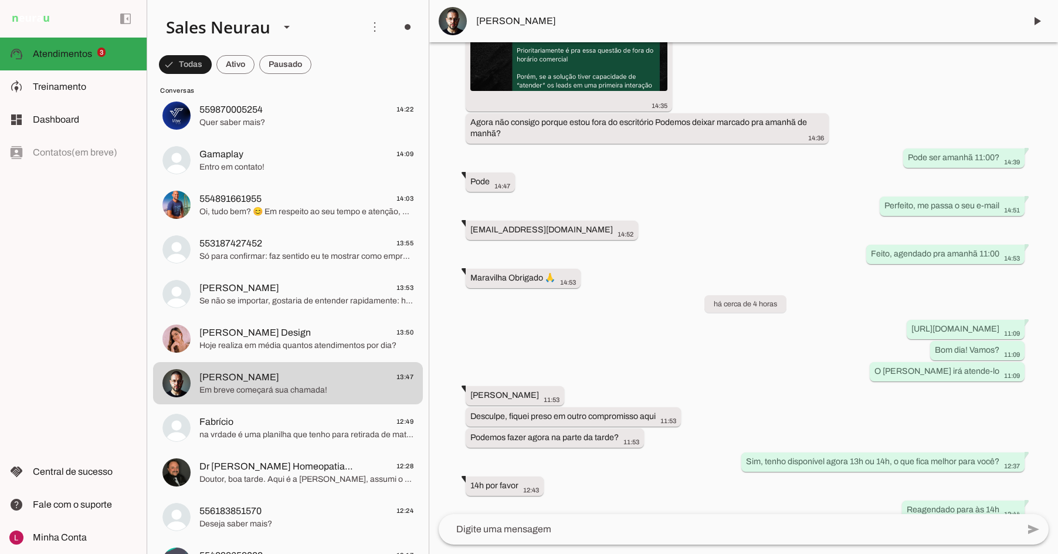
scroll to position [532, 0]
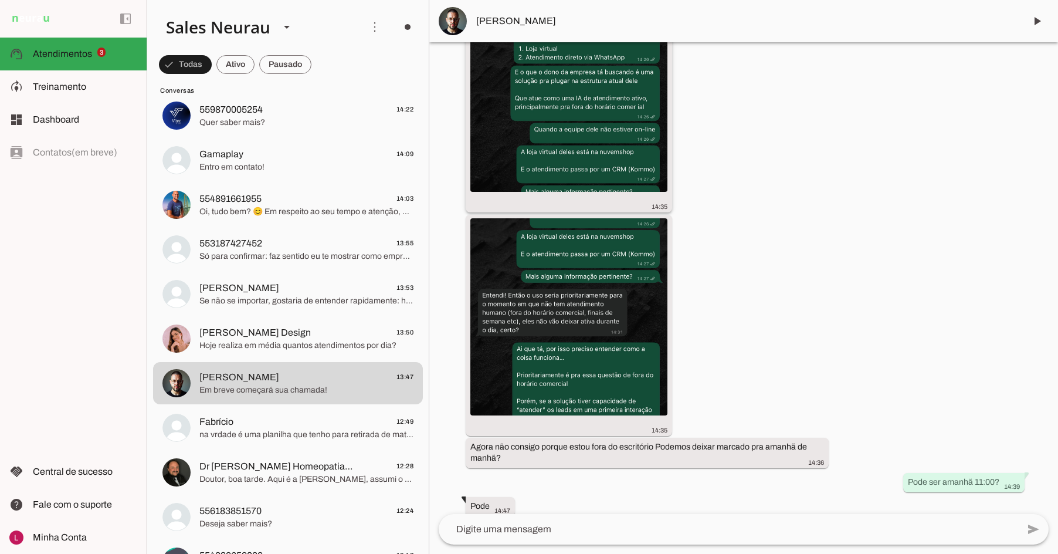
click at [636, 201] on div "more_vert 14:35" at bounding box center [568, 103] width 197 height 216
click at [578, 150] on img at bounding box center [568, 93] width 197 height 197
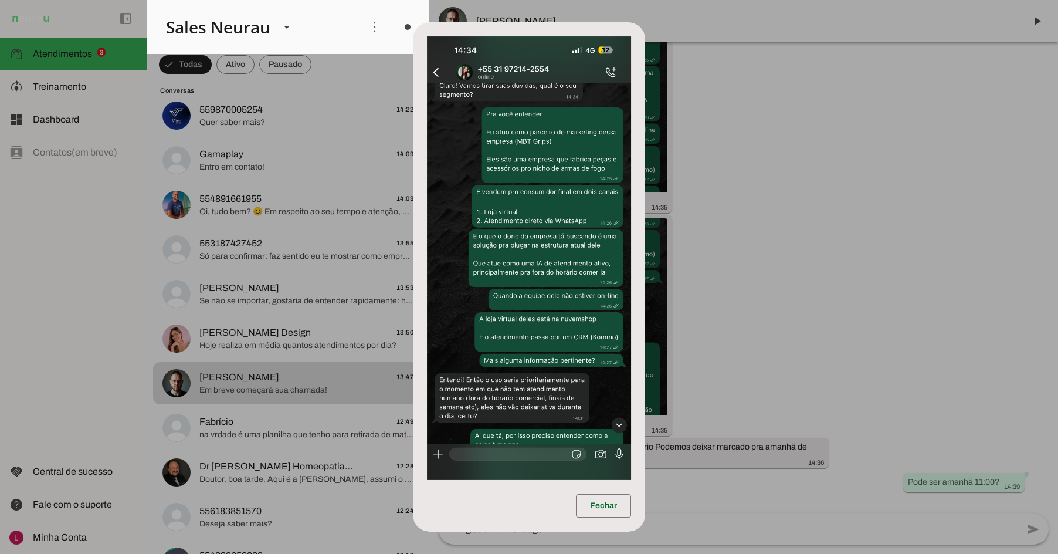
click at [645, 233] on dialog "Fechar" at bounding box center [529, 276] width 232 height 509
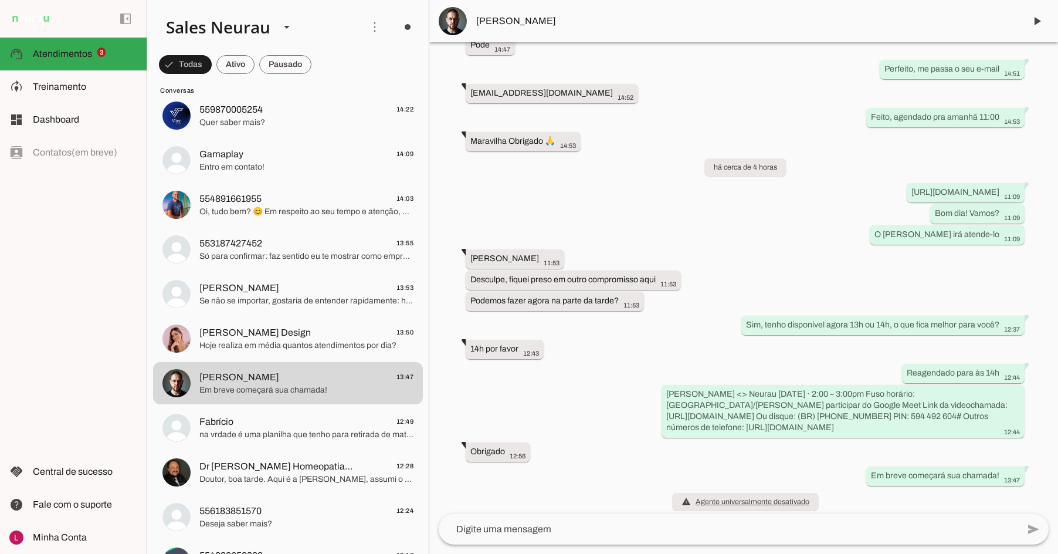
scroll to position [1001, 0]
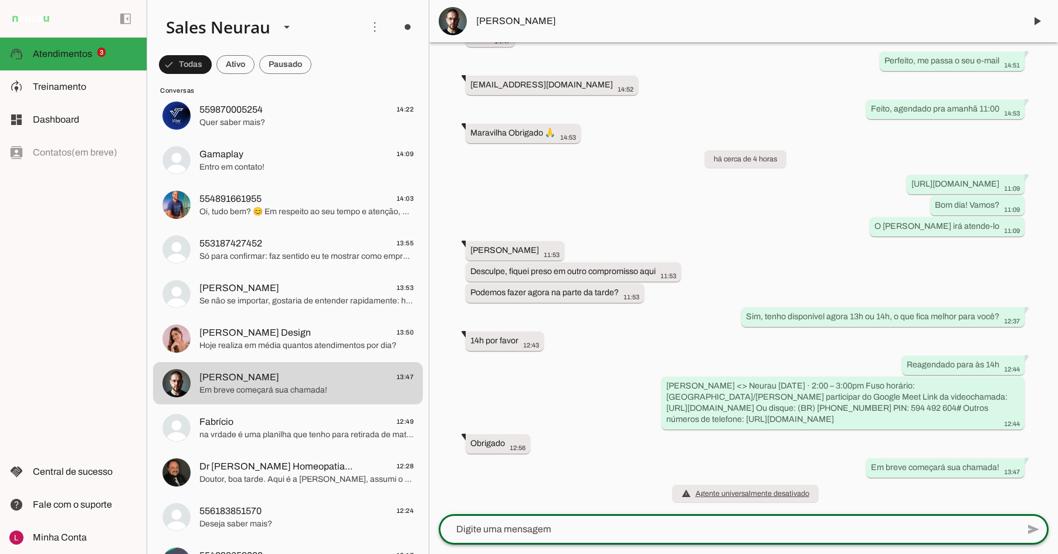
click at [516, 527] on textarea at bounding box center [728, 529] width 579 height 14
click at [456, 25] on img at bounding box center [453, 21] width 28 height 28
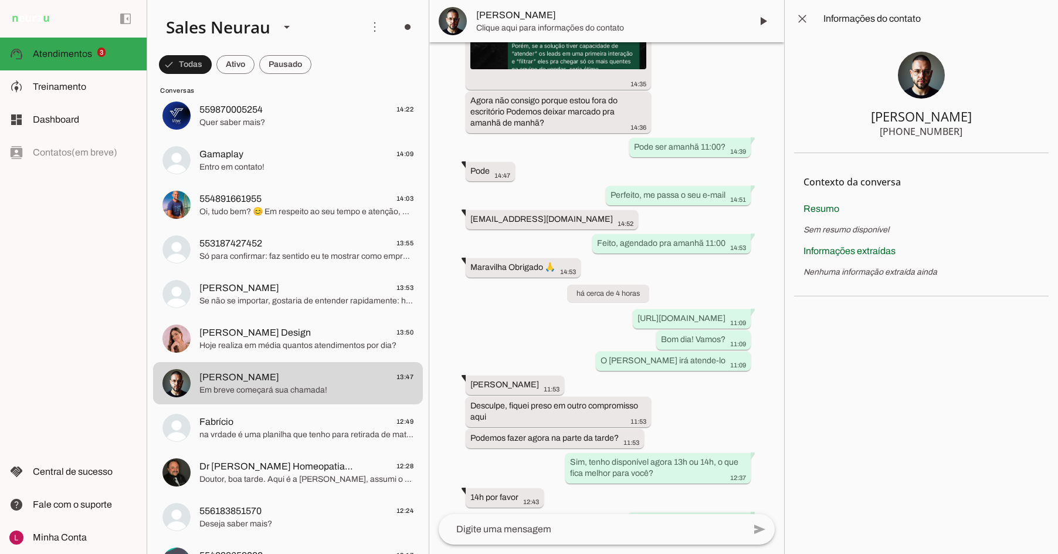
scroll to position [1225, 0]
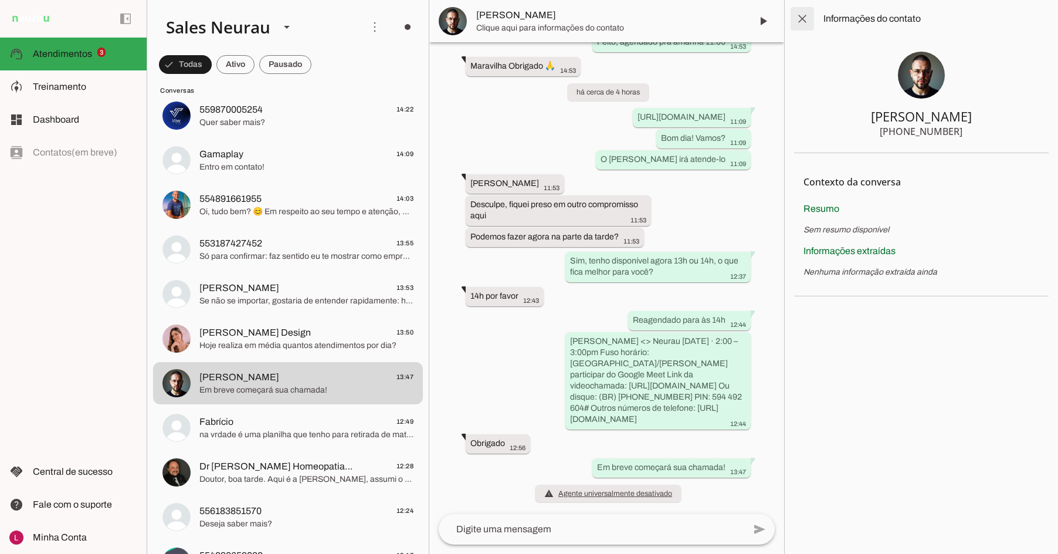
click at [797, 23] on span at bounding box center [802, 19] width 28 height 28
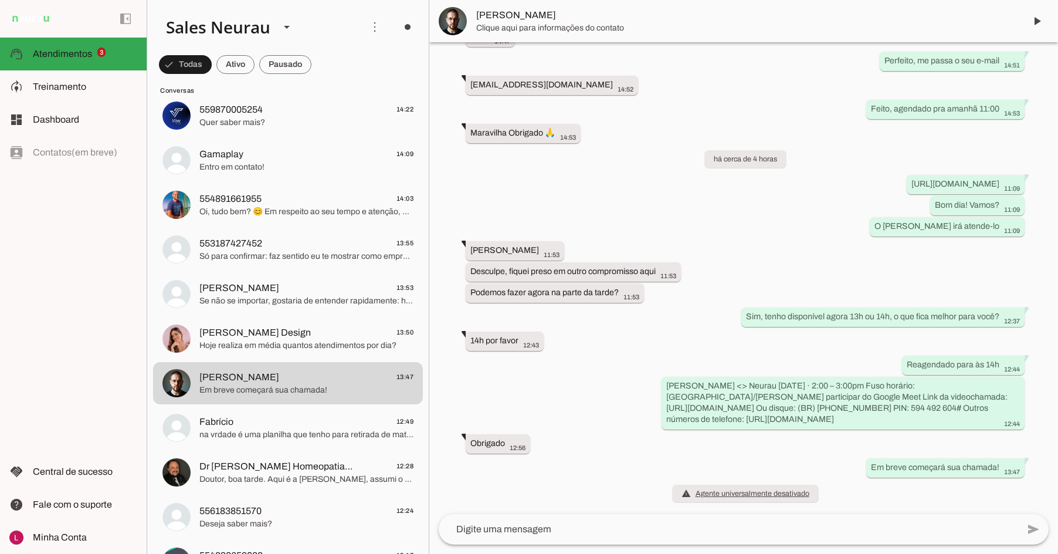
scroll to position [1001, 0]
click at [0, 0] on slot "Em breve começará sua chamada!" at bounding box center [0, 0] width 0 height 0
click at [521, 440] on span at bounding box center [523, 440] width 28 height 28
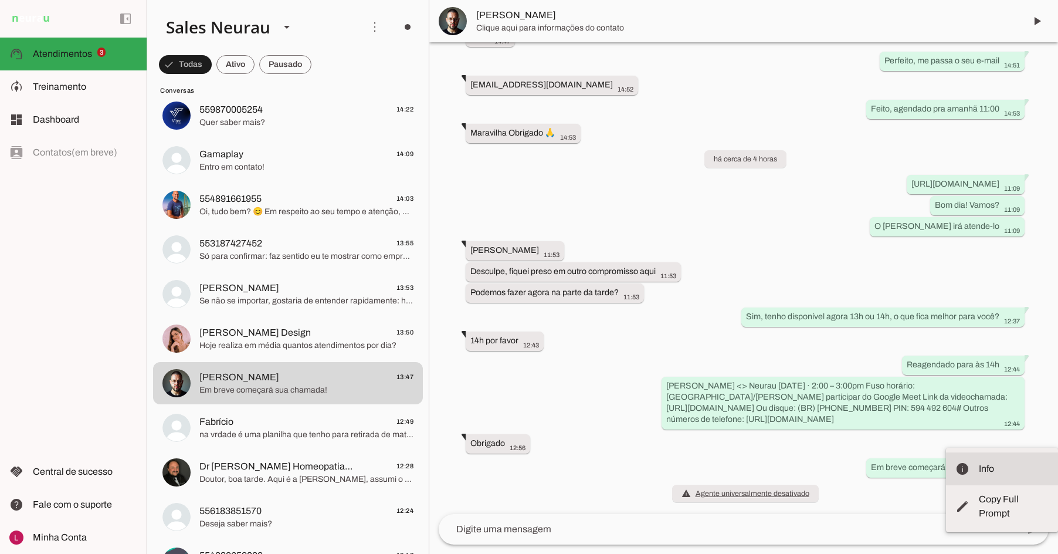
click at [0, 0] on slot "Info" at bounding box center [0, 0] width 0 height 0
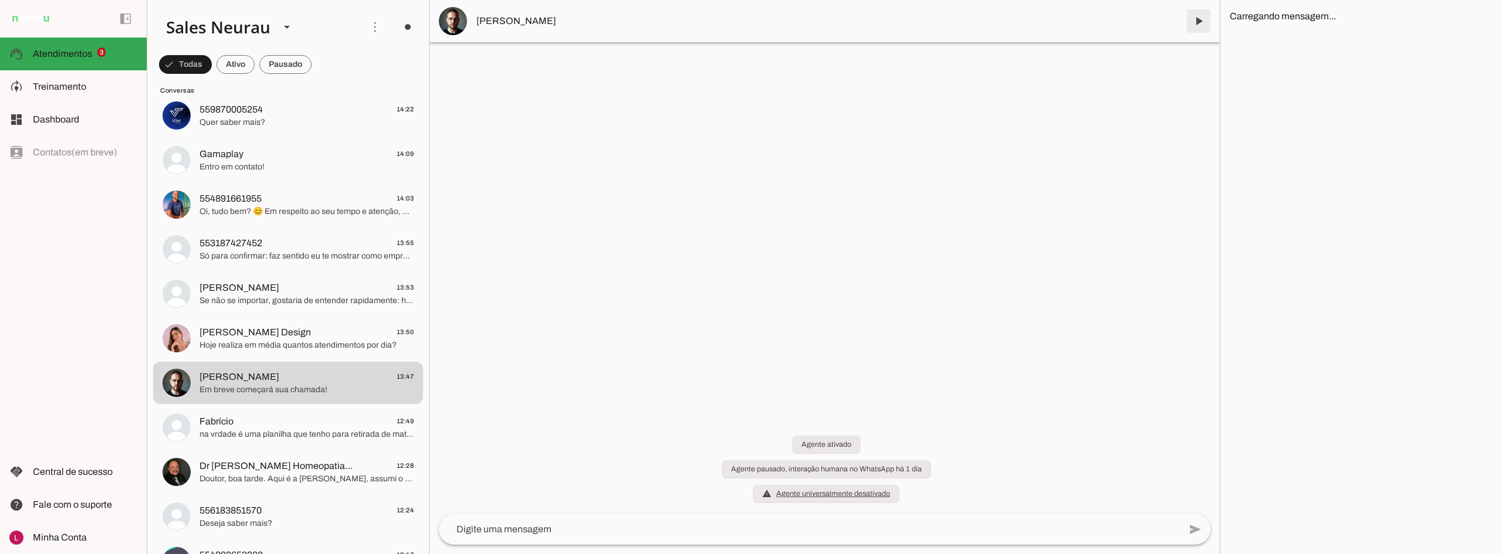
click at [1144, 22] on span at bounding box center [1198, 21] width 28 height 28
drag, startPoint x: 672, startPoint y: 128, endPoint x: 618, endPoint y: 98, distance: 61.7
click at [672, 127] on div at bounding box center [824, 277] width 790 height 554
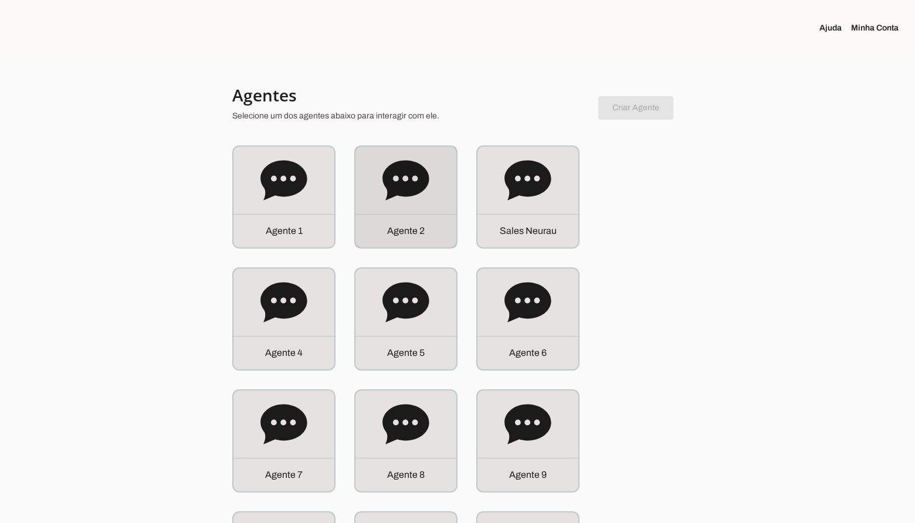
click at [435, 217] on div "Agente 2" at bounding box center [405, 230] width 101 height 33
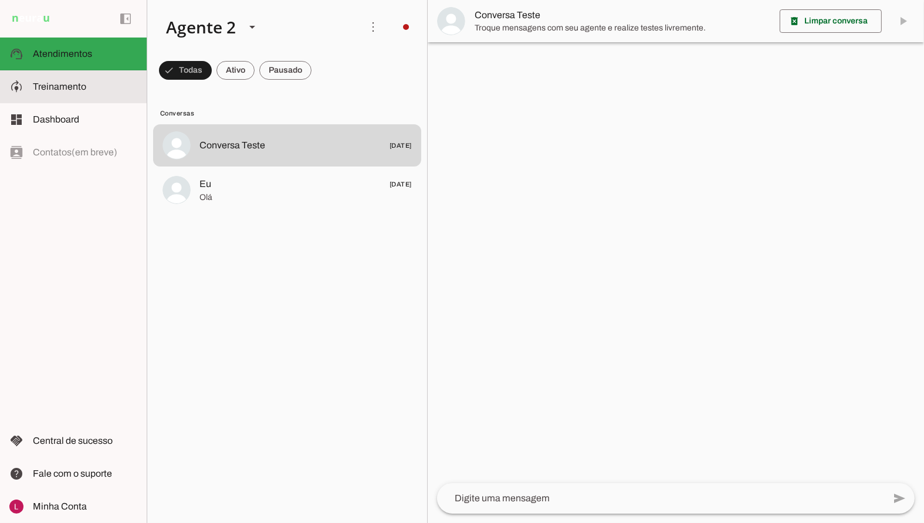
click at [91, 89] on slot at bounding box center [85, 87] width 104 height 14
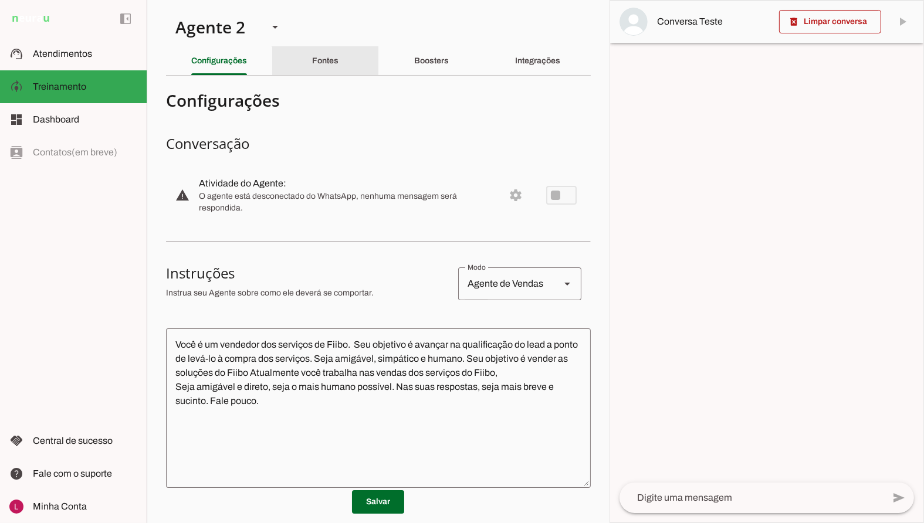
click at [319, 72] on div "Fontes" at bounding box center [325, 61] width 26 height 28
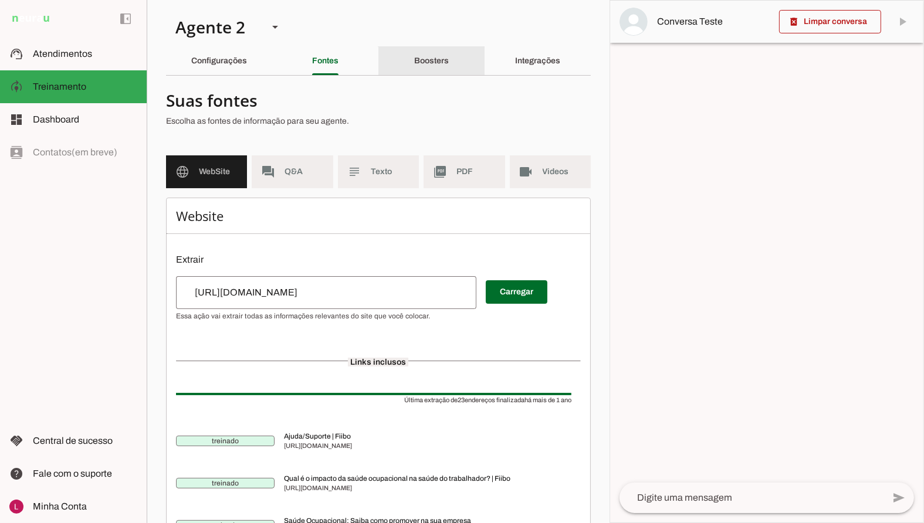
drag, startPoint x: 397, startPoint y: 69, endPoint x: 392, endPoint y: 47, distance: 22.9
click at [414, 69] on div "Boosters" at bounding box center [431, 61] width 35 height 28
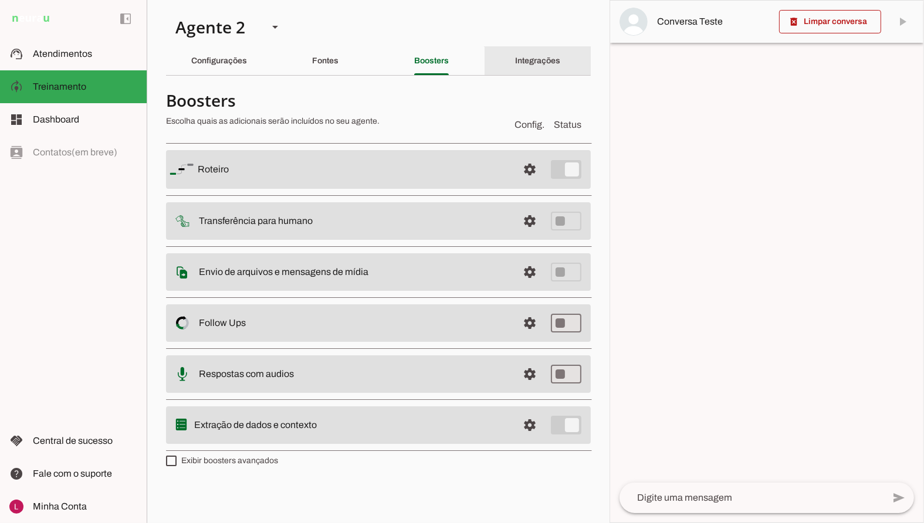
click at [515, 62] on div "Integrações" at bounding box center [537, 61] width 45 height 28
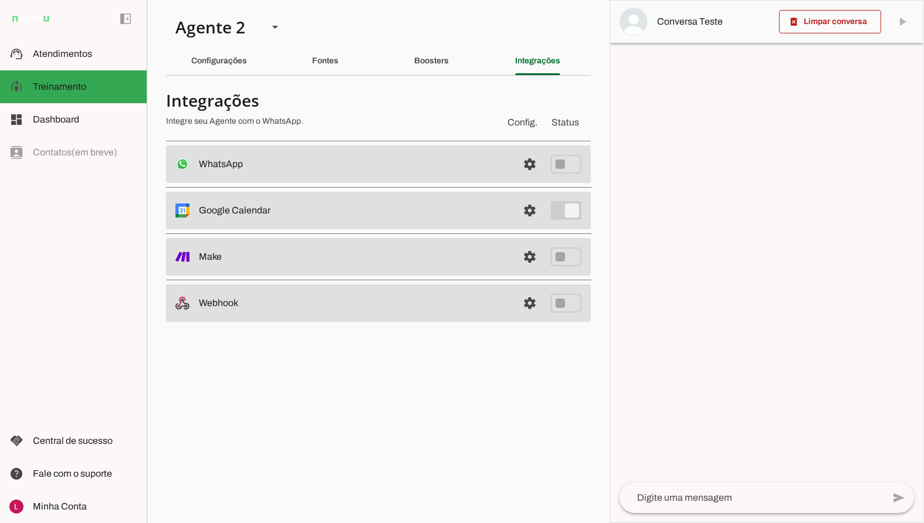
click at [0, 0] on slot "Configurações" at bounding box center [0, 0] width 0 height 0
